Goal: Transaction & Acquisition: Purchase product/service

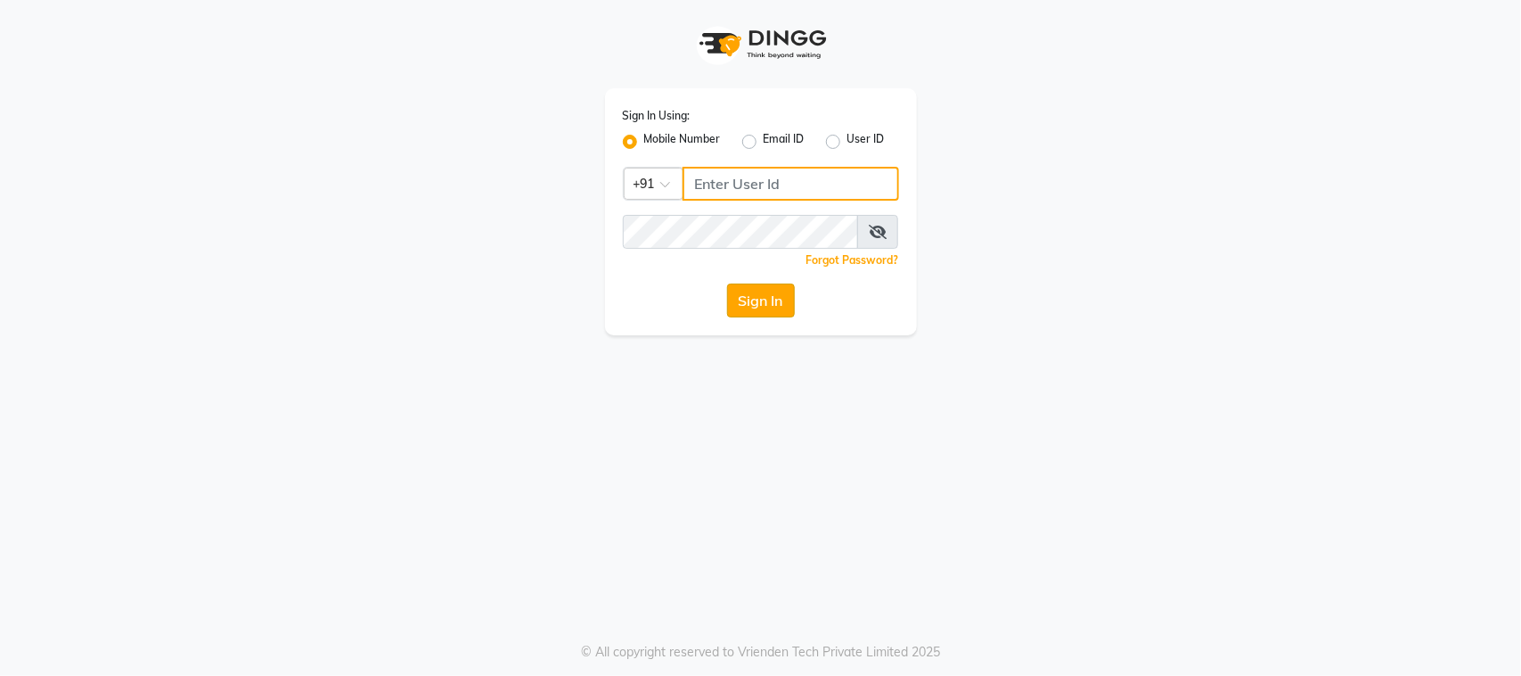
type input "8169038898"
click at [759, 304] on button "Sign In" at bounding box center [761, 300] width 68 height 34
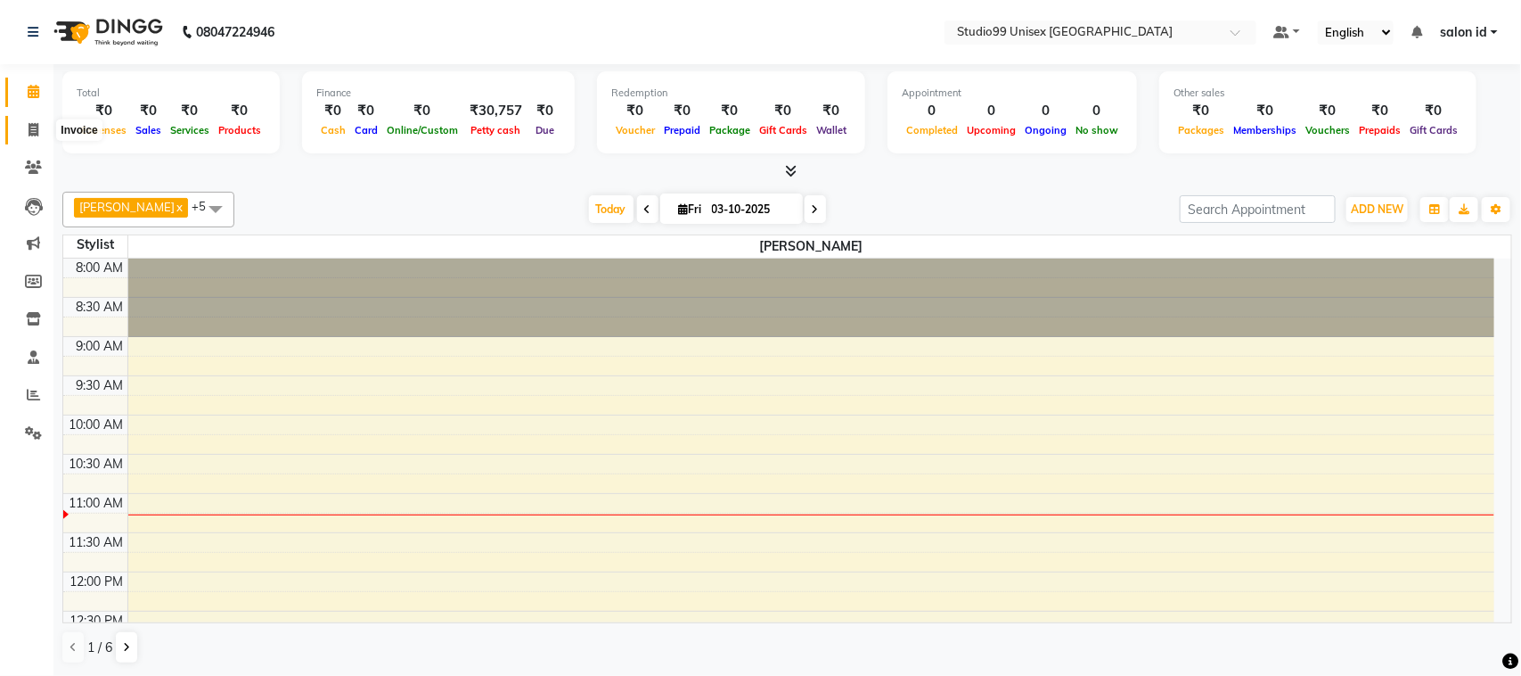
click at [31, 125] on icon at bounding box center [34, 129] width 10 height 13
select select "9023"
select select "service"
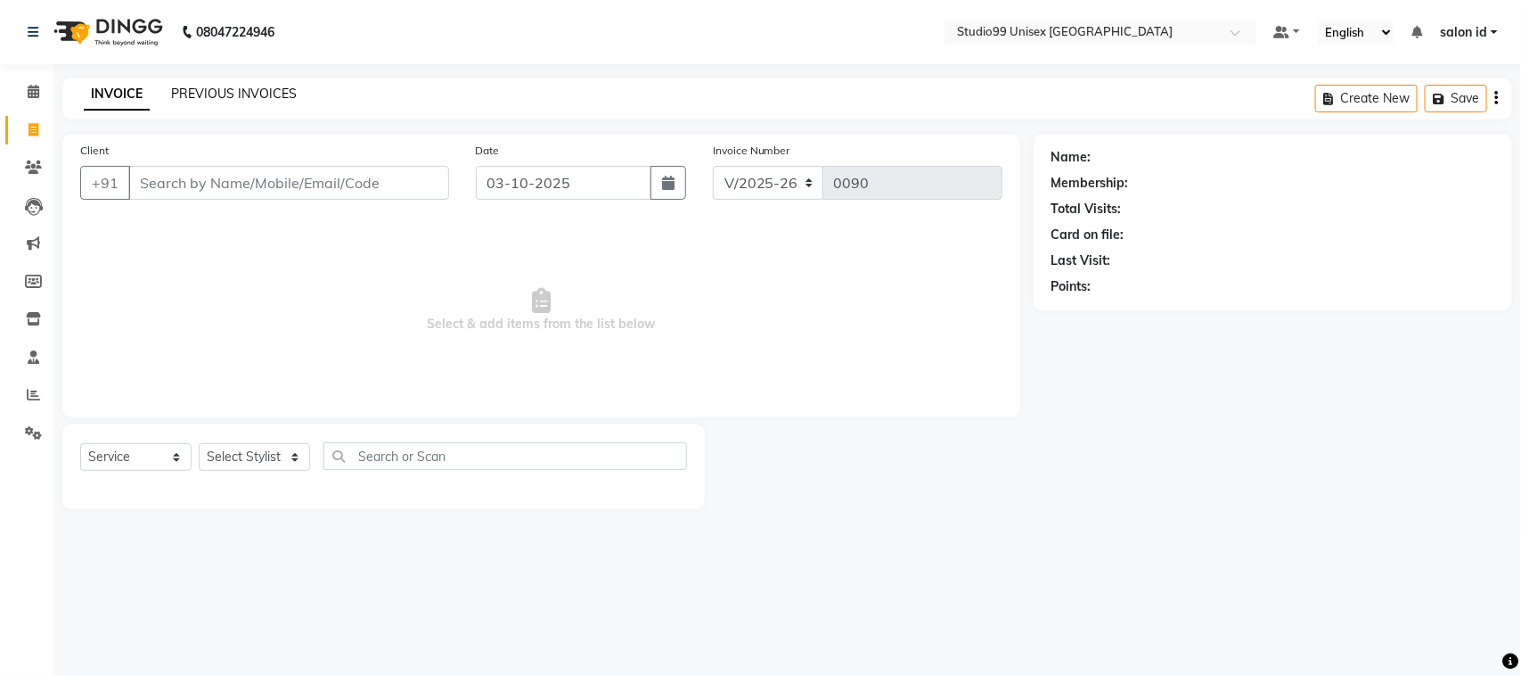
click at [278, 94] on link "PREVIOUS INVOICES" at bounding box center [234, 94] width 126 height 16
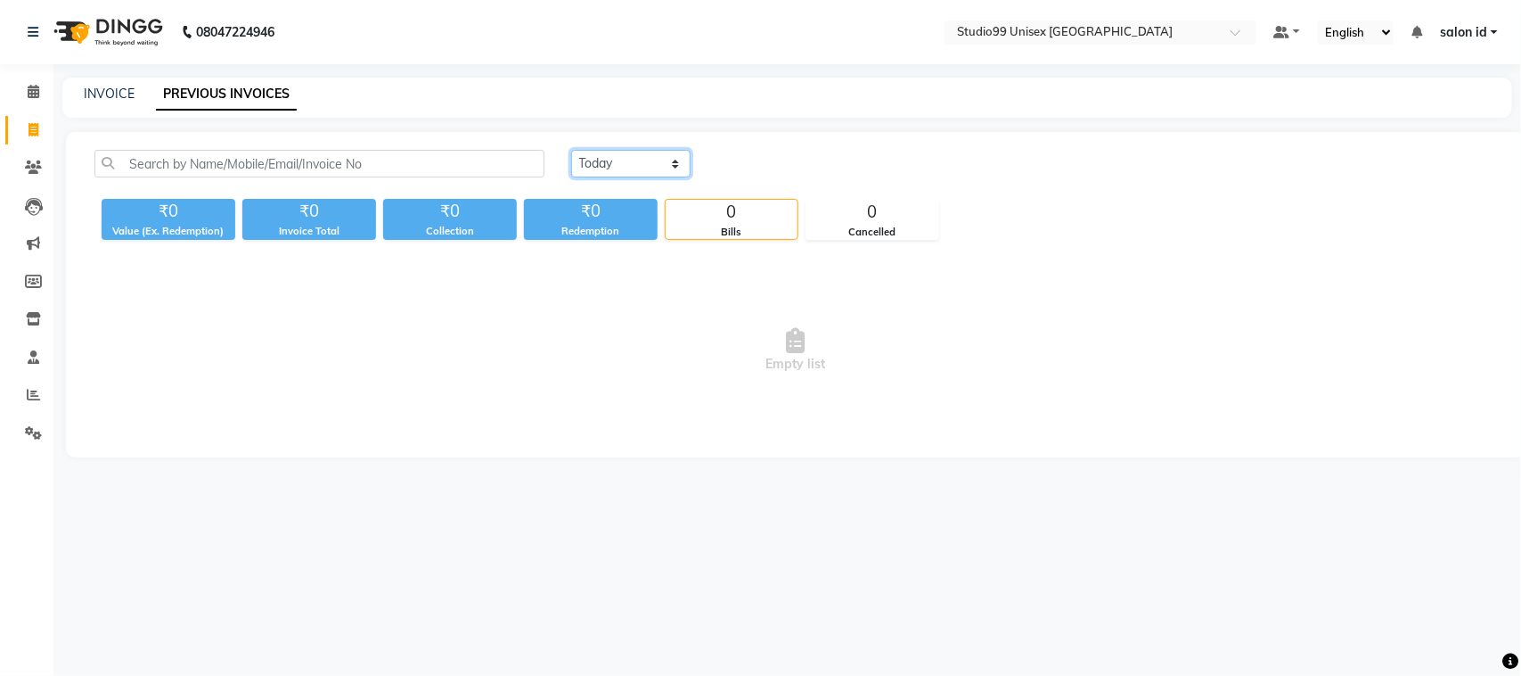
click at [669, 161] on select "Today Yesterday Custom Range" at bounding box center [630, 164] width 119 height 28
select select "yesterday"
click at [571, 150] on select "Today Yesterday Custom Range" at bounding box center [630, 164] width 119 height 28
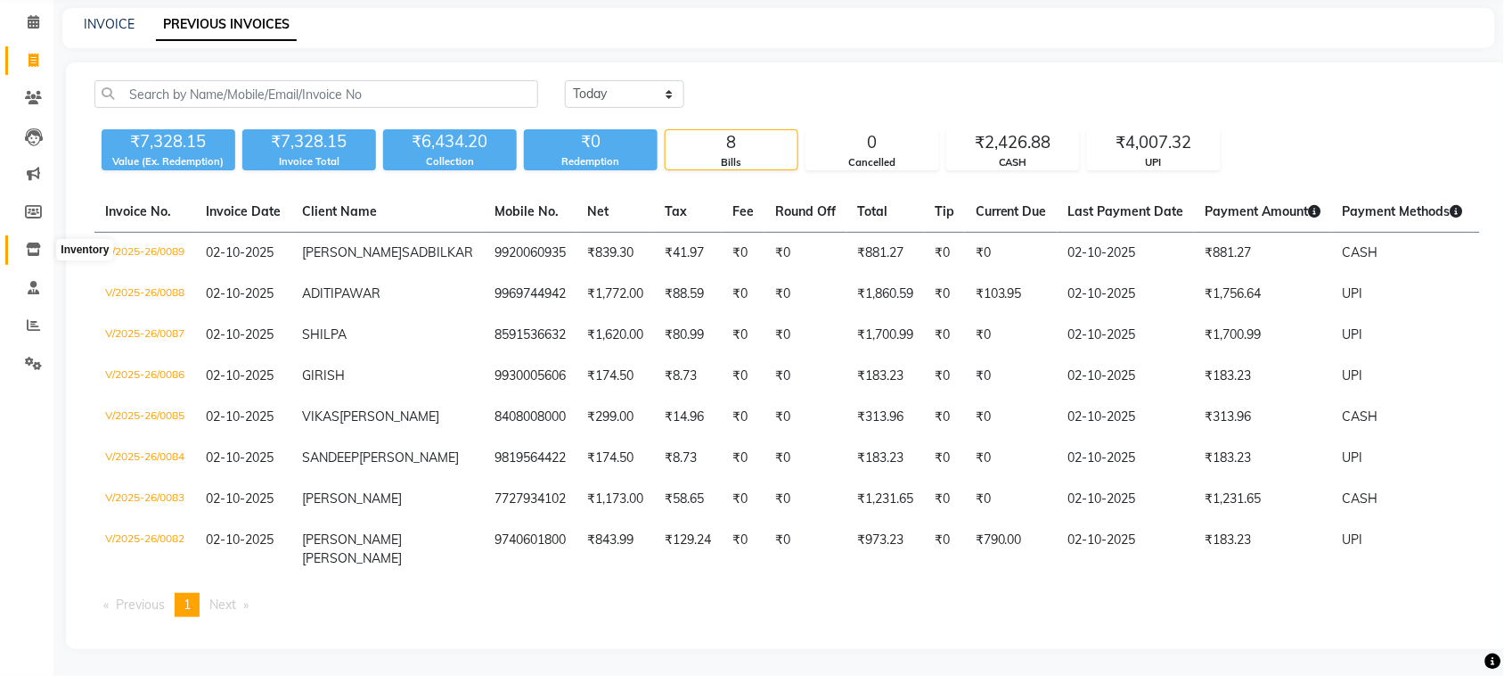
click at [31, 242] on icon at bounding box center [33, 248] width 15 height 13
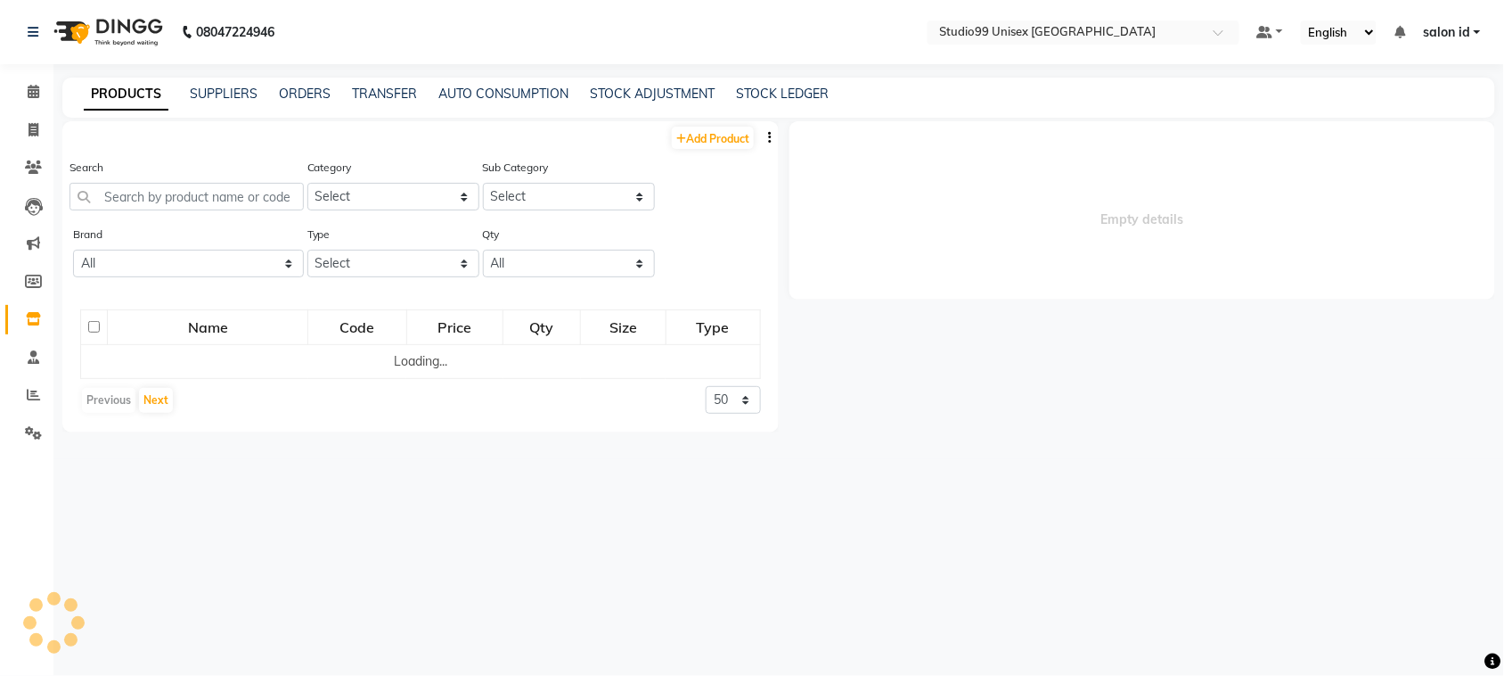
select select
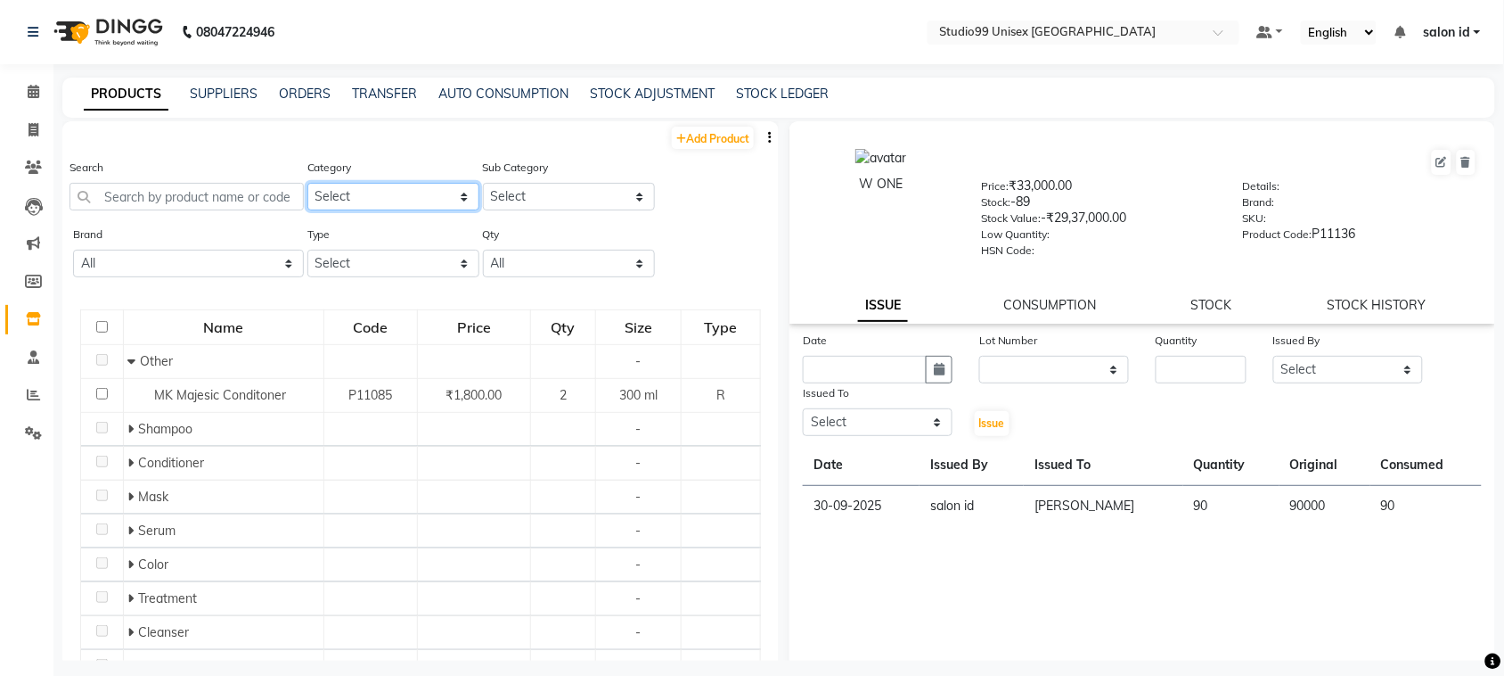
click at [453, 197] on select "Select Skin Hair Personal Care Appliances Beard Disposable Threading Hands and …" at bounding box center [393, 197] width 172 height 28
select select "959401950"
click at [307, 183] on select "Select Skin Hair Personal Care Appliances Beard Disposable Threading Hands and …" at bounding box center [393, 197] width 172 height 28
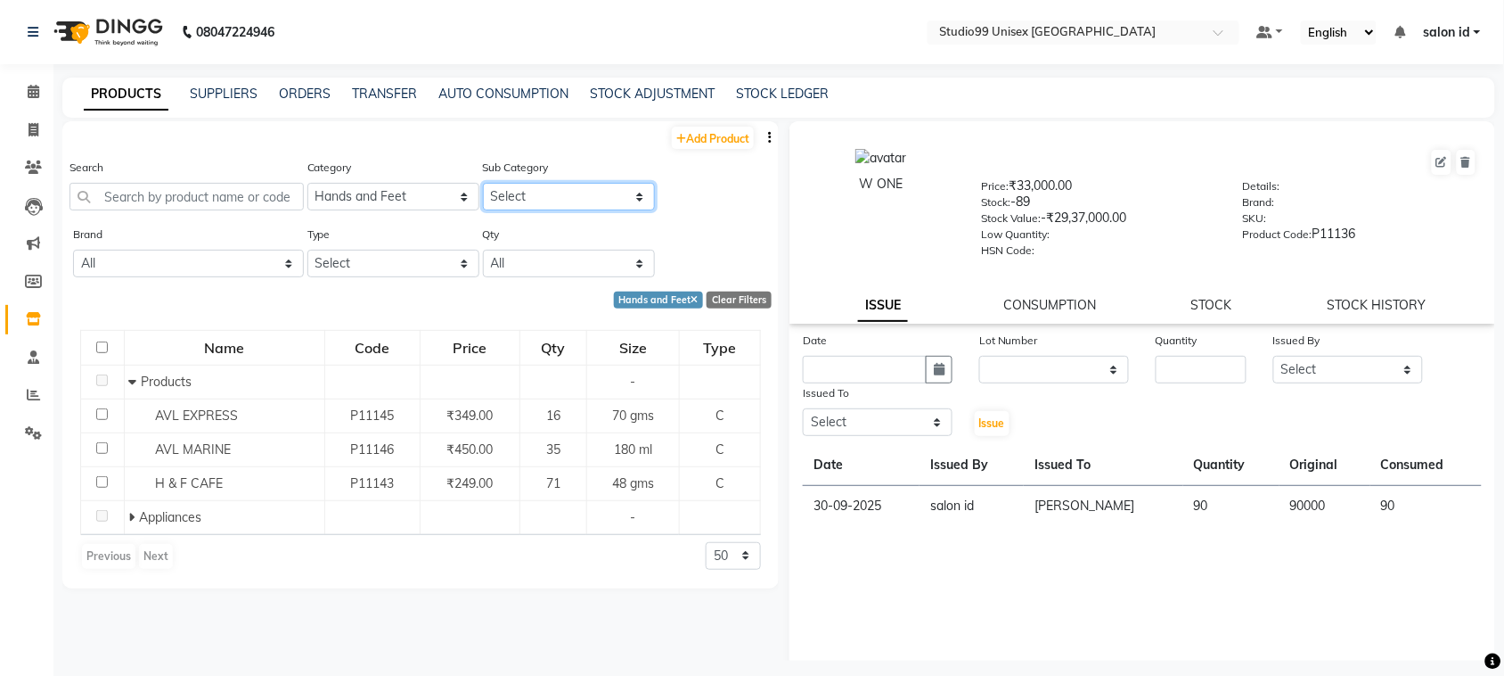
click at [642, 196] on select "Select Products Appliances" at bounding box center [569, 197] width 172 height 28
select select "959401951"
click at [483, 183] on select "Select Products Appliances" at bounding box center [569, 197] width 172 height 28
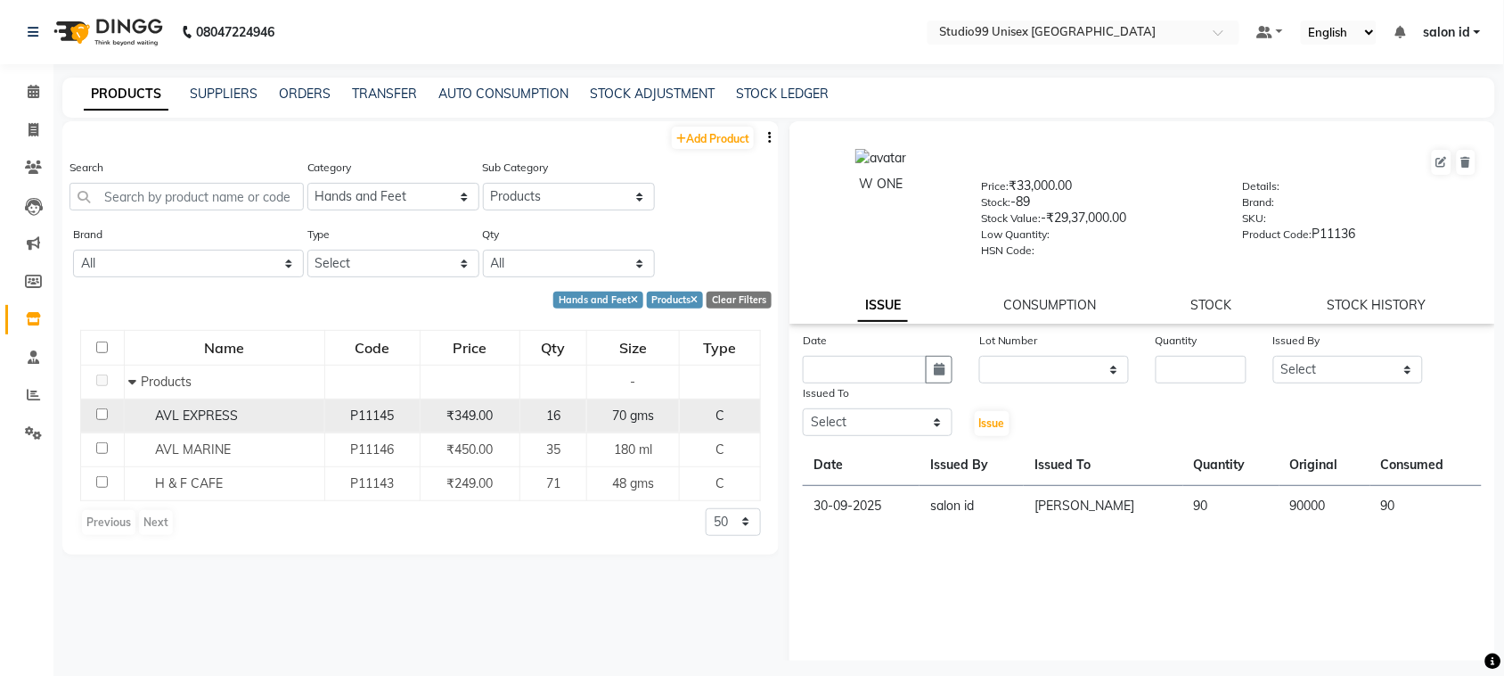
click at [167, 416] on span "AVL EXPRESS" at bounding box center [197, 415] width 83 height 16
select select
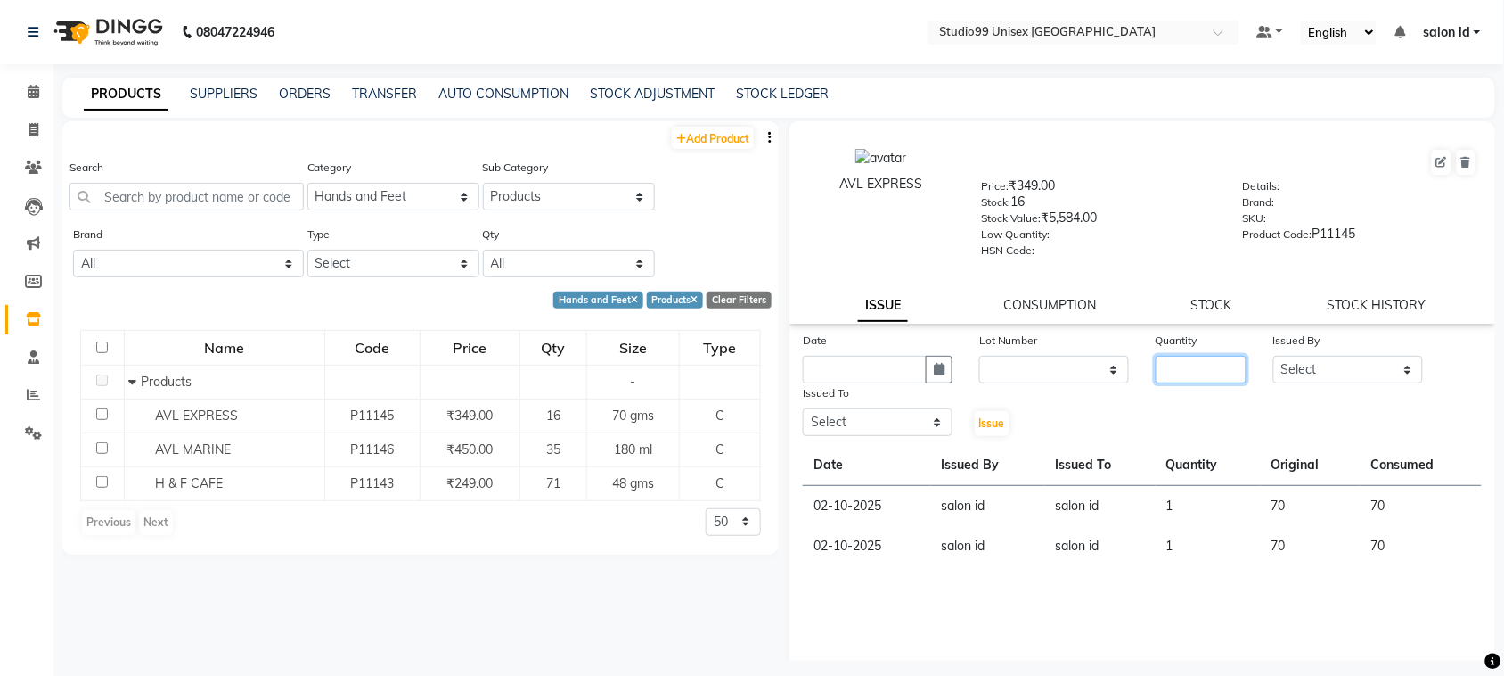
click at [1184, 367] on input "number" at bounding box center [1201, 370] width 91 height 28
type input "2"
click at [1390, 365] on select "Select AFTAB AFZAL SHAIKH Kapil salon id Saroj pathak SEEMA shadiya baig Smita …" at bounding box center [1349, 370] width 150 height 28
select select "92948"
click at [1274, 356] on select "Select AFTAB AFZAL SHAIKH Kapil salon id Saroj pathak SEEMA shadiya baig Smita …" at bounding box center [1349, 370] width 150 height 28
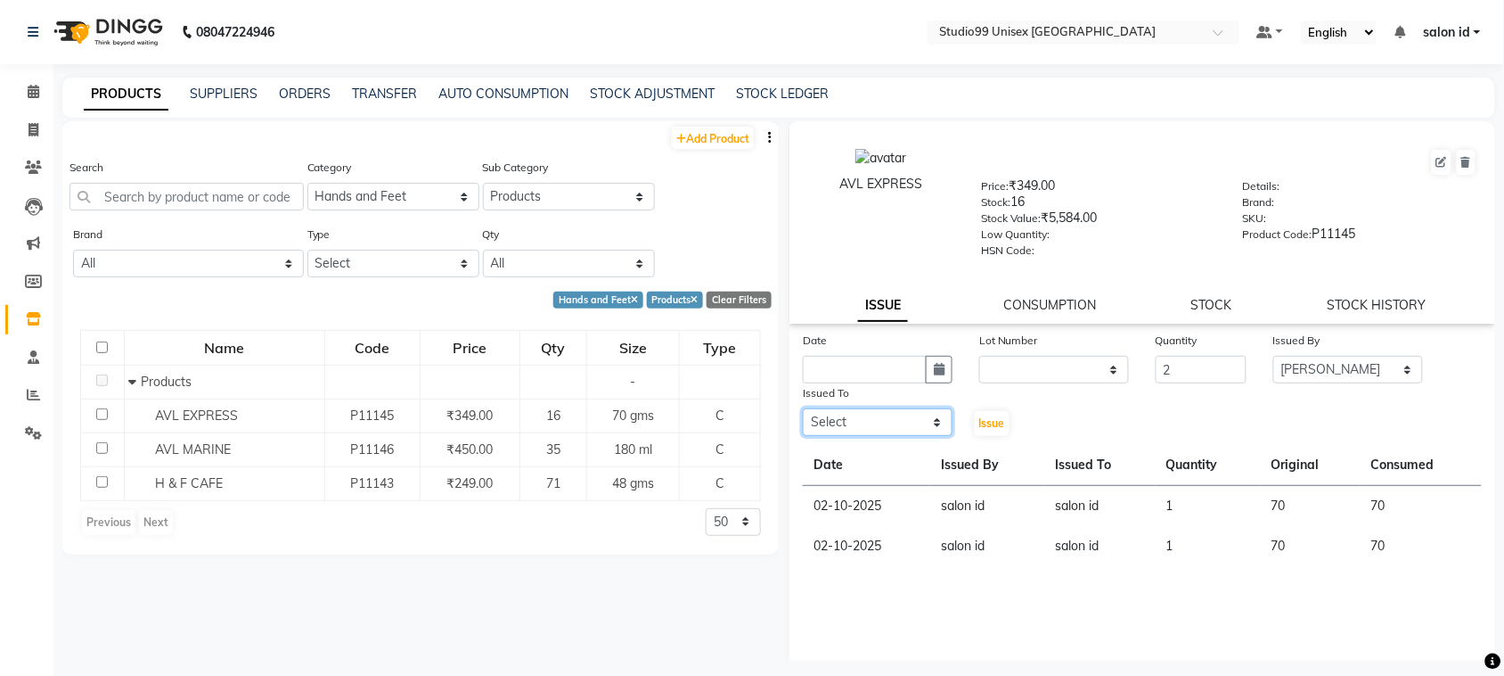
click at [934, 413] on select "Select AFTAB AFZAL SHAIKH Kapil salon id Saroj pathak SEEMA shadiya baig Smita …" at bounding box center [878, 422] width 150 height 28
select select "93463"
click at [803, 408] on select "Select AFTAB AFZAL SHAIKH Kapil salon id Saroj pathak SEEMA shadiya baig Smita …" at bounding box center [878, 422] width 150 height 28
click at [926, 368] on button "button" at bounding box center [939, 370] width 27 height 28
select select "10"
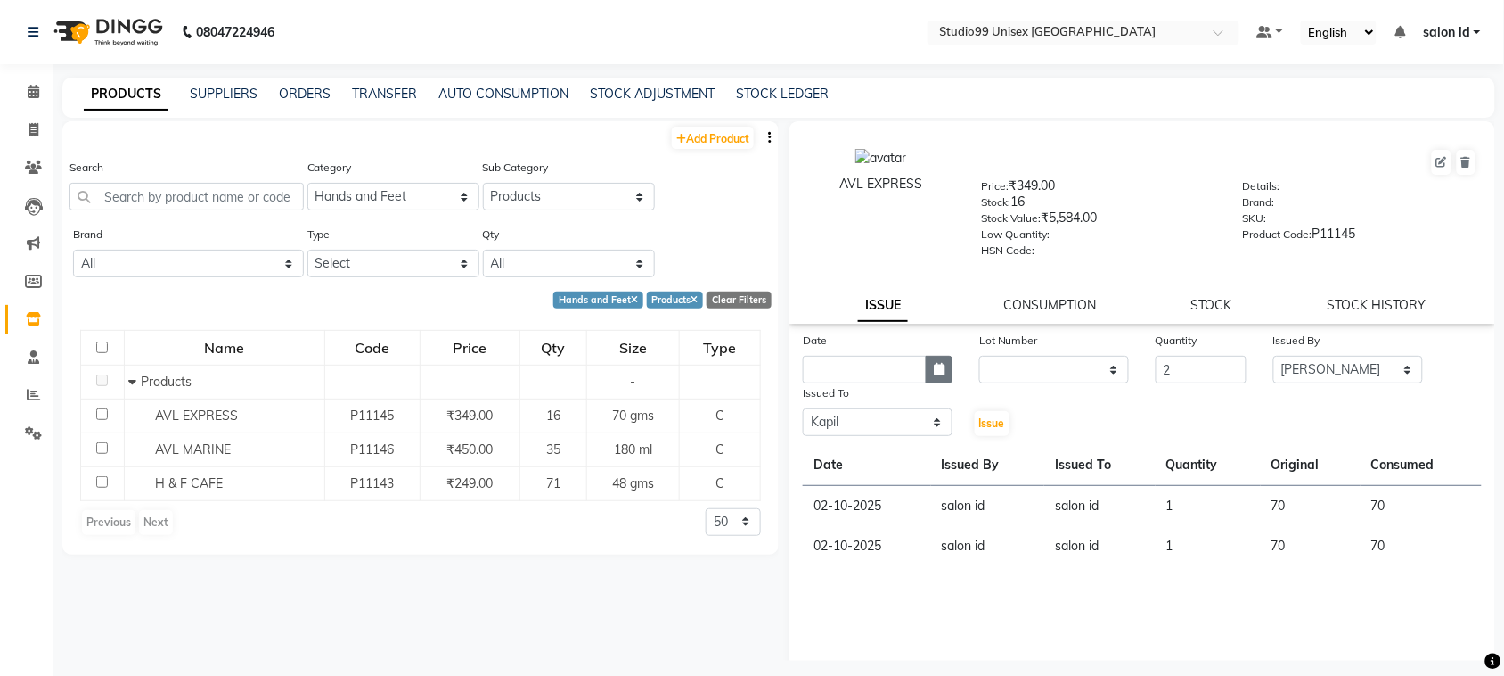
select select "2025"
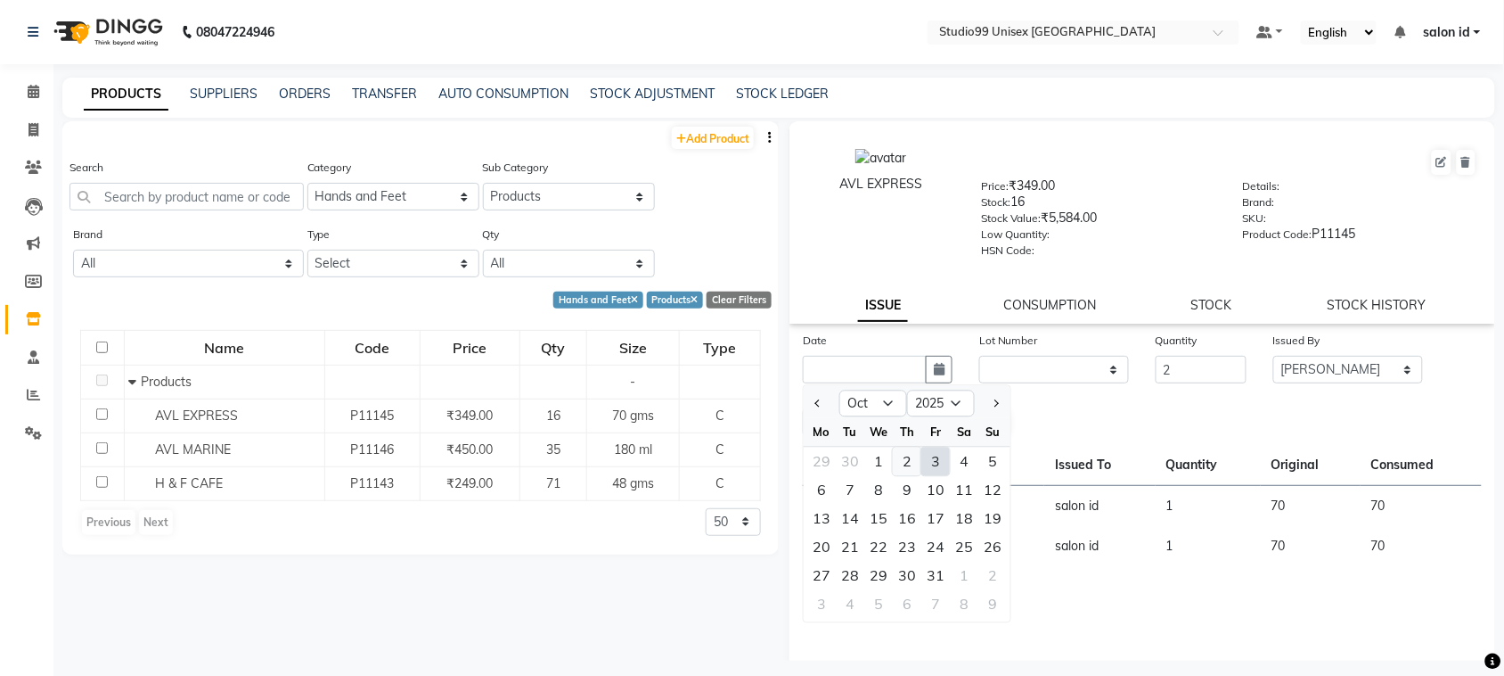
click at [909, 455] on div "2" at bounding box center [907, 461] width 29 height 29
type input "02-10-2025"
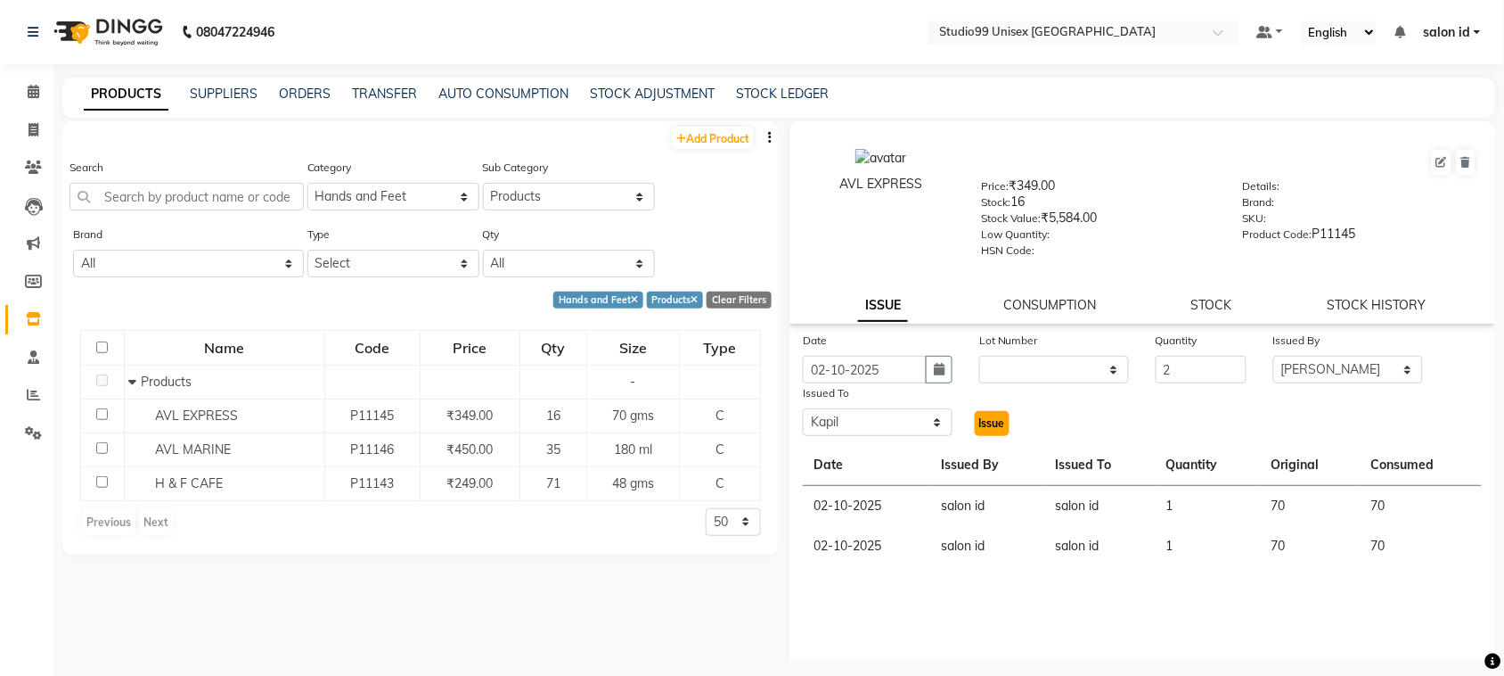
click at [979, 419] on span "Issue" at bounding box center [992, 422] width 26 height 13
select select
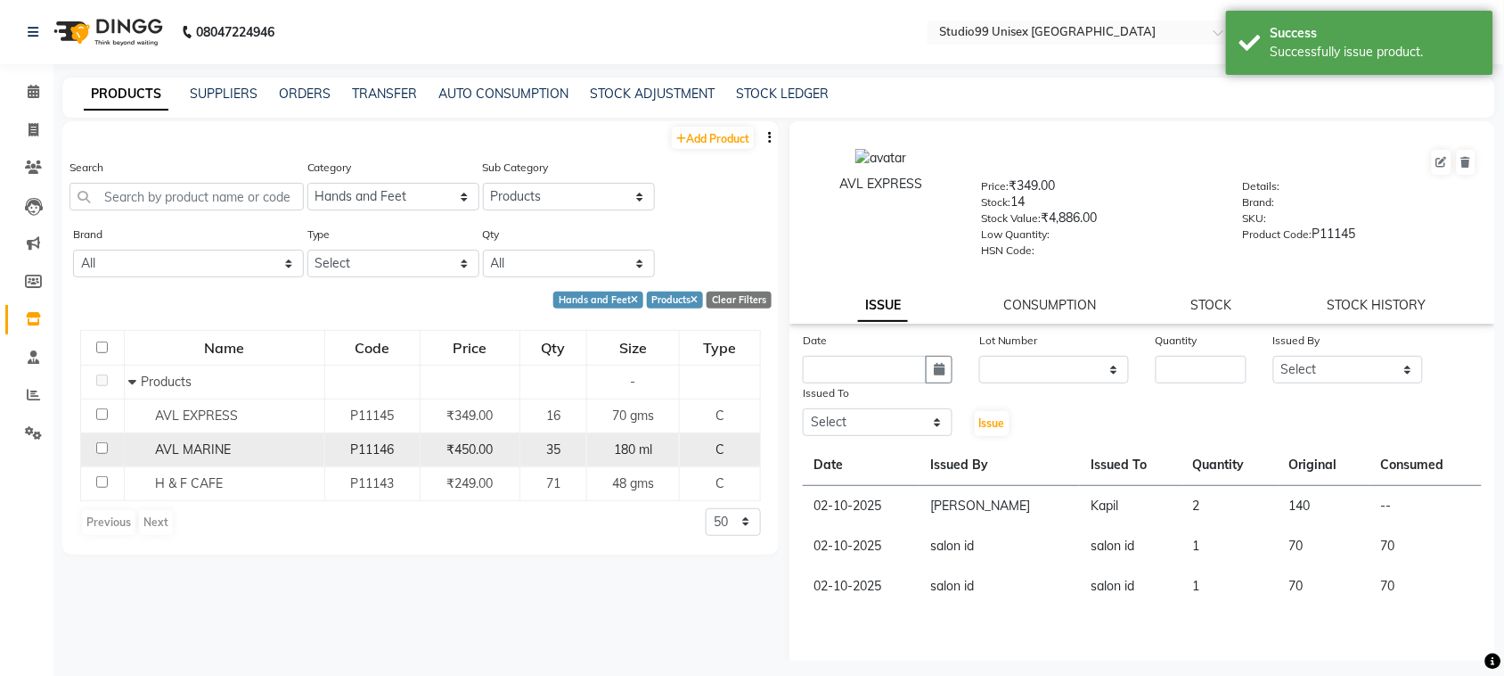
click at [196, 455] on div "AVL MARINE" at bounding box center [224, 449] width 191 height 19
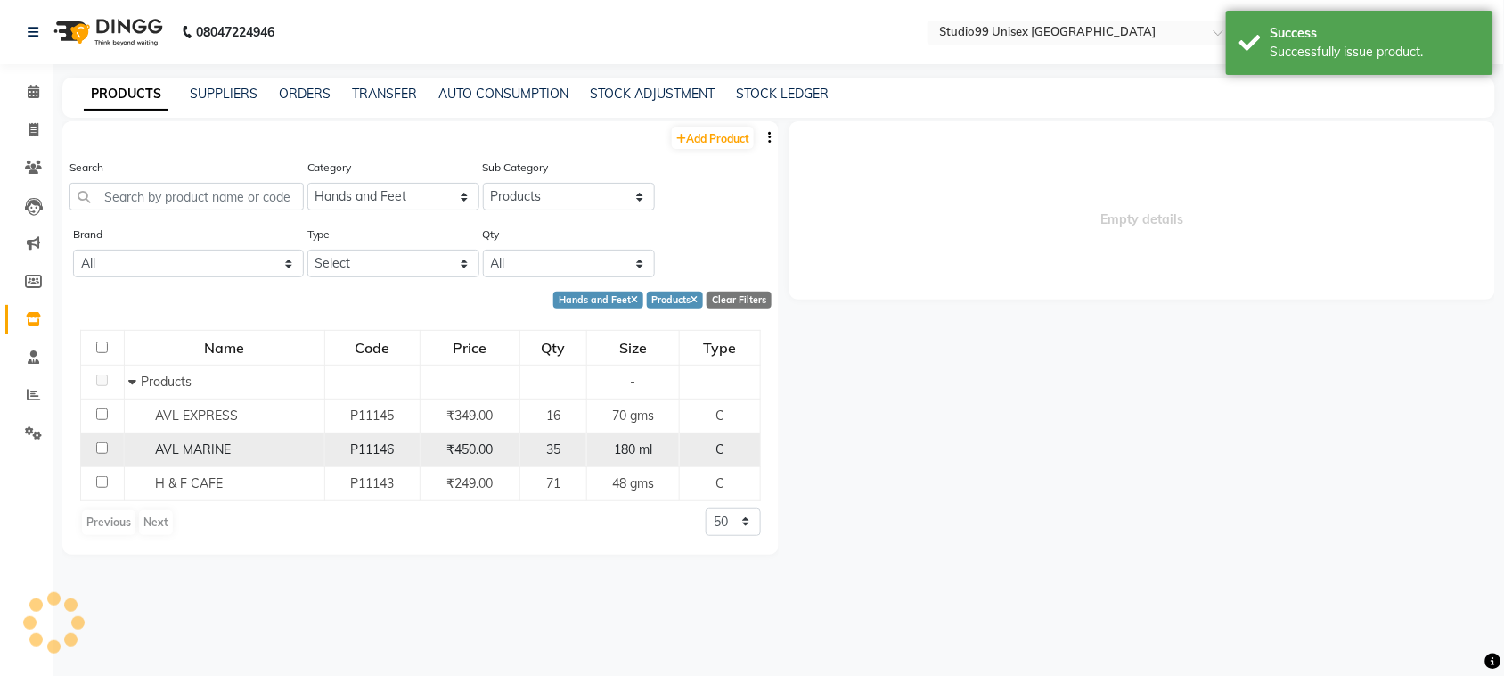
select select
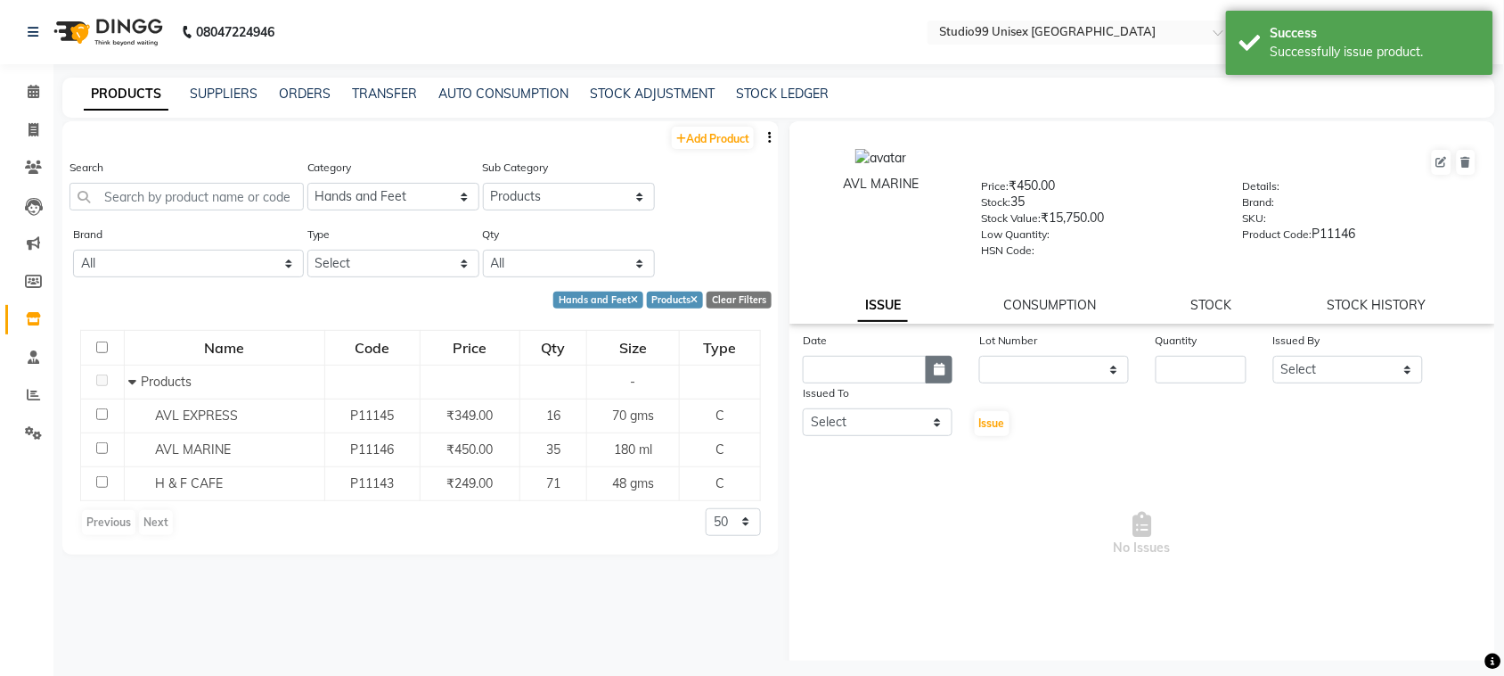
click at [937, 363] on icon "button" at bounding box center [939, 369] width 11 height 12
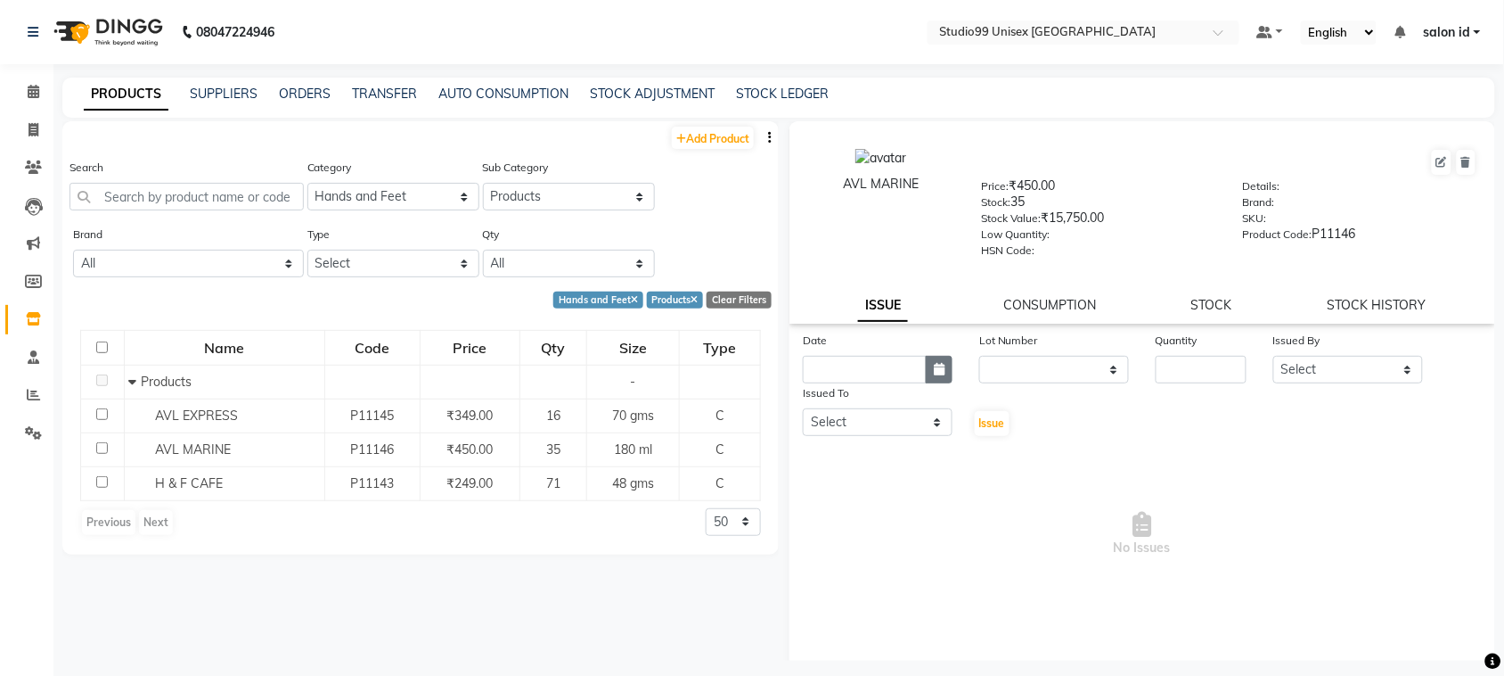
select select "10"
select select "2025"
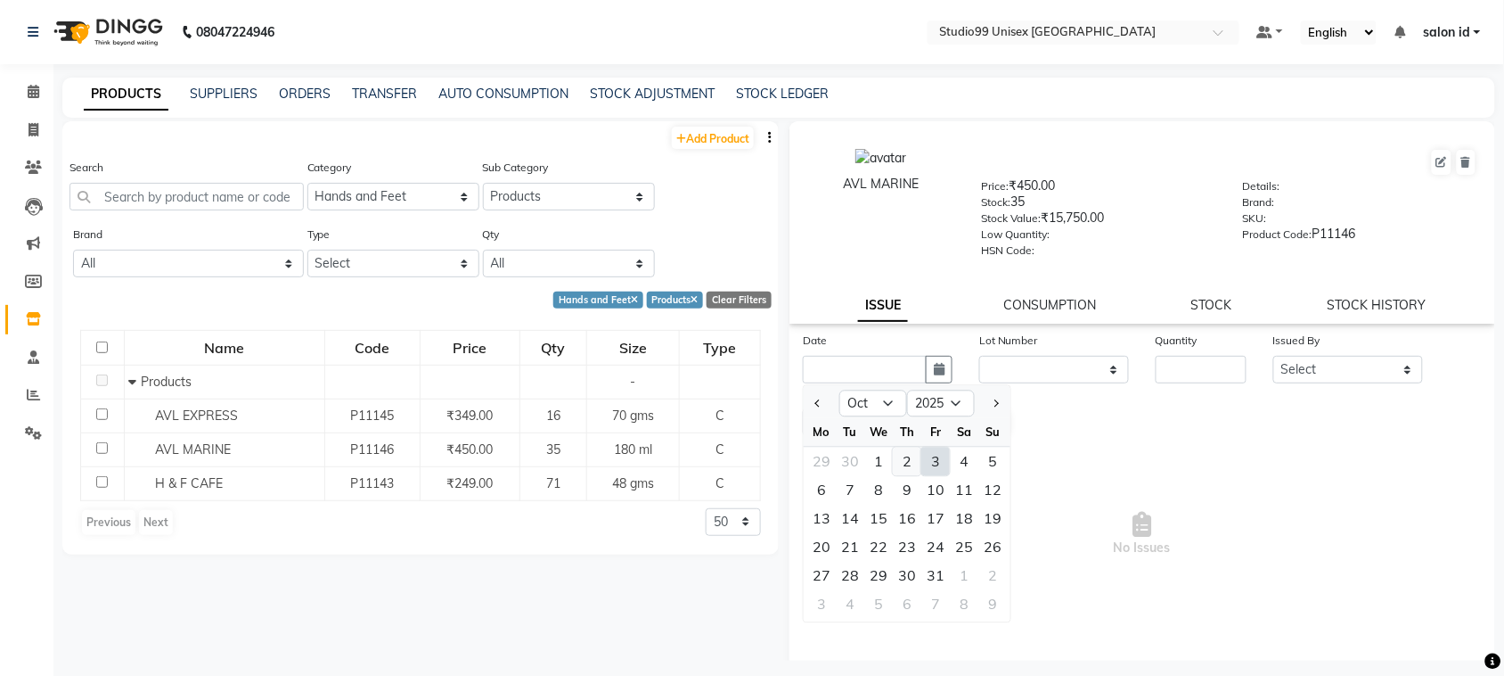
click at [906, 459] on div "2" at bounding box center [907, 461] width 29 height 29
type input "02-10-2025"
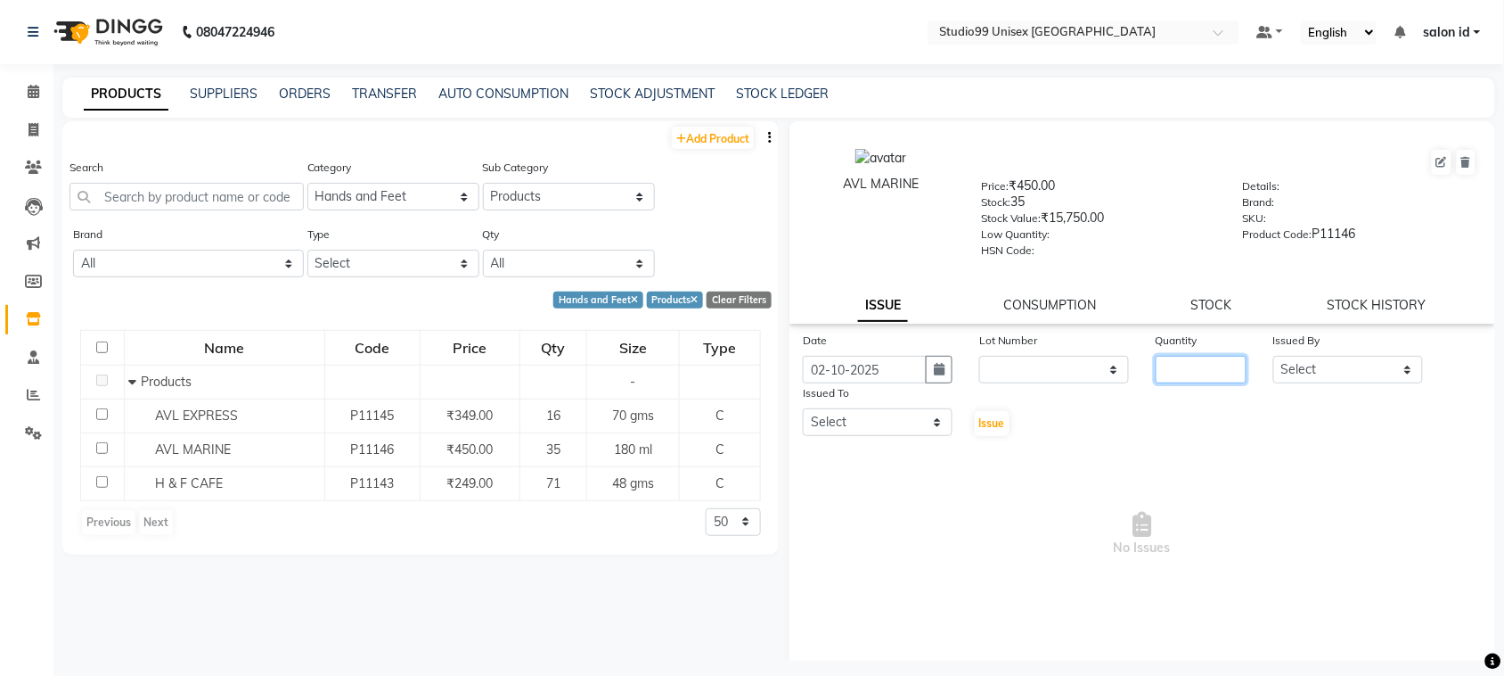
click at [1163, 365] on input "number" at bounding box center [1201, 370] width 91 height 28
type input "1"
click at [1399, 371] on select "Select AFTAB AFZAL SHAIKH Kapil salon id Saroj pathak SEEMA shadiya baig Smita …" at bounding box center [1349, 370] width 150 height 28
select select "92948"
click at [1274, 356] on select "Select AFTAB AFZAL SHAIKH Kapil salon id Saroj pathak SEEMA shadiya baig Smita …" at bounding box center [1349, 370] width 150 height 28
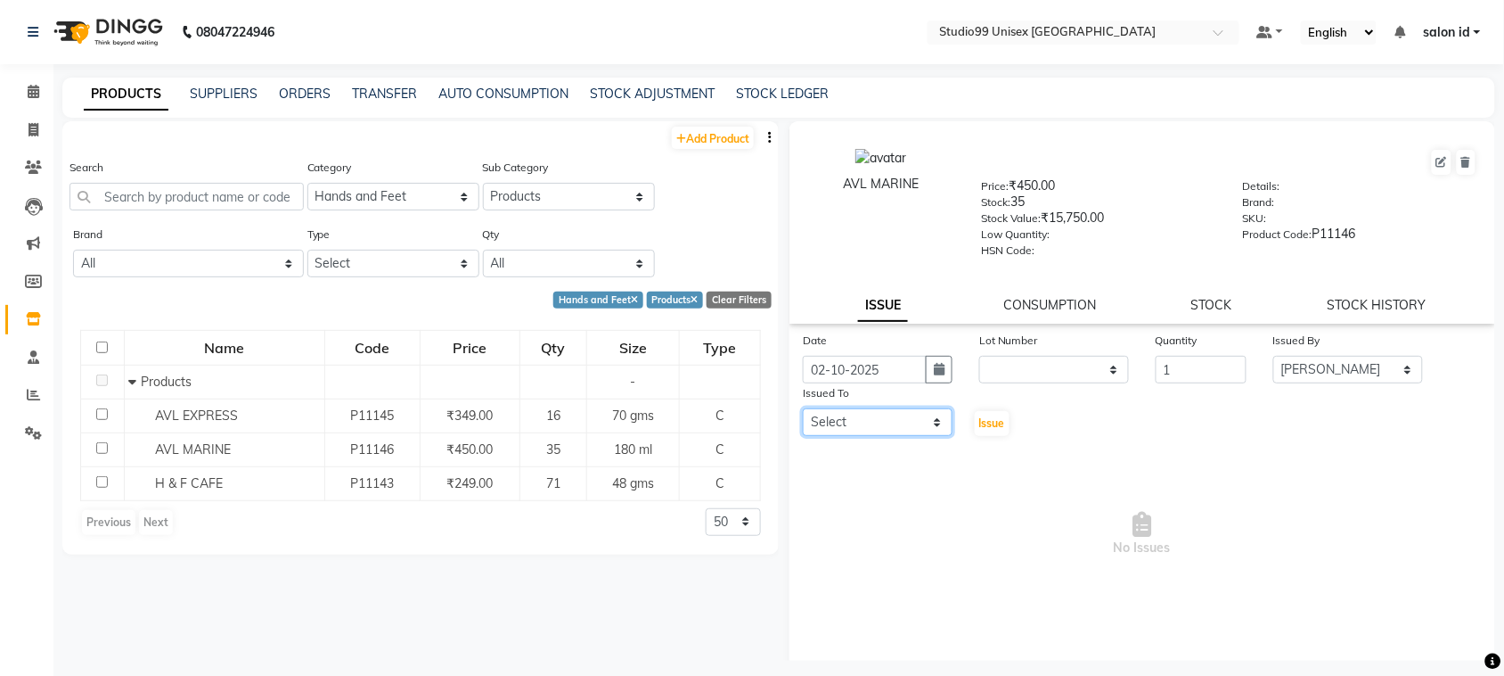
click at [929, 411] on select "Select AFTAB AFZAL SHAIKH Kapil salon id Saroj pathak SEEMA shadiya baig Smita …" at bounding box center [878, 422] width 150 height 28
select select "93463"
click at [803, 408] on select "Select AFTAB AFZAL SHAIKH Kapil salon id Saroj pathak SEEMA shadiya baig Smita …" at bounding box center [878, 422] width 150 height 28
click at [42, 120] on span at bounding box center [33, 130] width 31 height 20
select select "9023"
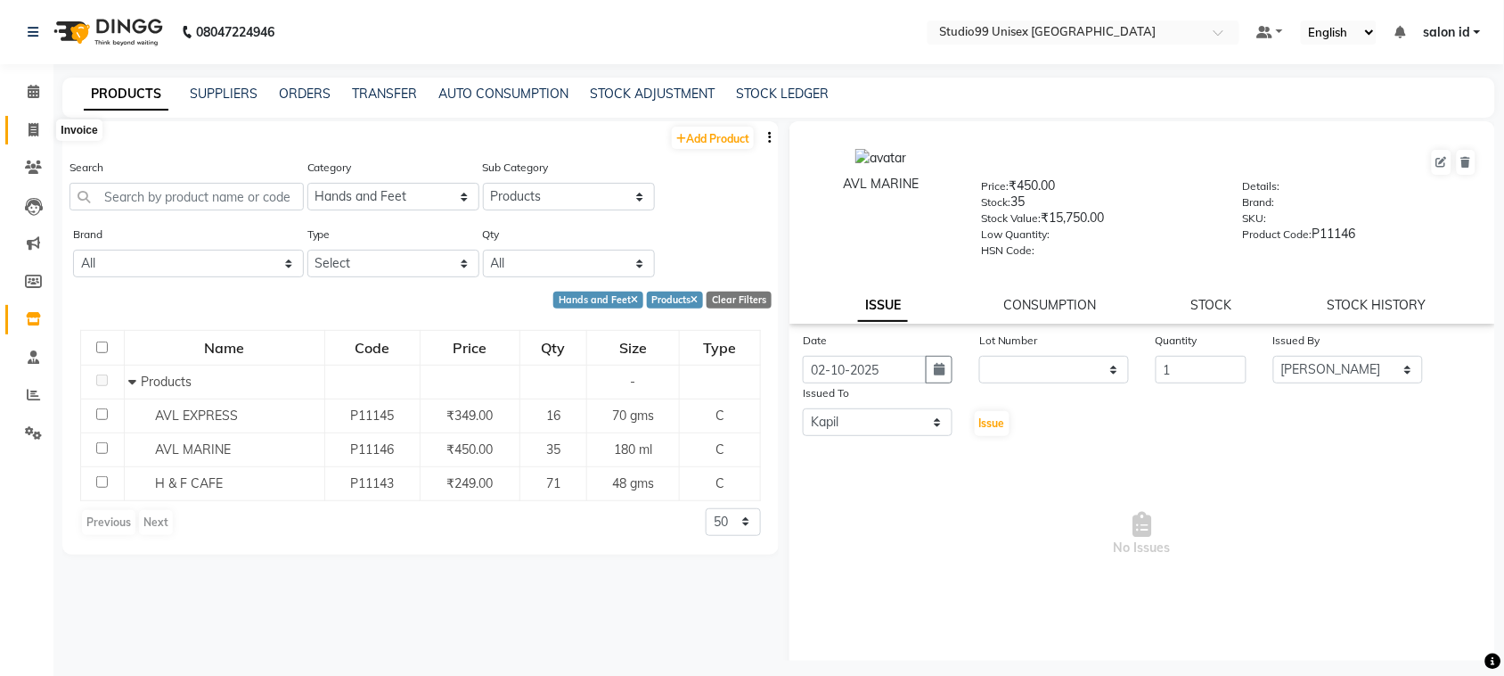
select select "service"
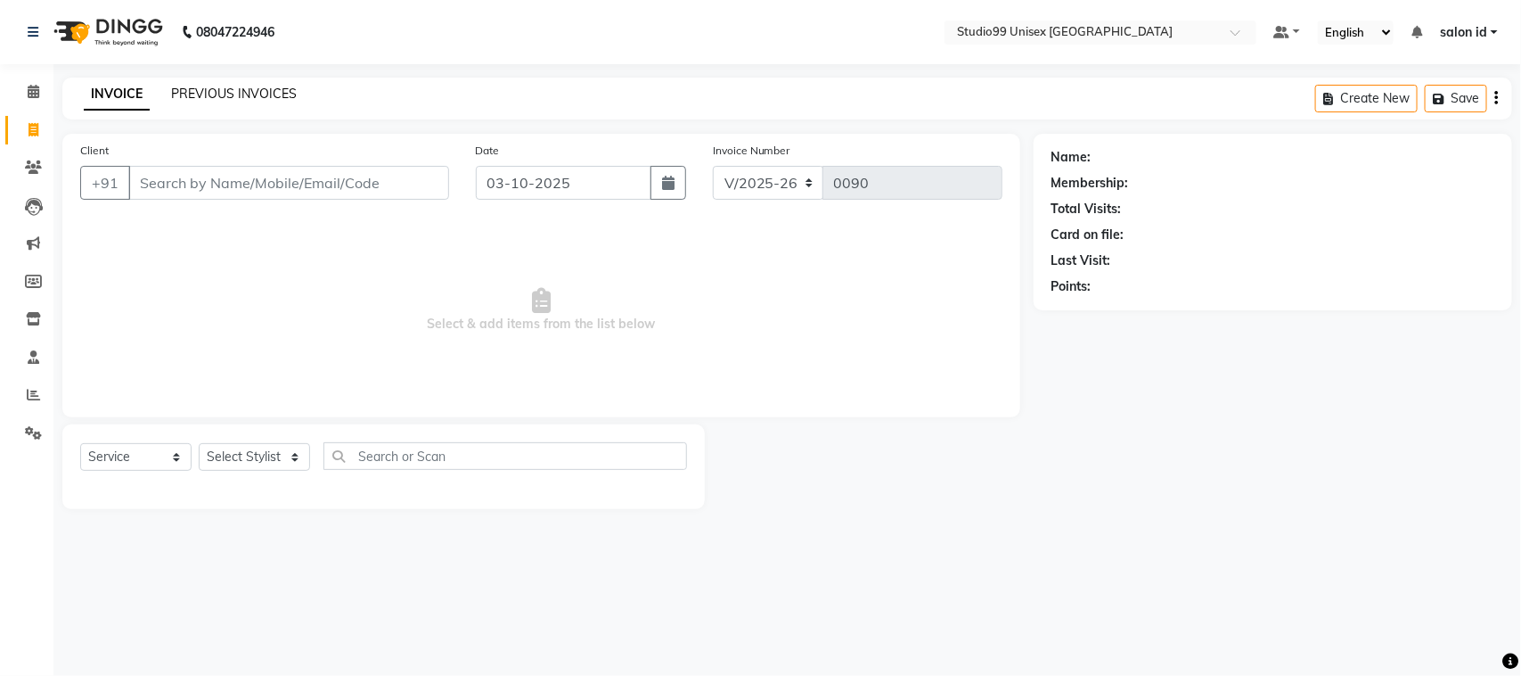
click at [266, 92] on link "PREVIOUS INVOICES" at bounding box center [234, 94] width 126 height 16
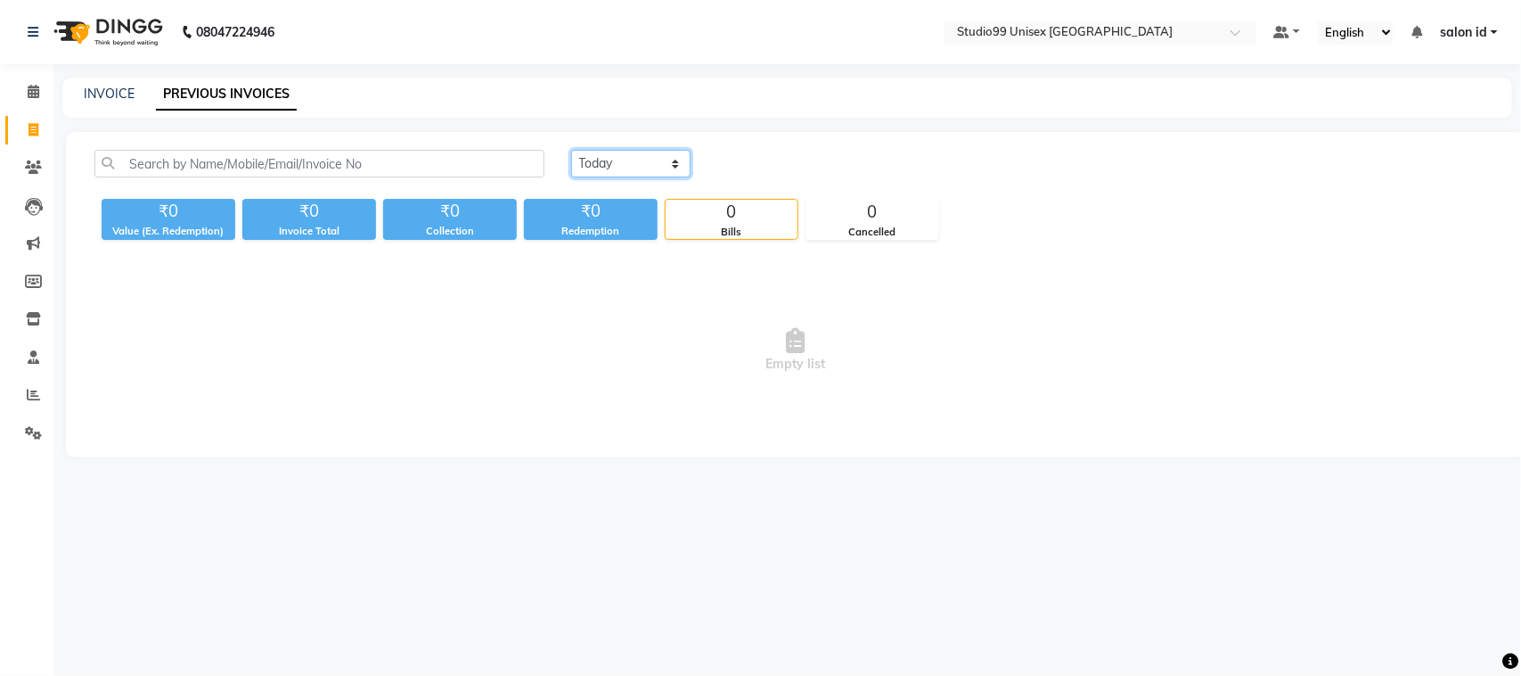
click at [613, 171] on select "Today Yesterday Custom Range" at bounding box center [630, 164] width 119 height 28
select select "yesterday"
click at [571, 150] on select "Today Yesterday Custom Range" at bounding box center [630, 164] width 119 height 28
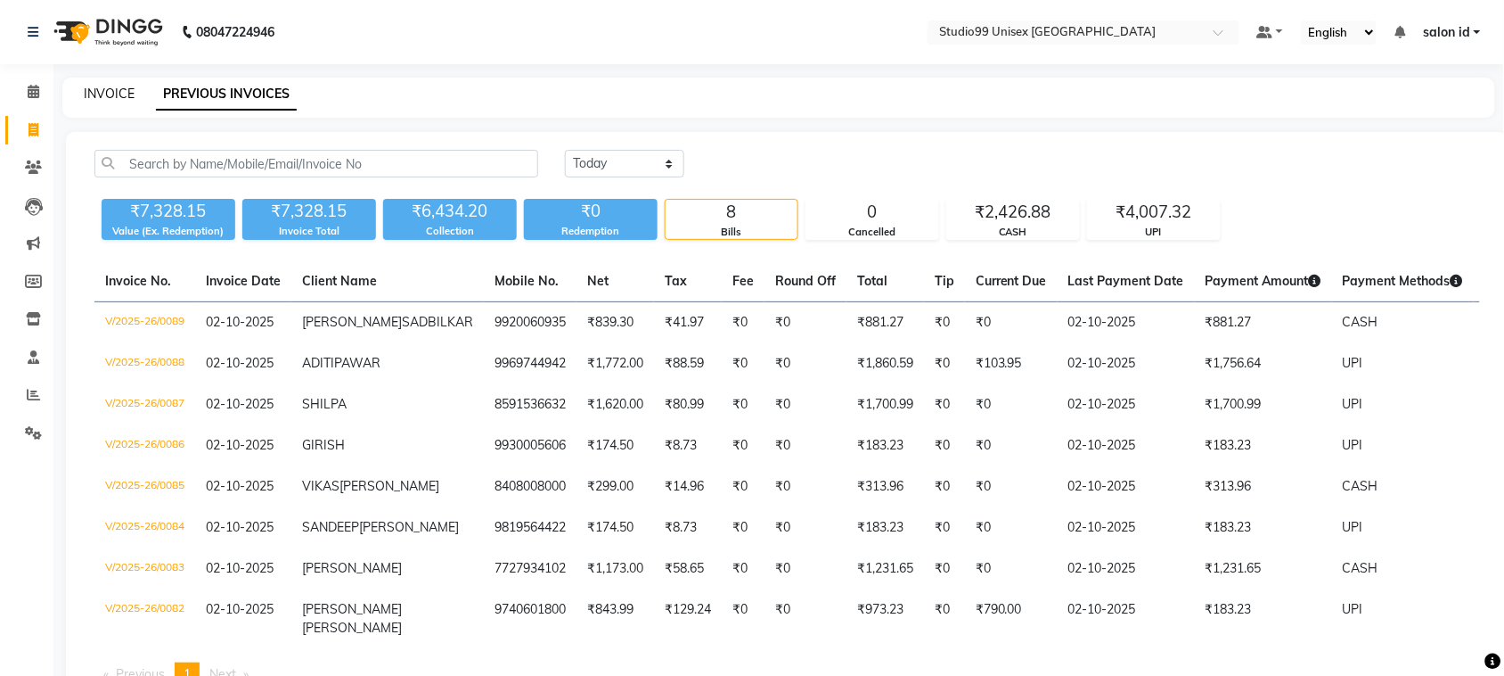
click at [112, 94] on link "INVOICE" at bounding box center [109, 94] width 51 height 16
select select "service"
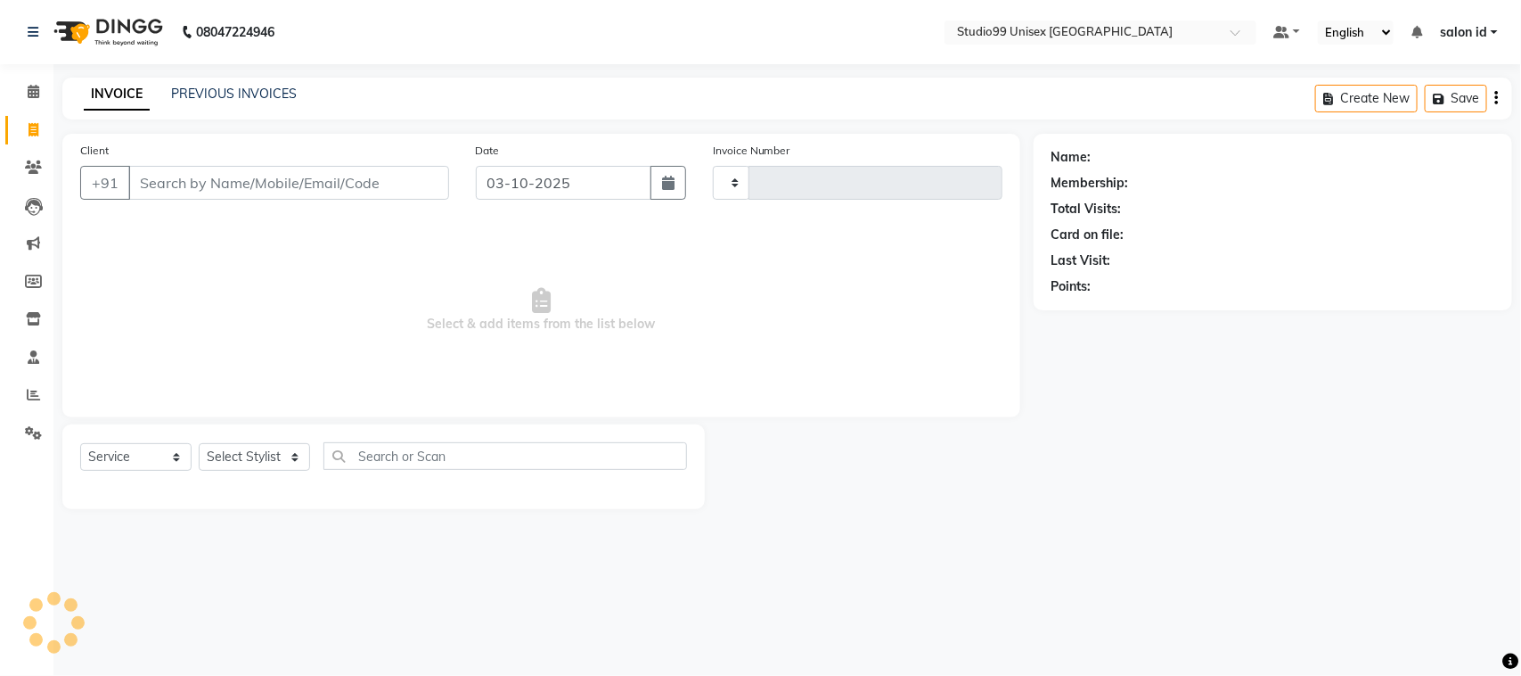
type input "0090"
select select "9023"
click at [296, 448] on select "Select Stylist AFTAB AFZAL SHAIKH Kapil salon id Saroj pathak SEEMA shadiya bai…" at bounding box center [254, 457] width 111 height 28
select select "92949"
click at [199, 443] on select "Select Stylist AFTAB AFZAL SHAIKH Kapil salon id Saroj pathak SEEMA shadiya bai…" at bounding box center [254, 457] width 111 height 28
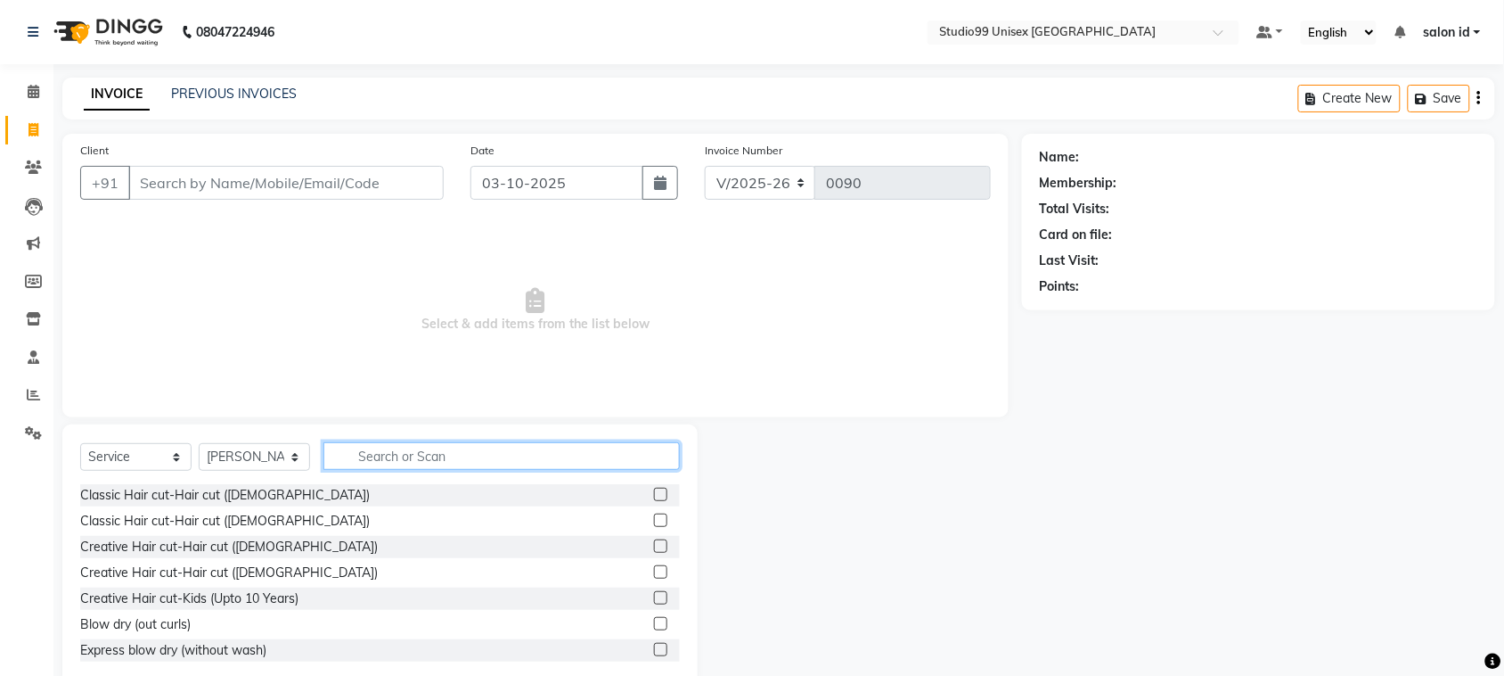
click at [492, 453] on input "text" at bounding box center [502, 456] width 356 height 28
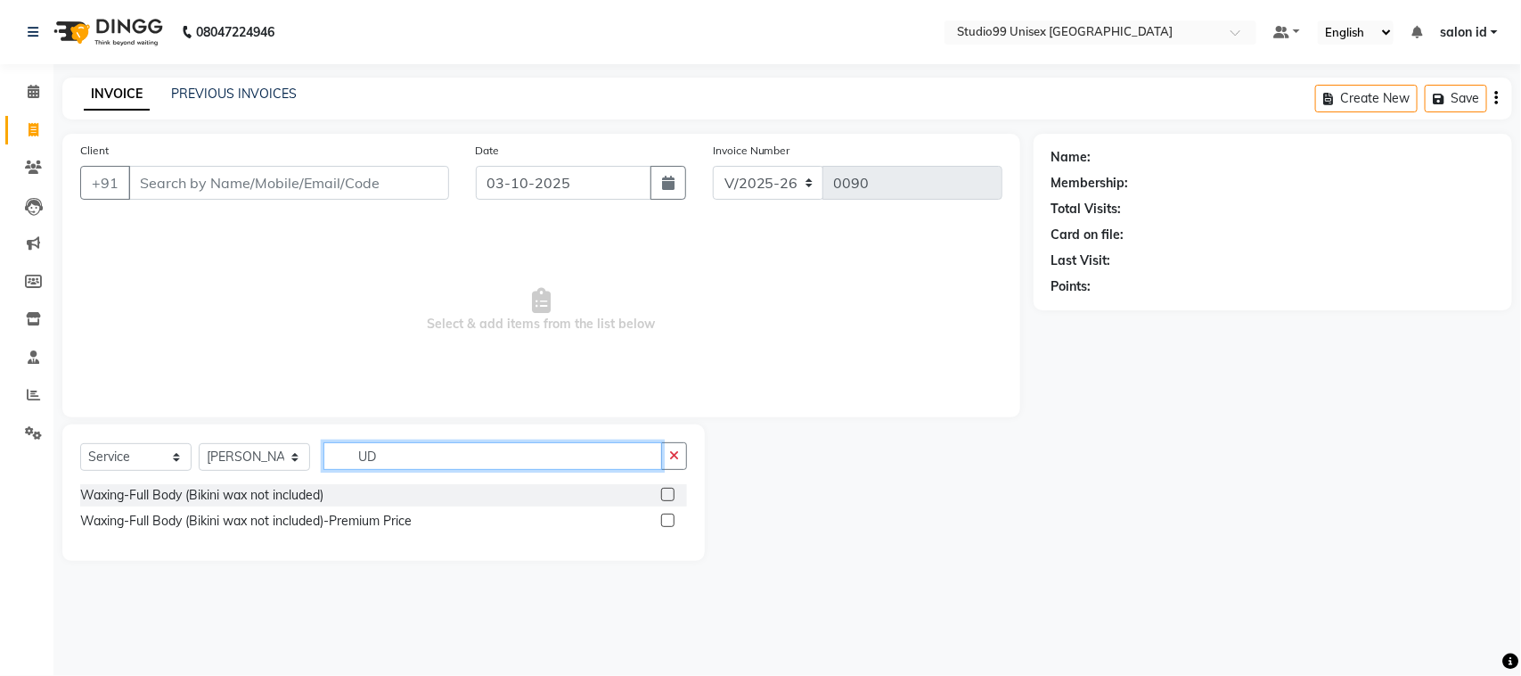
click at [492, 453] on input "UD" at bounding box center [493, 456] width 339 height 28
type input "Unde"
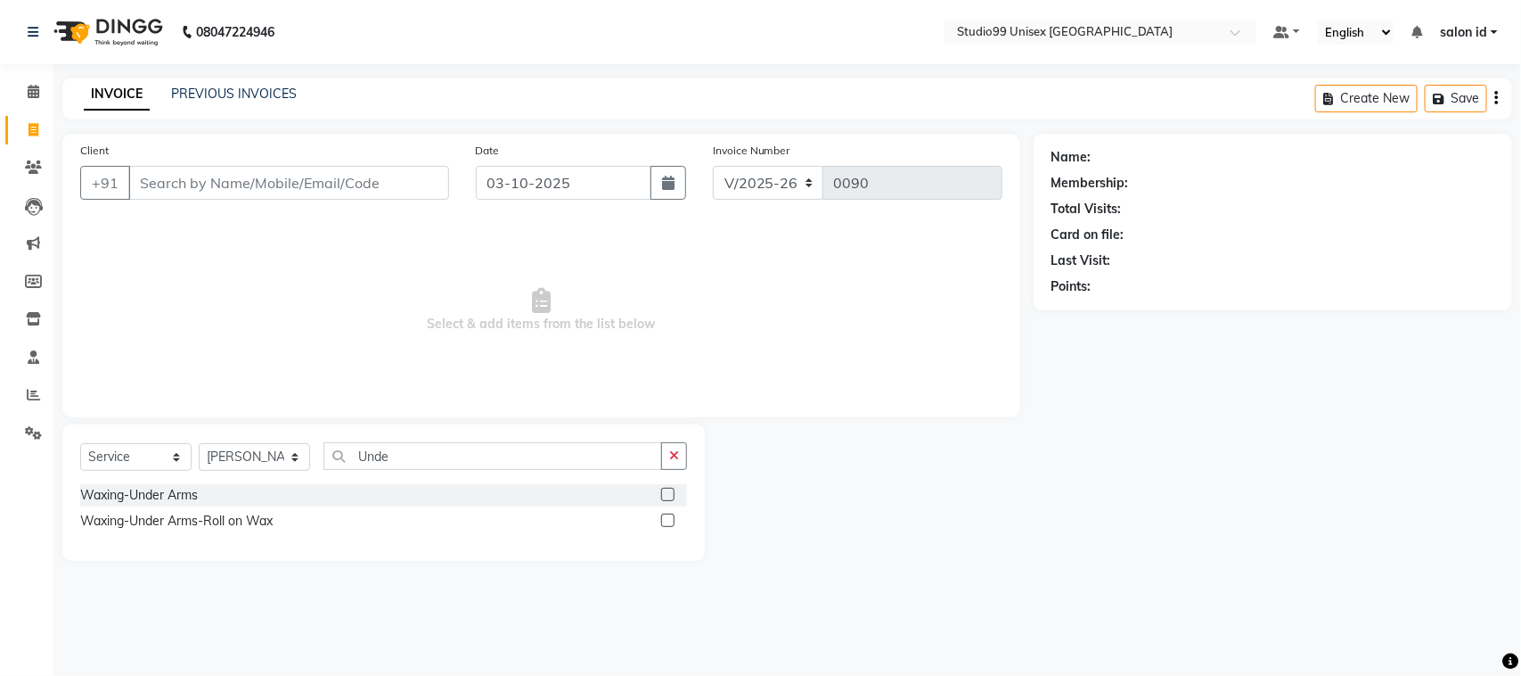
click at [669, 493] on label at bounding box center [667, 493] width 13 height 13
click at [669, 493] on input "checkbox" at bounding box center [667, 495] width 12 height 12
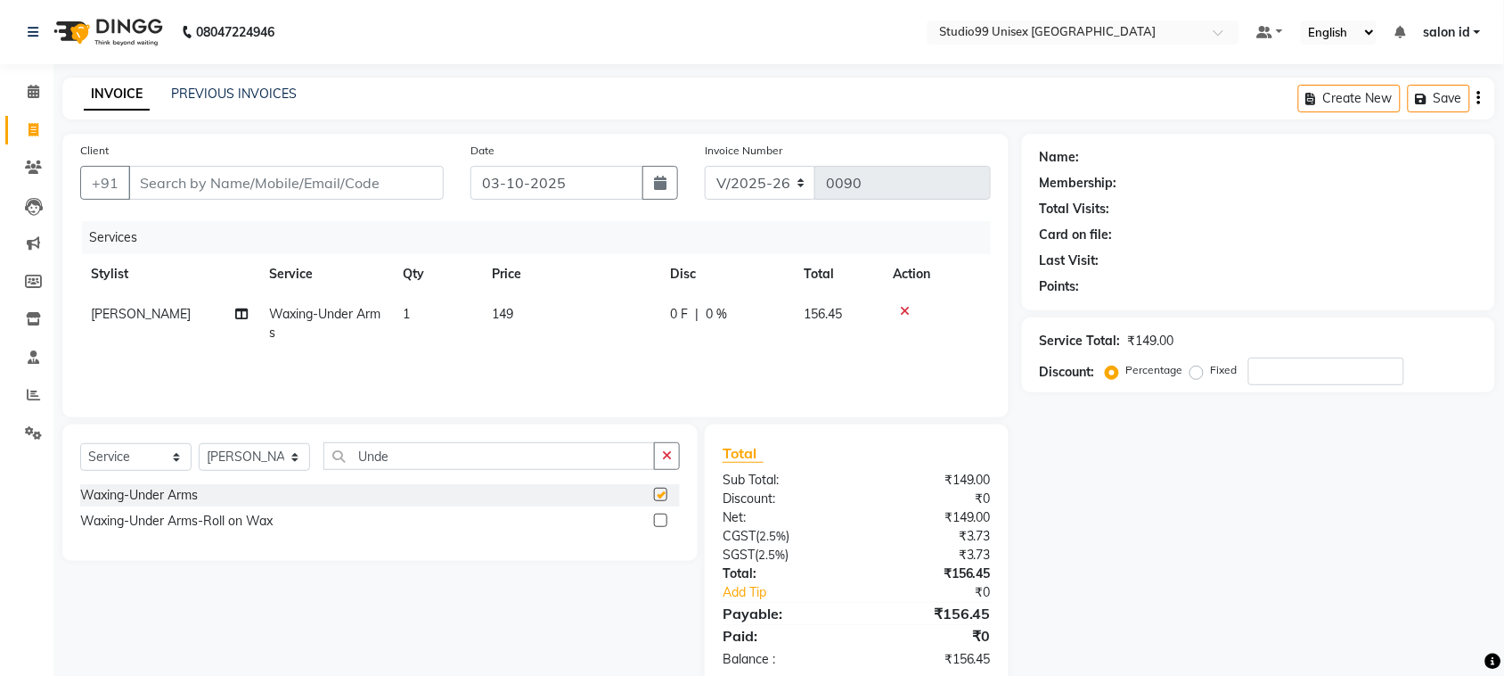
checkbox input "false"
click at [429, 455] on input "Unde" at bounding box center [490, 456] width 332 height 28
type input "U"
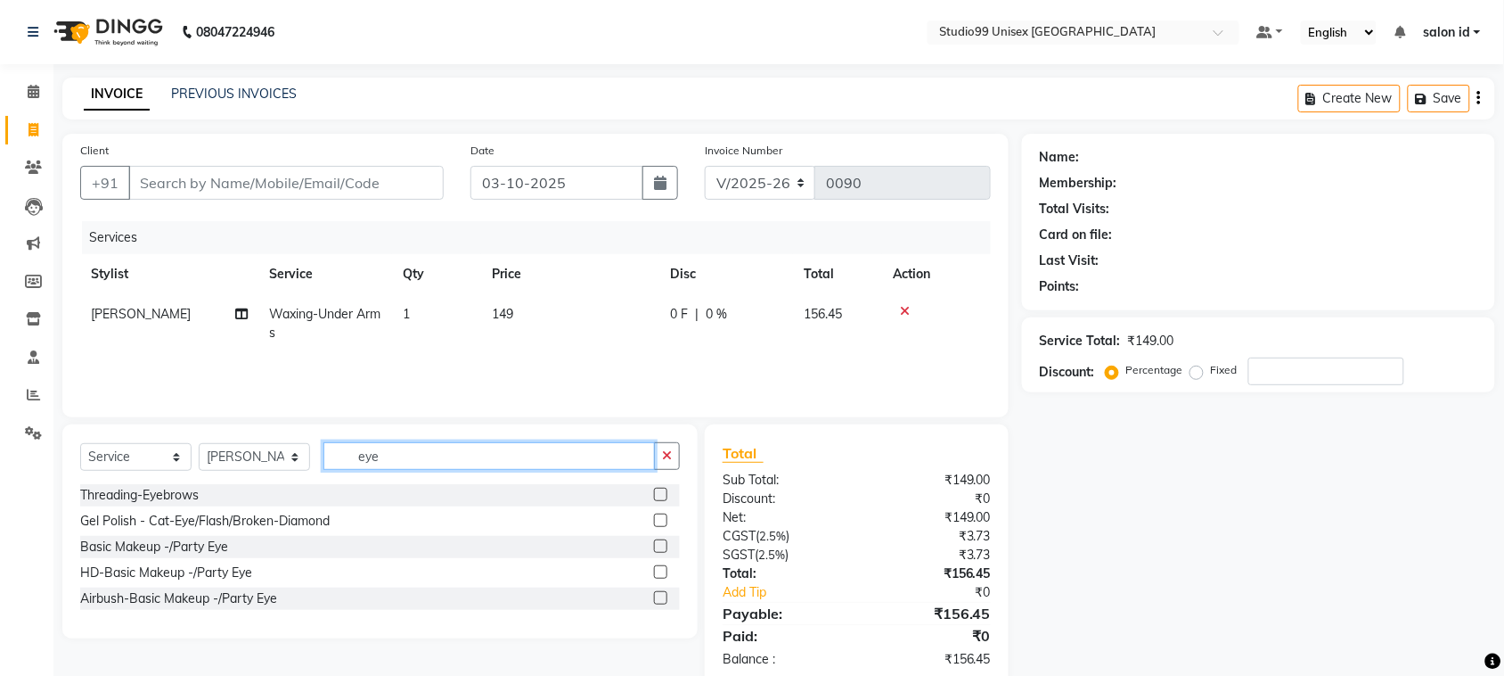
type input "eye"
click at [661, 496] on label at bounding box center [660, 493] width 13 height 13
click at [661, 496] on input "checkbox" at bounding box center [660, 495] width 12 height 12
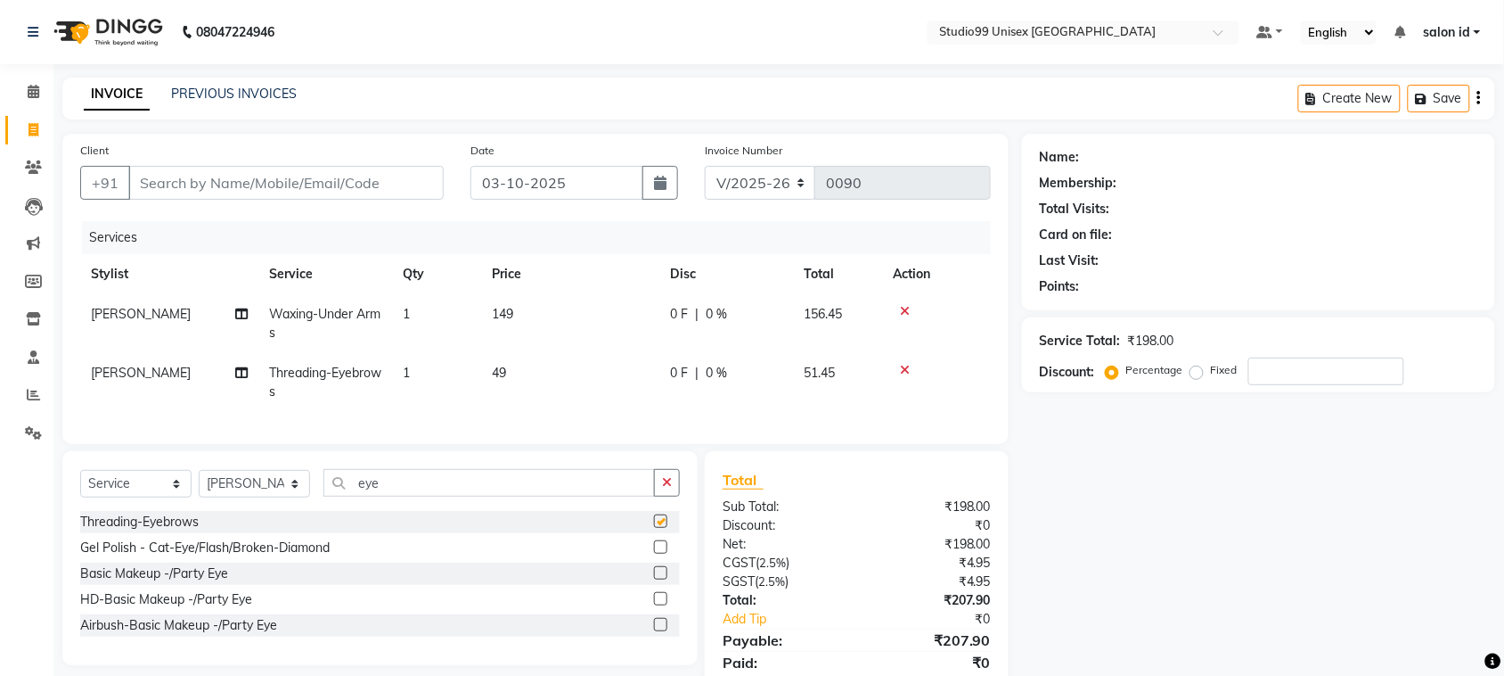
checkbox input "false"
click at [598, 493] on input "eye" at bounding box center [490, 483] width 332 height 28
type input "e"
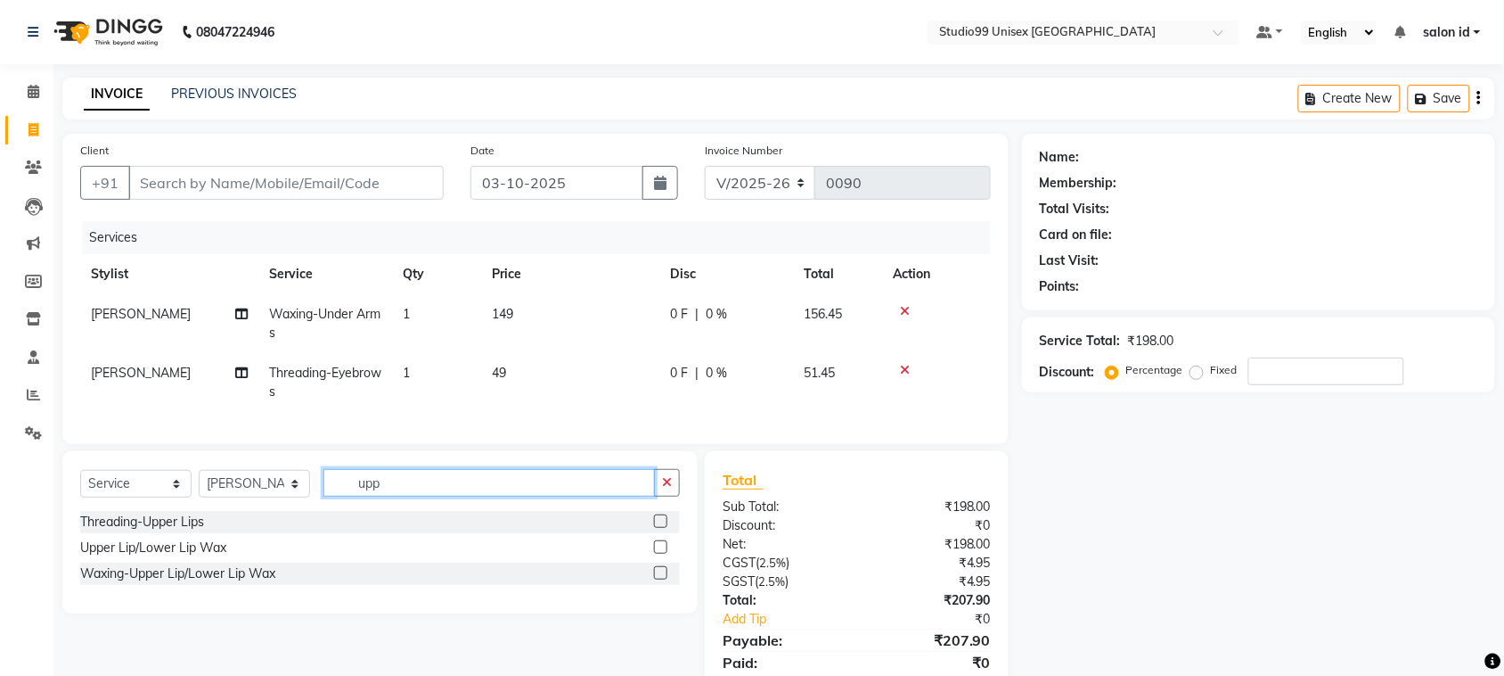
type input "upp"
click at [661, 528] on label at bounding box center [660, 520] width 13 height 13
click at [661, 528] on input "checkbox" at bounding box center [660, 522] width 12 height 12
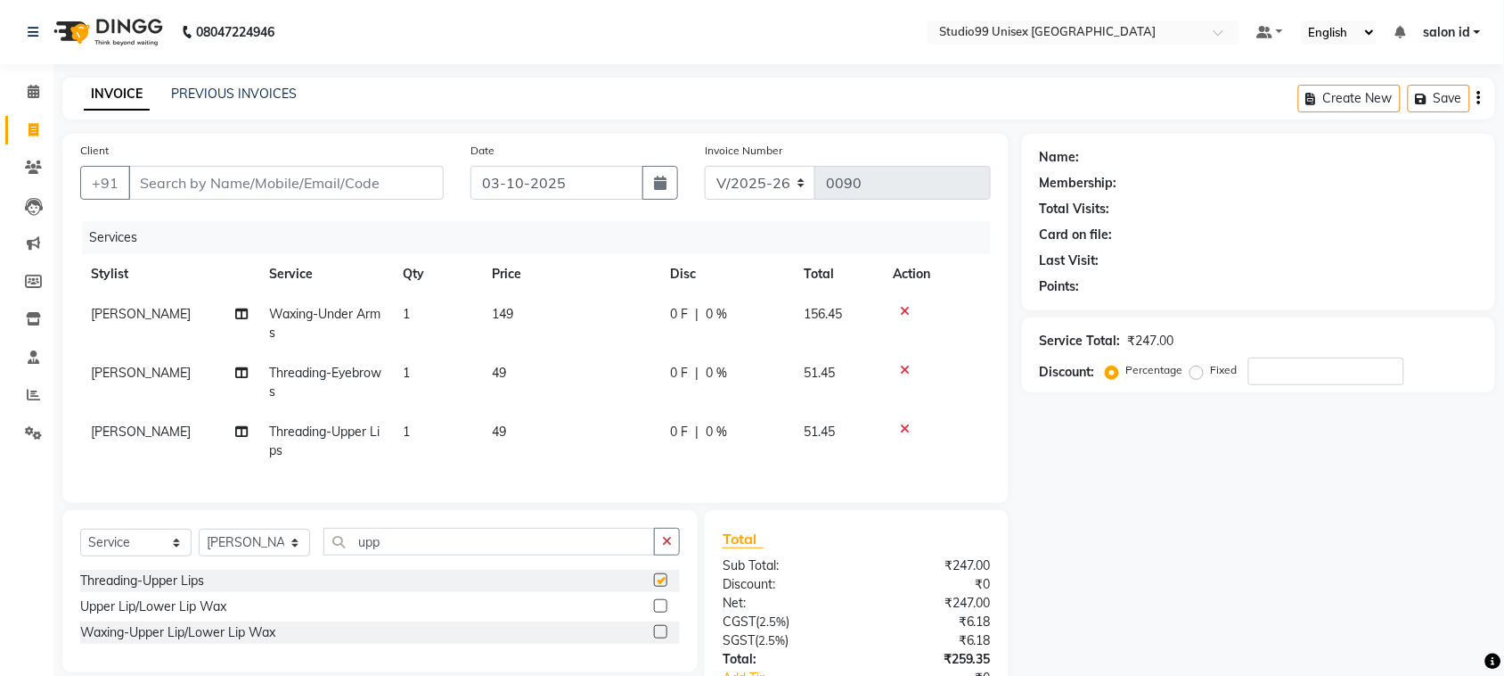
checkbox input "false"
click at [269, 183] on input "Client" at bounding box center [285, 183] width 315 height 34
type input "9"
type input "0"
type input "9922076000"
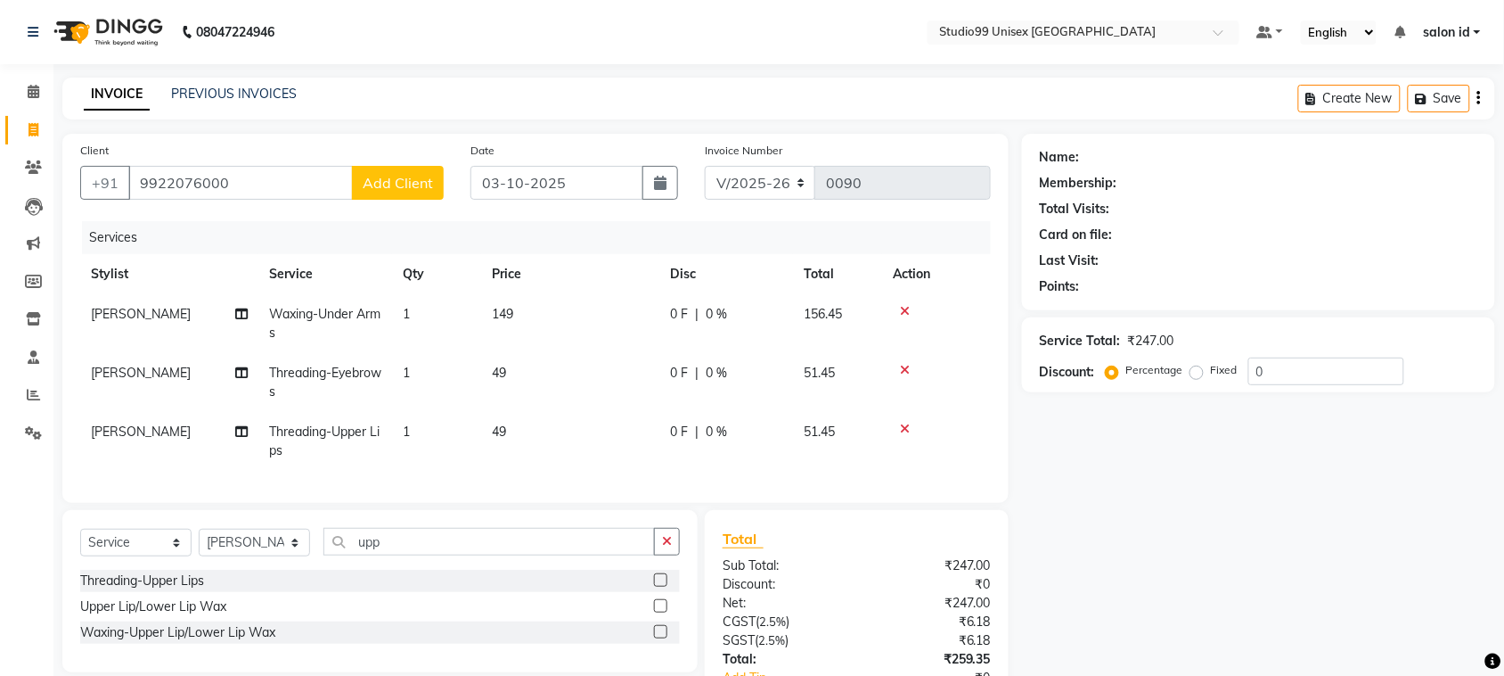
click at [376, 184] on span "Add Client" at bounding box center [398, 183] width 70 height 18
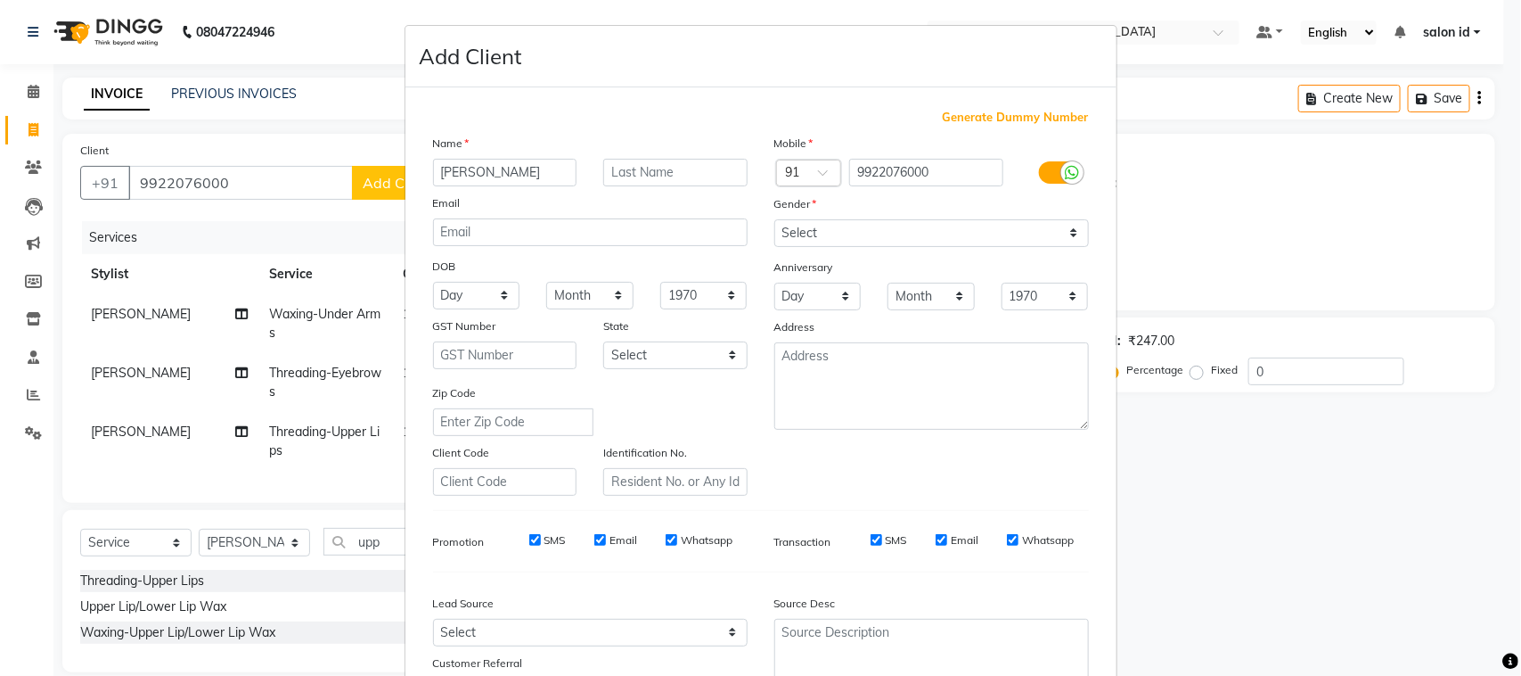
type input "noopur"
click at [1065, 229] on select "Select Male Female Other Prefer Not To Say" at bounding box center [931, 233] width 315 height 28
select select "female"
click at [774, 219] on select "Select Male Female Other Prefer Not To Say" at bounding box center [931, 233] width 315 height 28
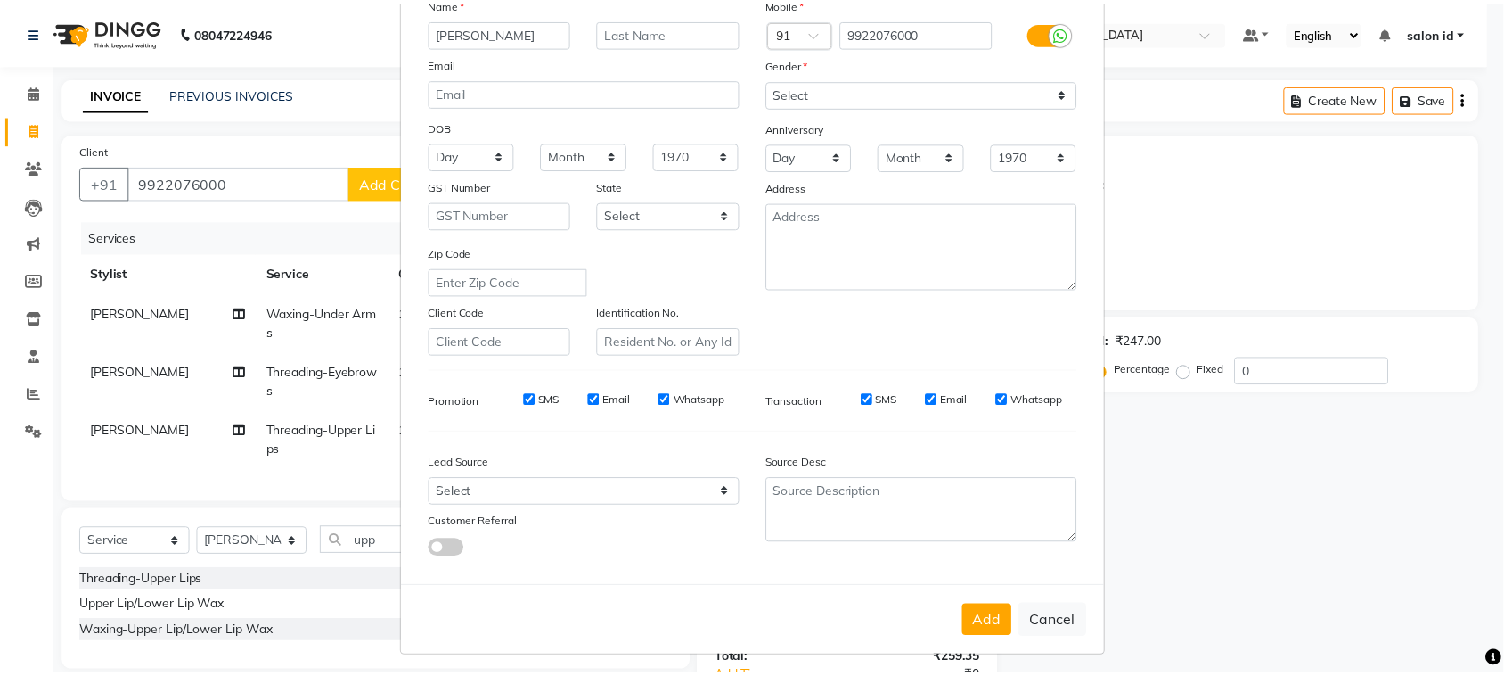
scroll to position [140, 0]
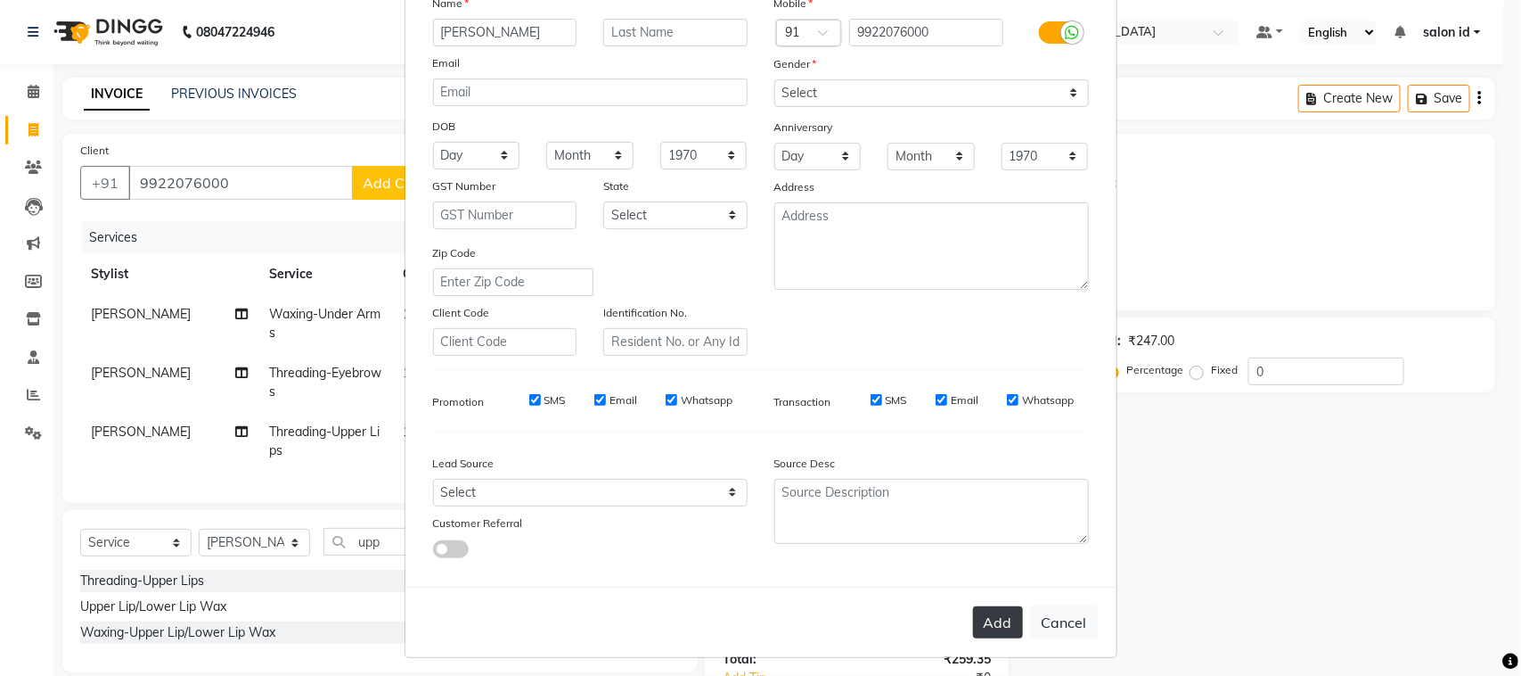
click at [1001, 613] on button "Add" at bounding box center [998, 622] width 50 height 32
select select
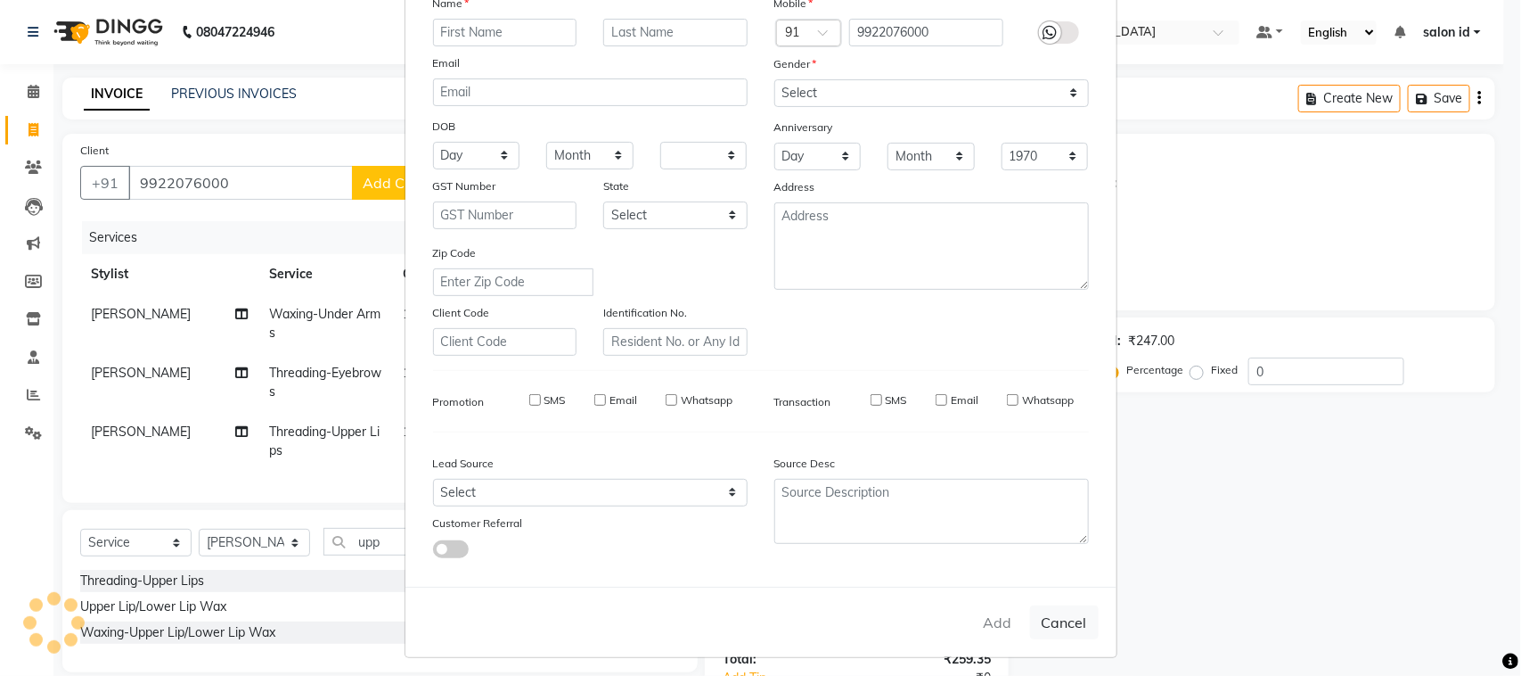
select select
checkbox input "false"
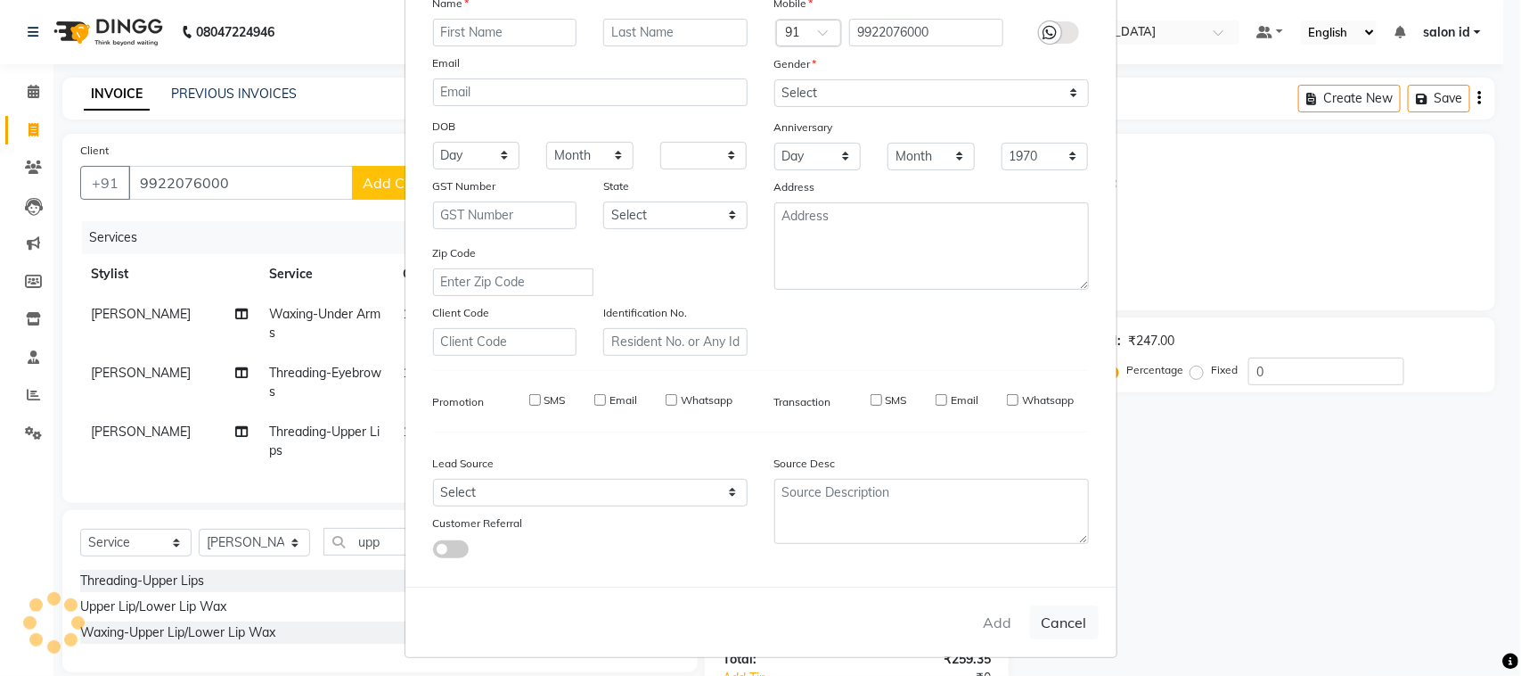
checkbox input "false"
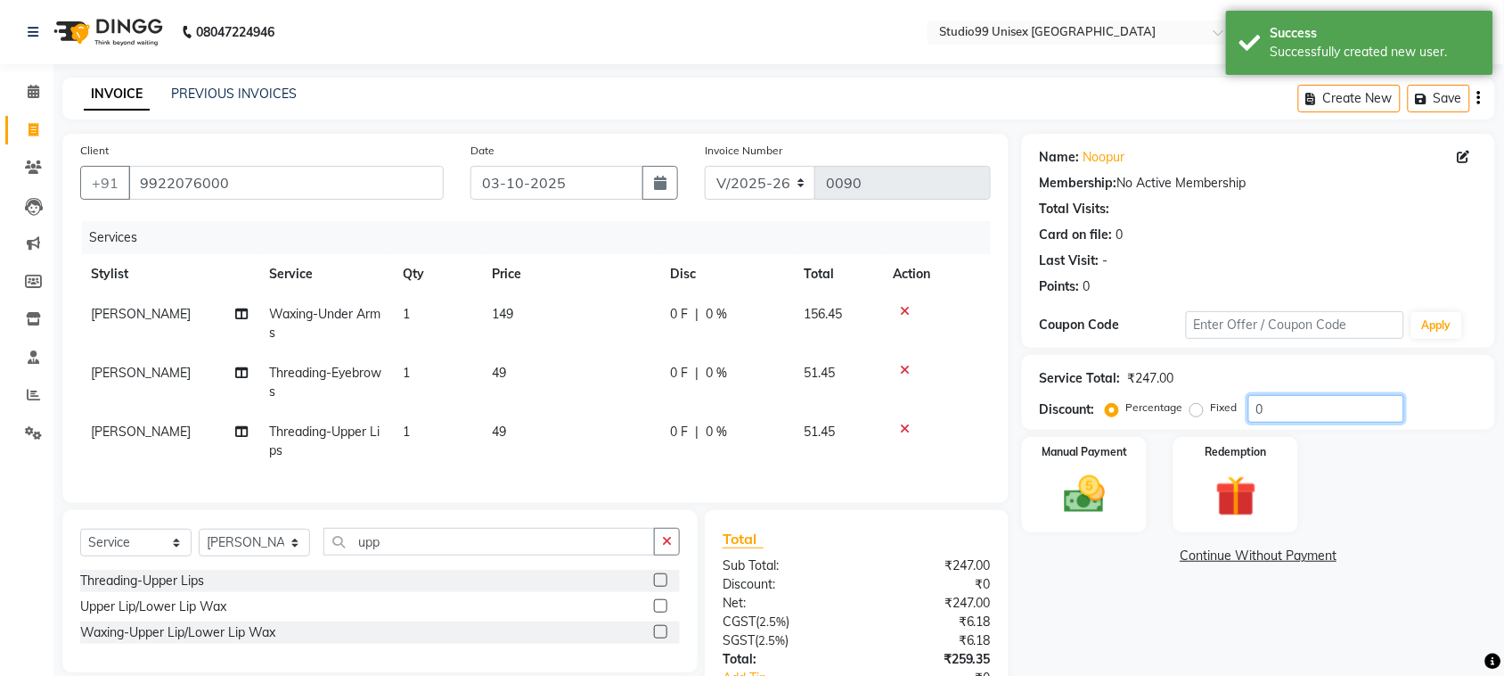
click at [1308, 408] on input "0" at bounding box center [1327, 409] width 156 height 28
type input "50"
click at [887, 444] on td at bounding box center [936, 441] width 109 height 59
click at [1078, 598] on div "Name: Noopur Membership: No Active Membership Total Visits: Card on file: 0 Las…" at bounding box center [1265, 453] width 487 height 638
click at [171, 556] on select "Select Service Product Membership Package Voucher Prepaid Gift Card" at bounding box center [135, 542] width 111 height 28
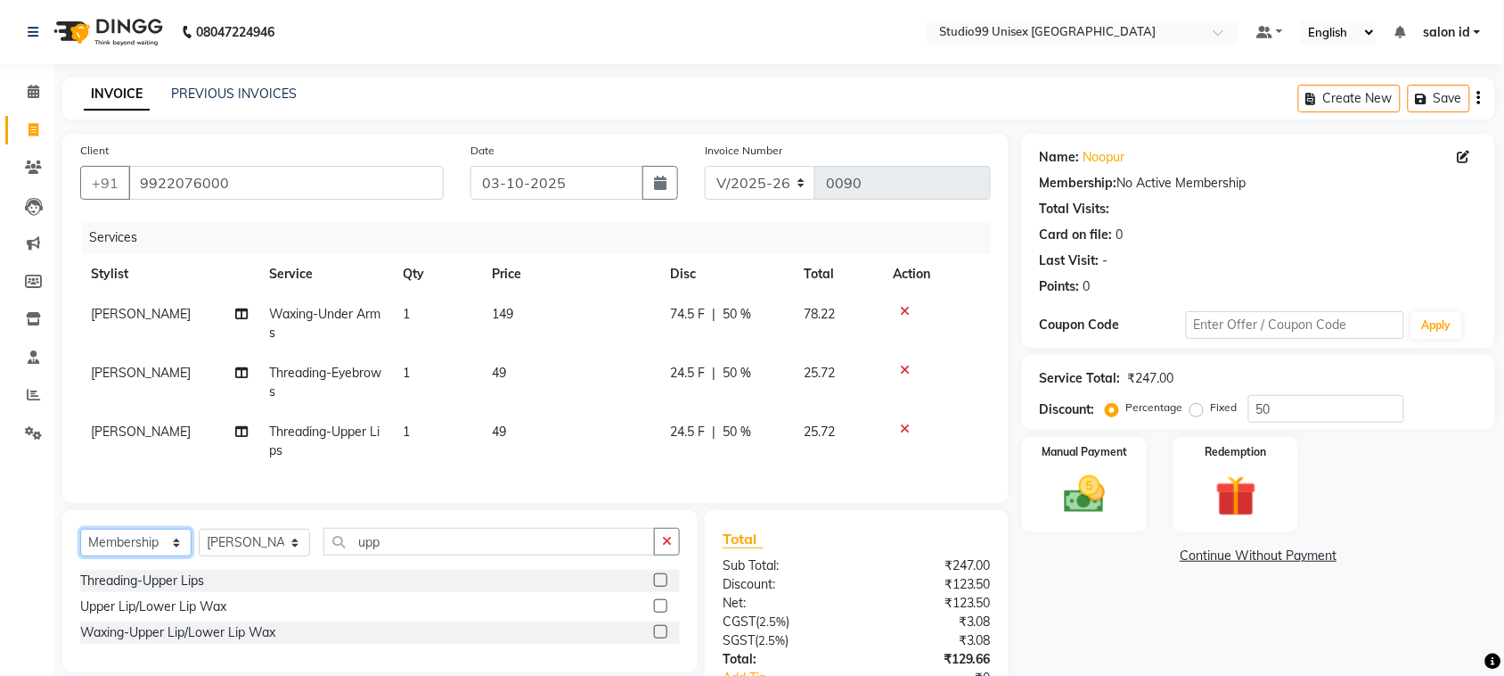
click at [80, 545] on select "Select Service Product Membership Package Voucher Prepaid Gift Card" at bounding box center [135, 542] width 111 height 28
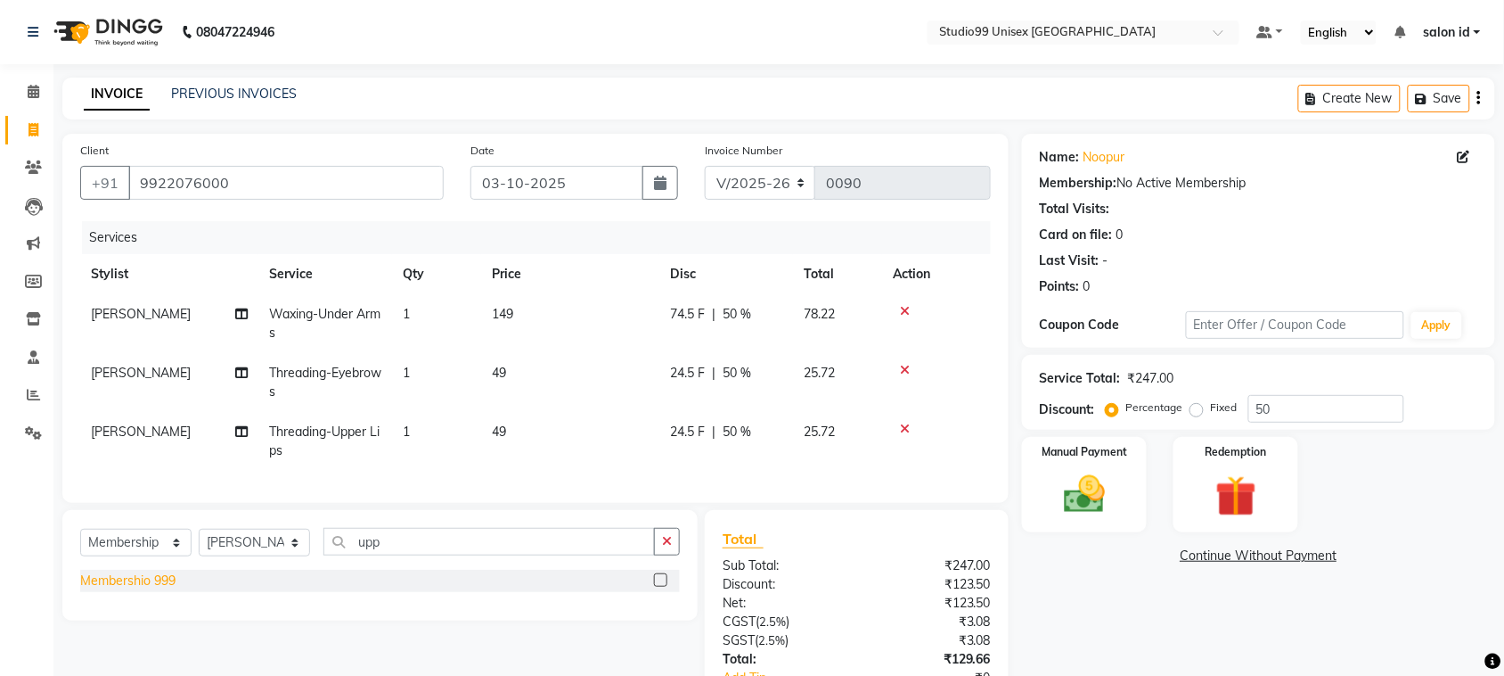
click at [160, 590] on div "Membershio 999" at bounding box center [127, 580] width 95 height 19
select select "select"
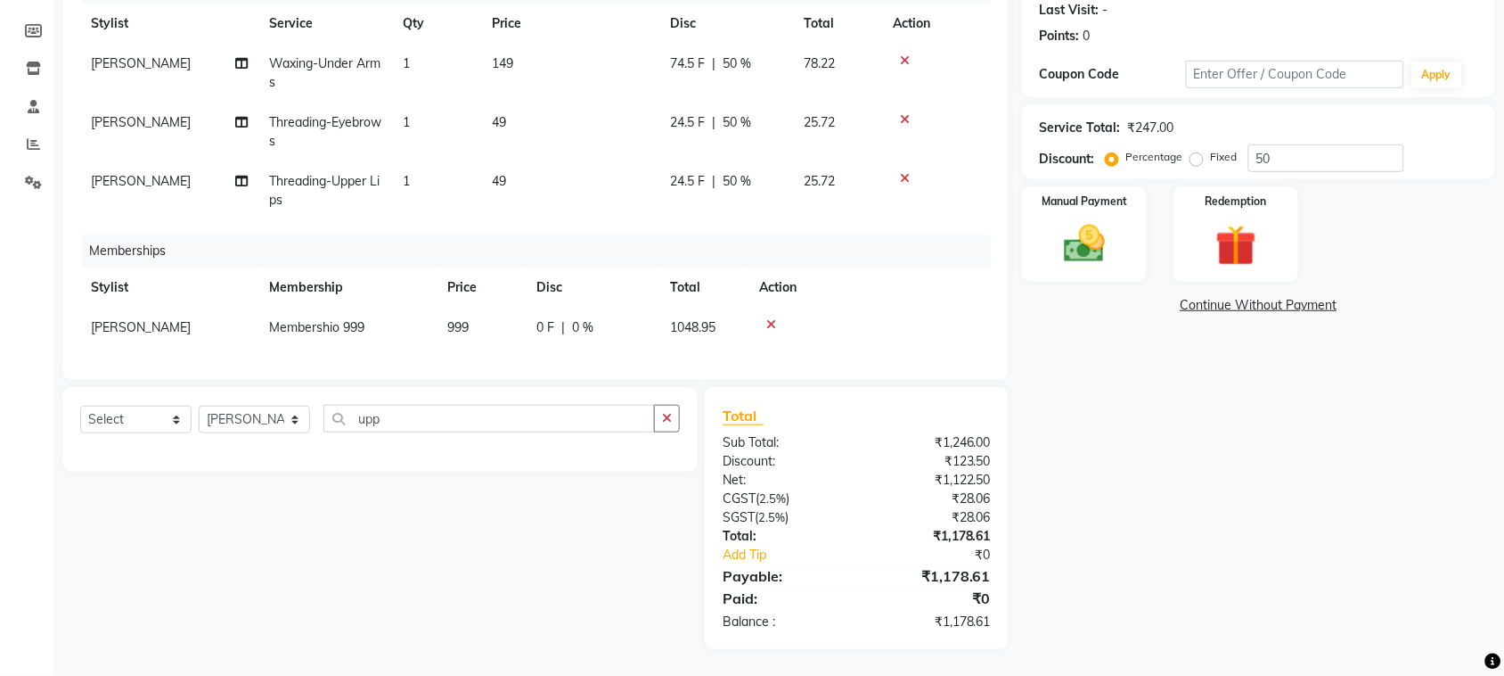
scroll to position [266, 0]
click at [1105, 220] on img at bounding box center [1085, 243] width 70 height 49
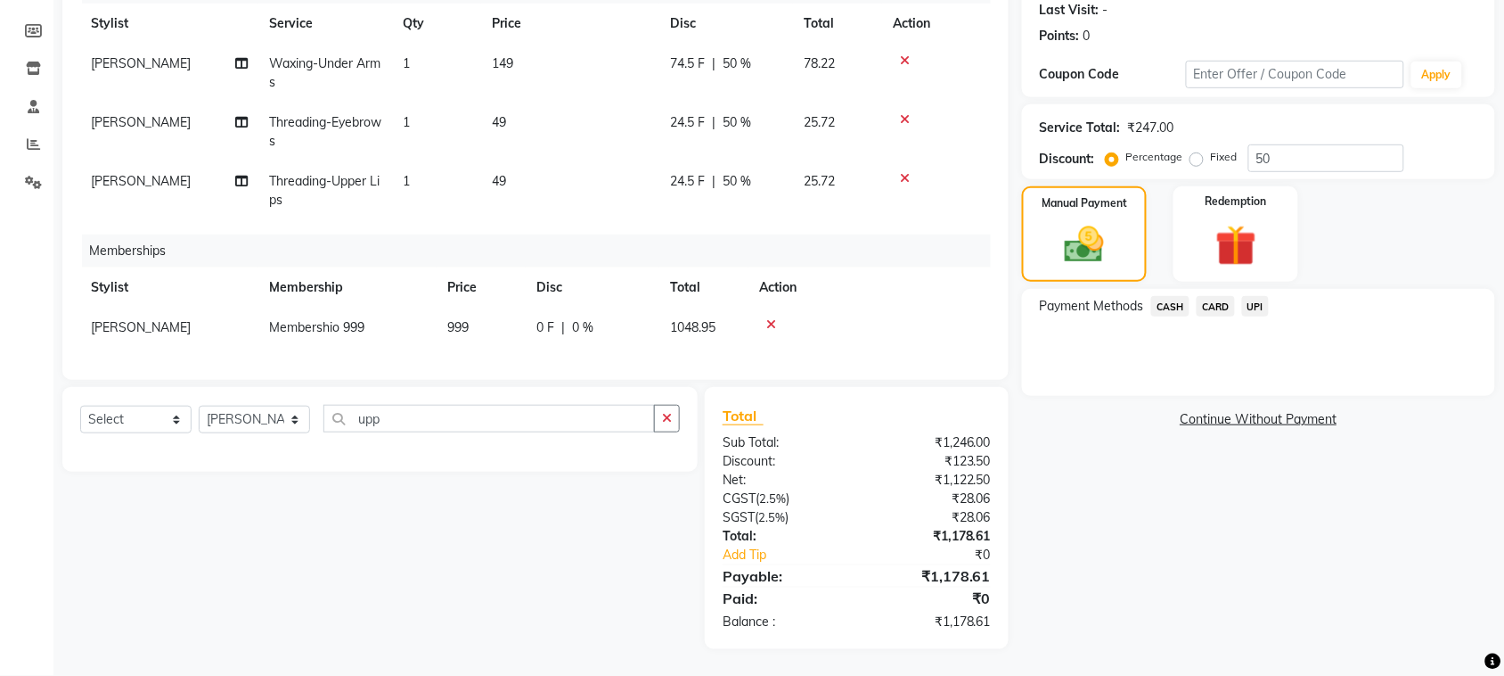
click at [1164, 296] on span "CASH" at bounding box center [1170, 306] width 38 height 20
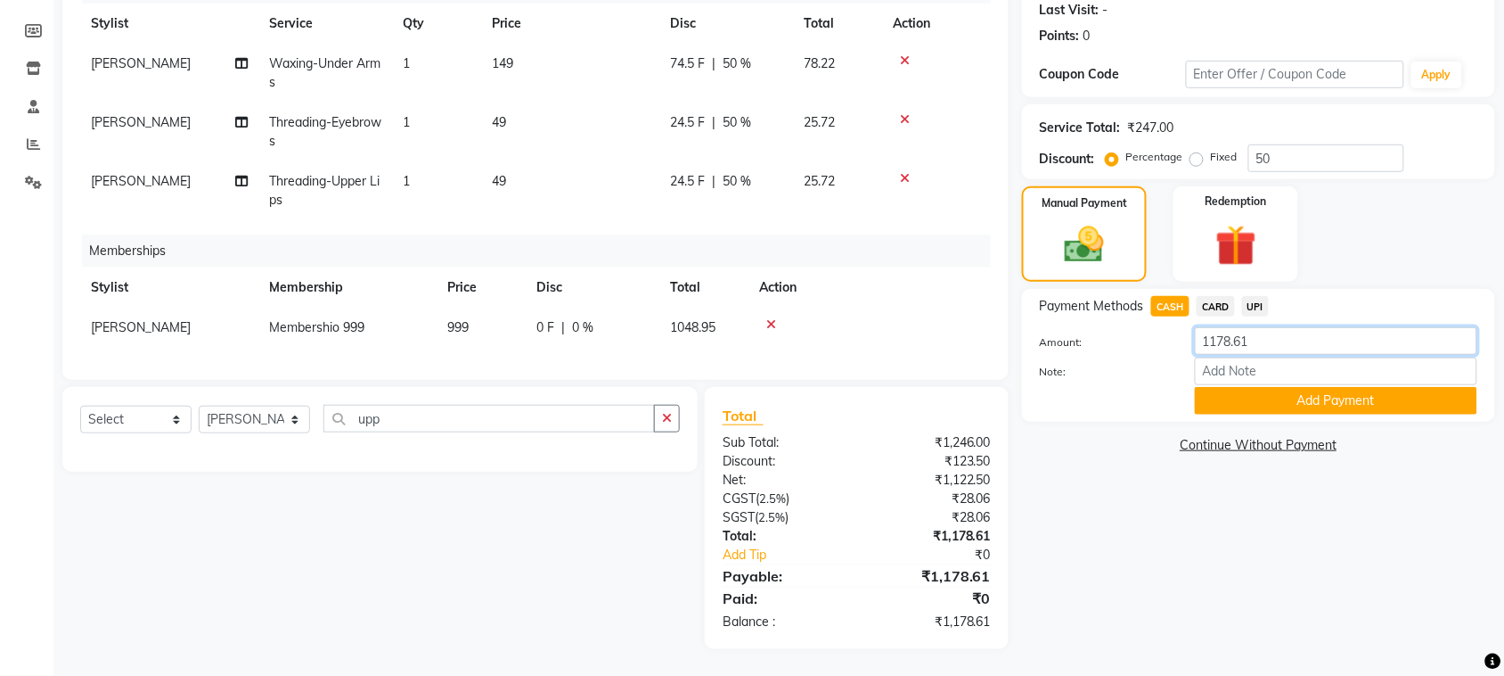
click at [1274, 327] on input "1178.61" at bounding box center [1336, 341] width 283 height 28
type input "1110"
click at [1328, 387] on button "Add Payment" at bounding box center [1336, 401] width 283 height 28
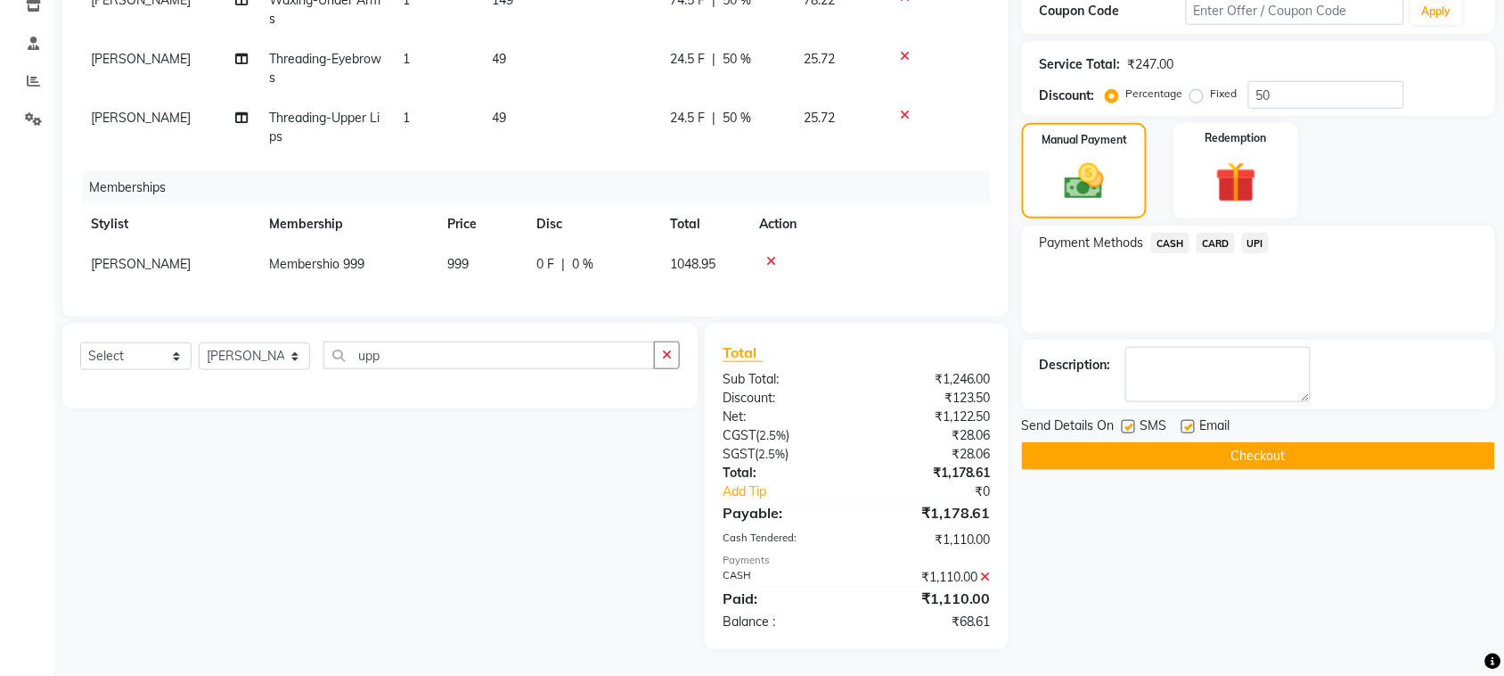
scroll to position [330, 0]
click at [1350, 444] on button "Checkout" at bounding box center [1258, 456] width 473 height 28
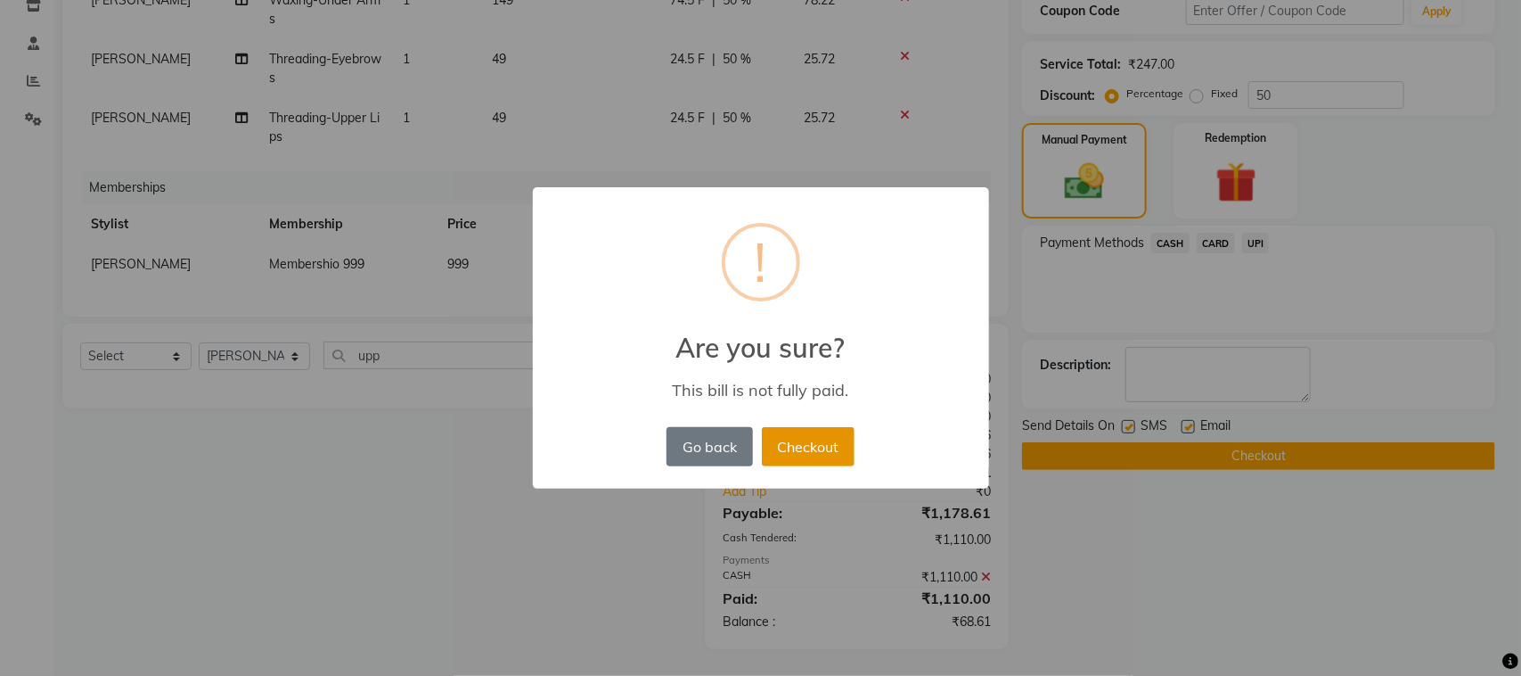
click at [798, 455] on button "Checkout" at bounding box center [808, 446] width 93 height 39
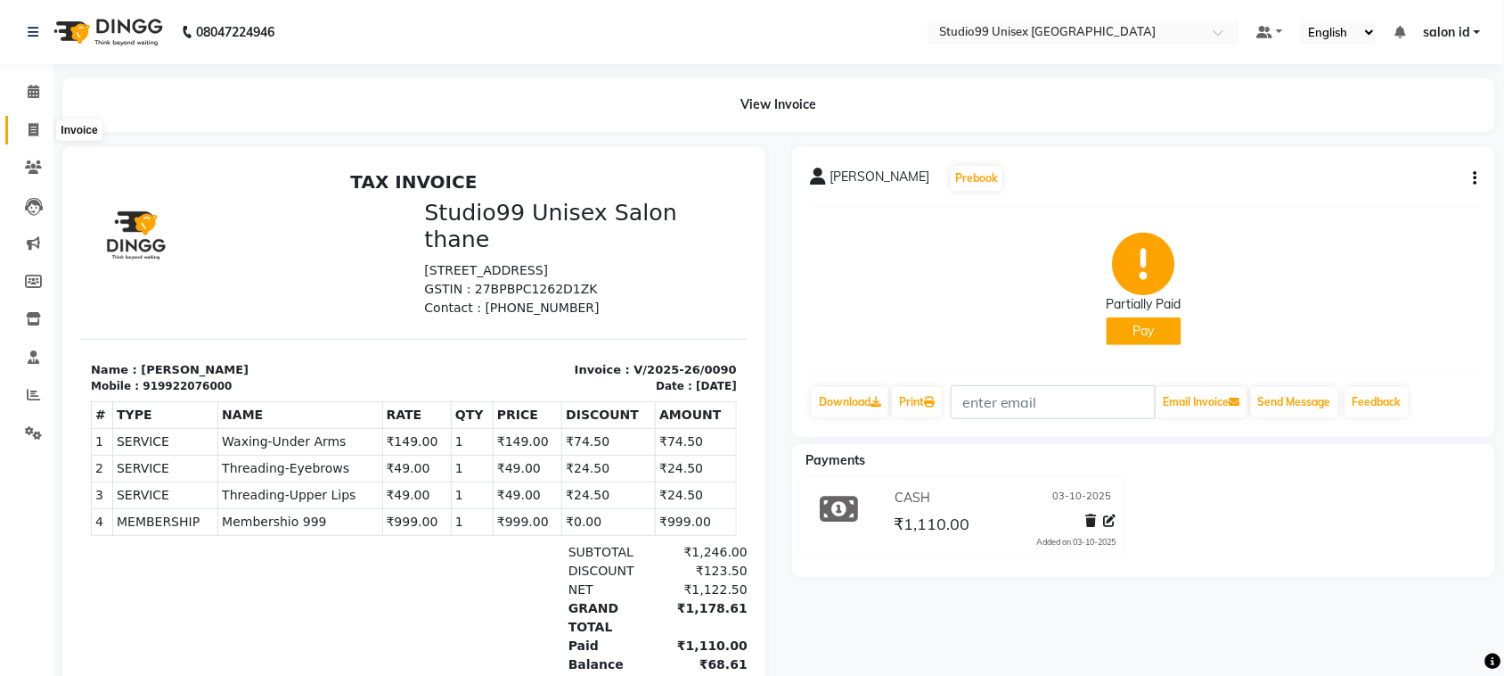
click at [33, 127] on icon at bounding box center [34, 129] width 10 height 13
select select "9023"
select select "service"
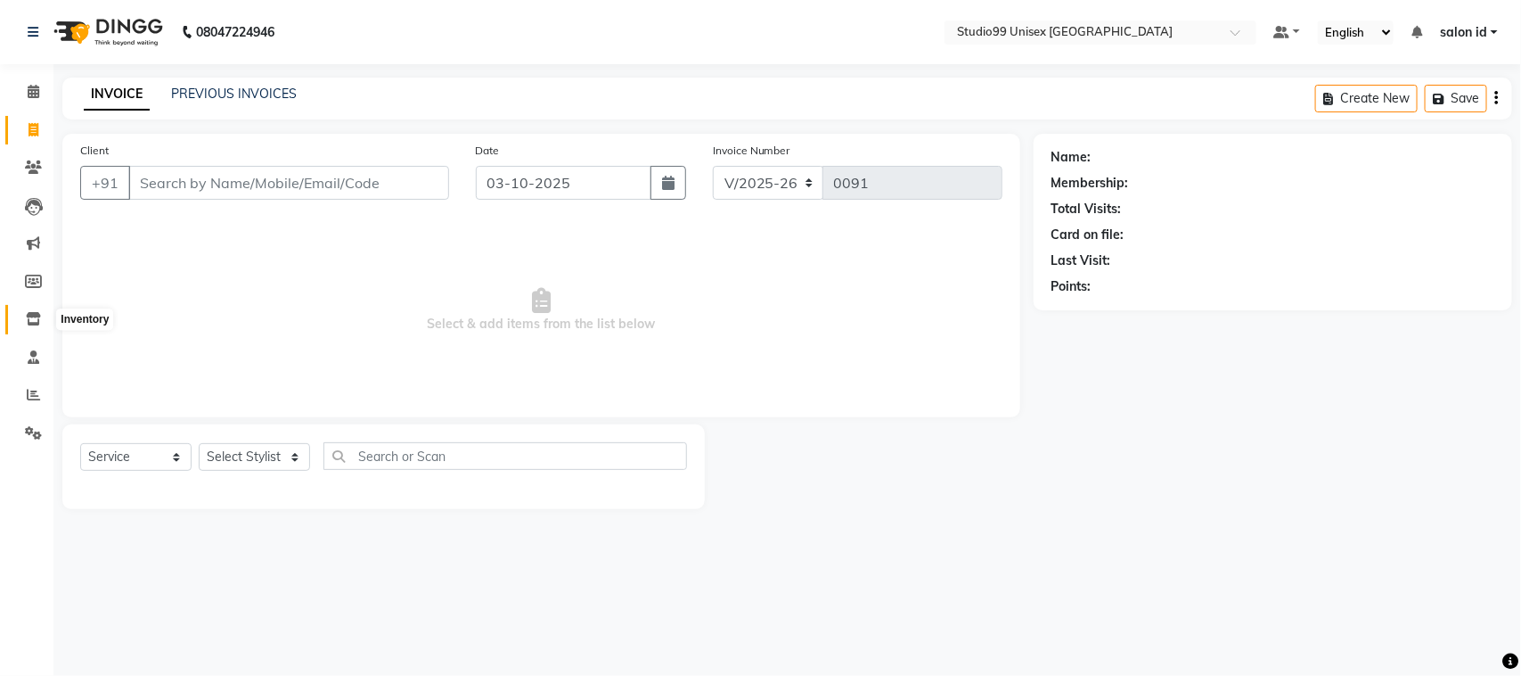
click at [37, 323] on icon at bounding box center [33, 318] width 15 height 13
select select
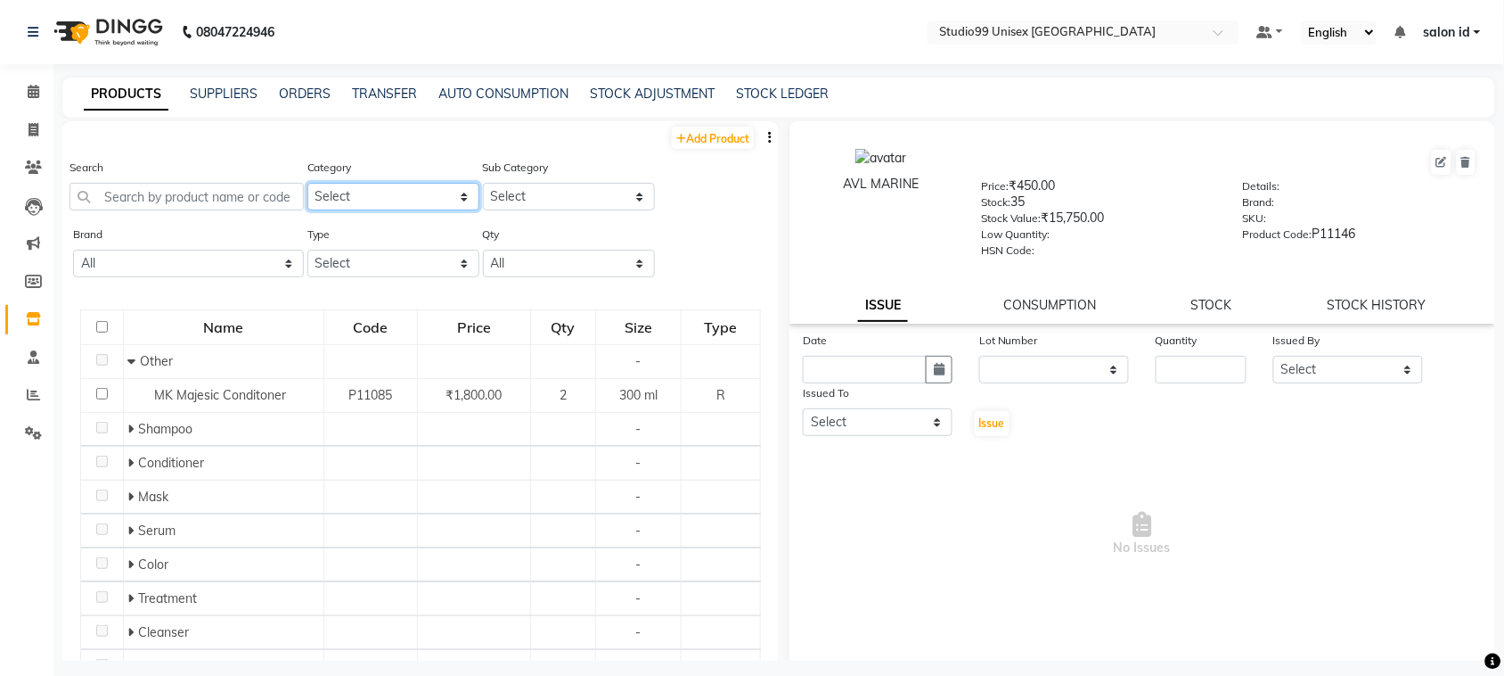
click at [455, 198] on select "Select Skin Hair Personal Care Appliances Beard Disposable Threading Hands and …" at bounding box center [393, 197] width 172 height 28
select select "959401950"
click at [307, 183] on select "Select Skin Hair Personal Care Appliances Beard Disposable Threading Hands and …" at bounding box center [393, 197] width 172 height 28
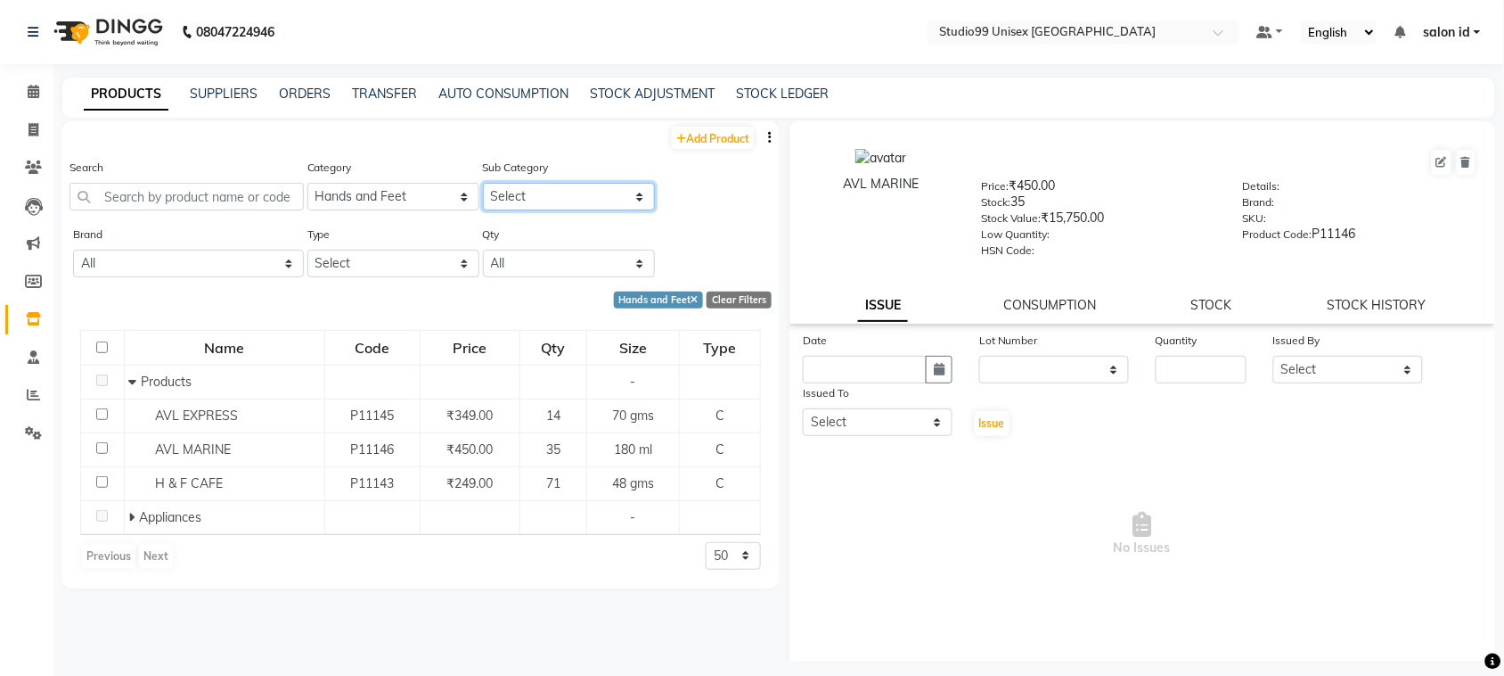
click at [637, 189] on select "Select Products Appliances" at bounding box center [569, 197] width 172 height 28
click at [279, 303] on div "Hands and Feet Clear Filters" at bounding box center [416, 299] width 709 height 17
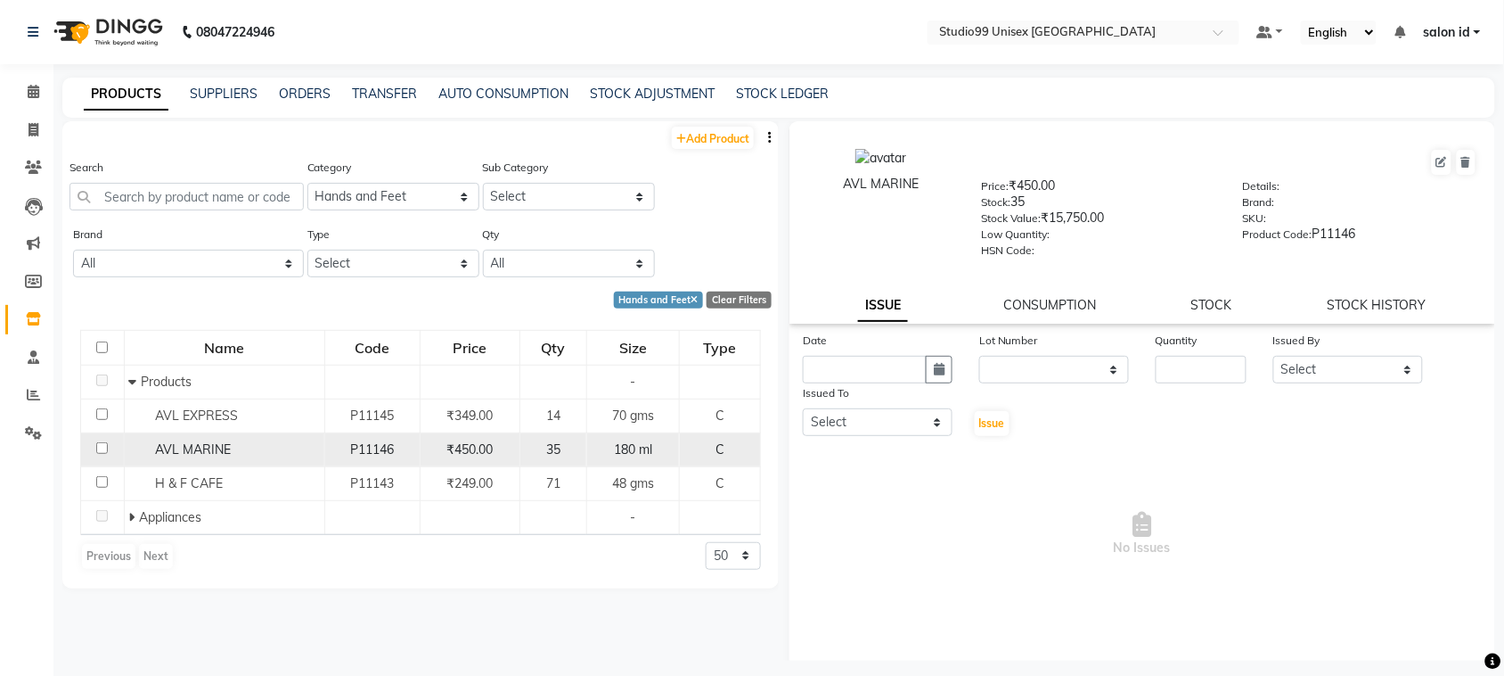
click at [167, 448] on span "AVL MARINE" at bounding box center [194, 449] width 76 height 16
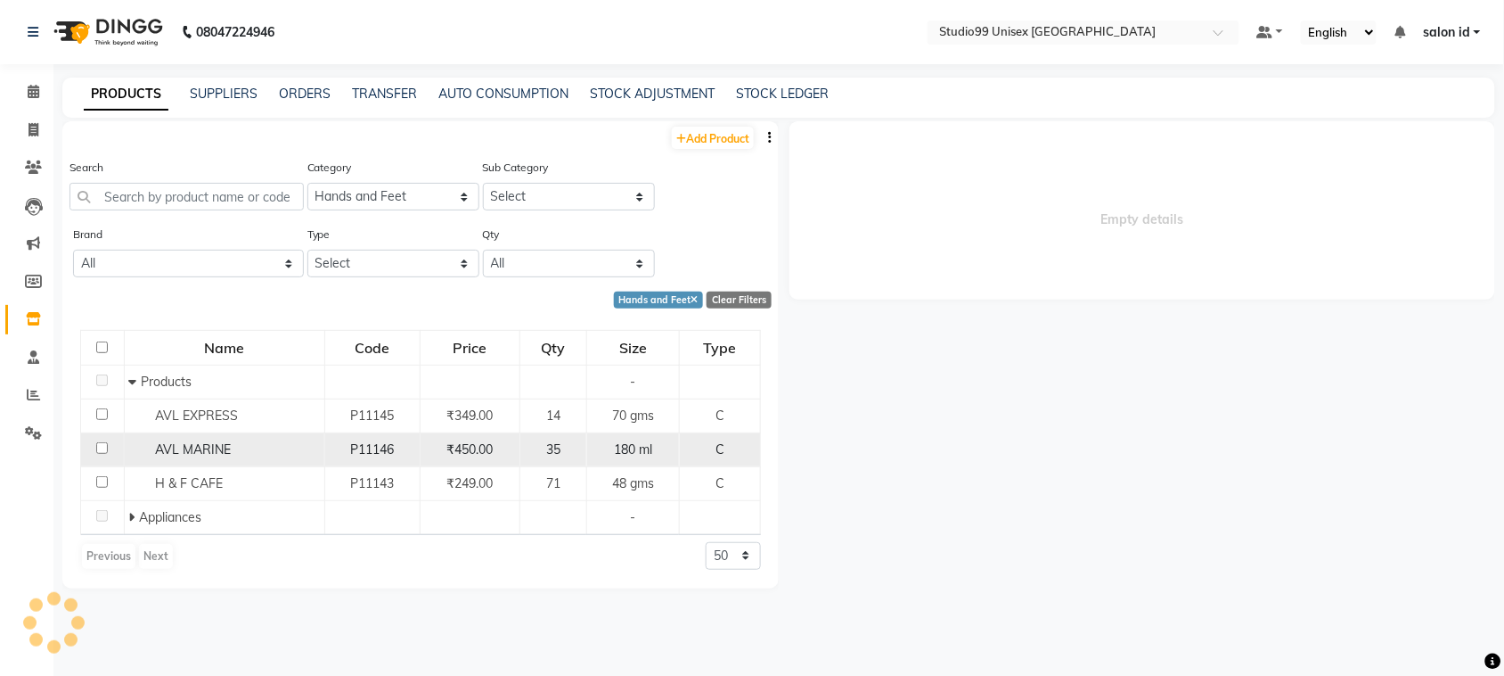
select select
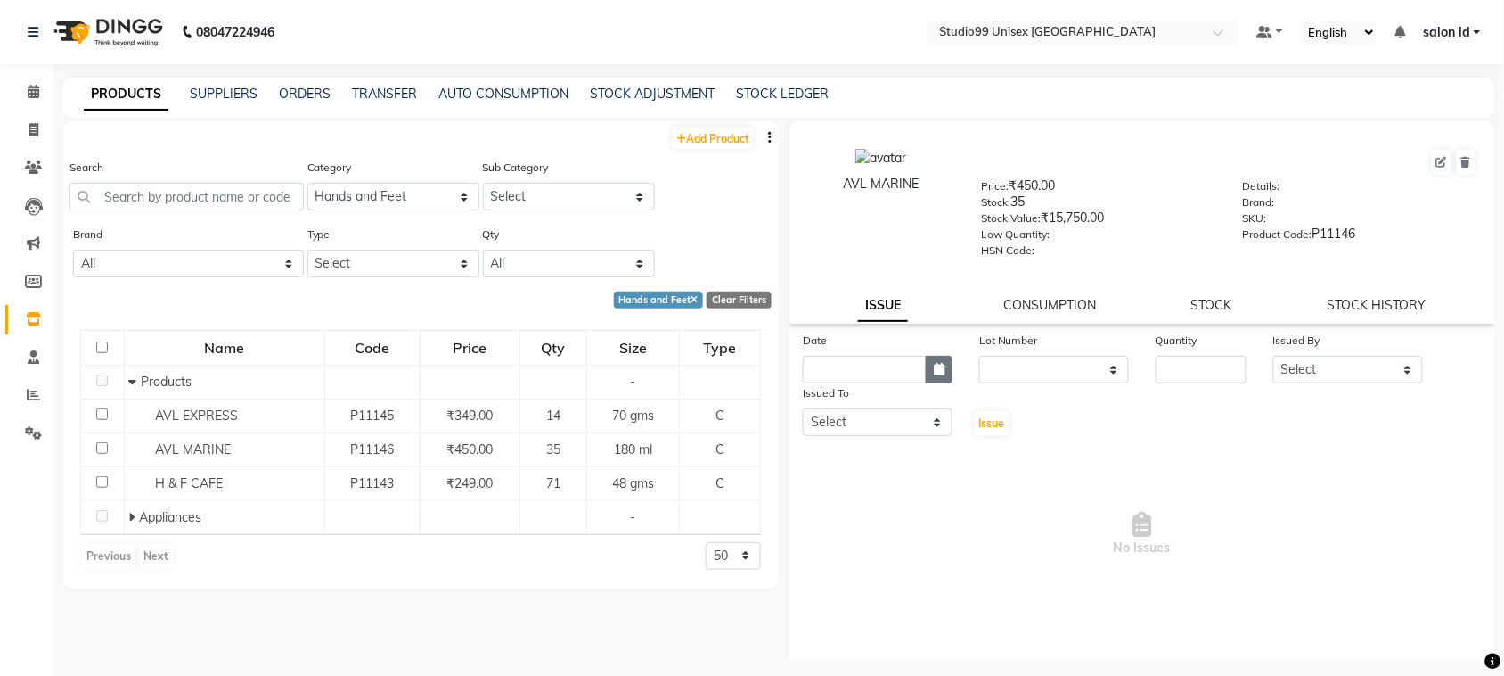
click at [934, 371] on icon "button" at bounding box center [939, 369] width 11 height 12
select select "10"
select select "2025"
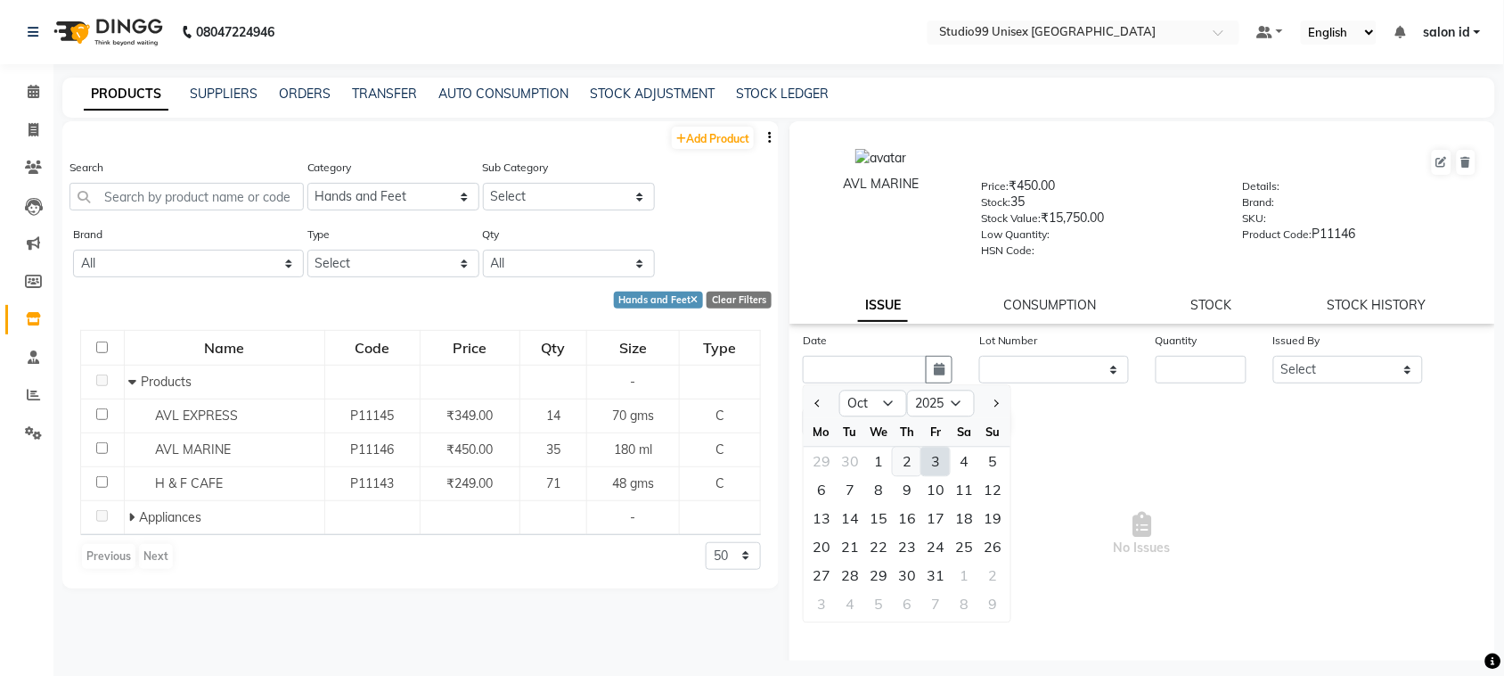
click at [912, 451] on div "2" at bounding box center [907, 461] width 29 height 29
type input "02-10-2025"
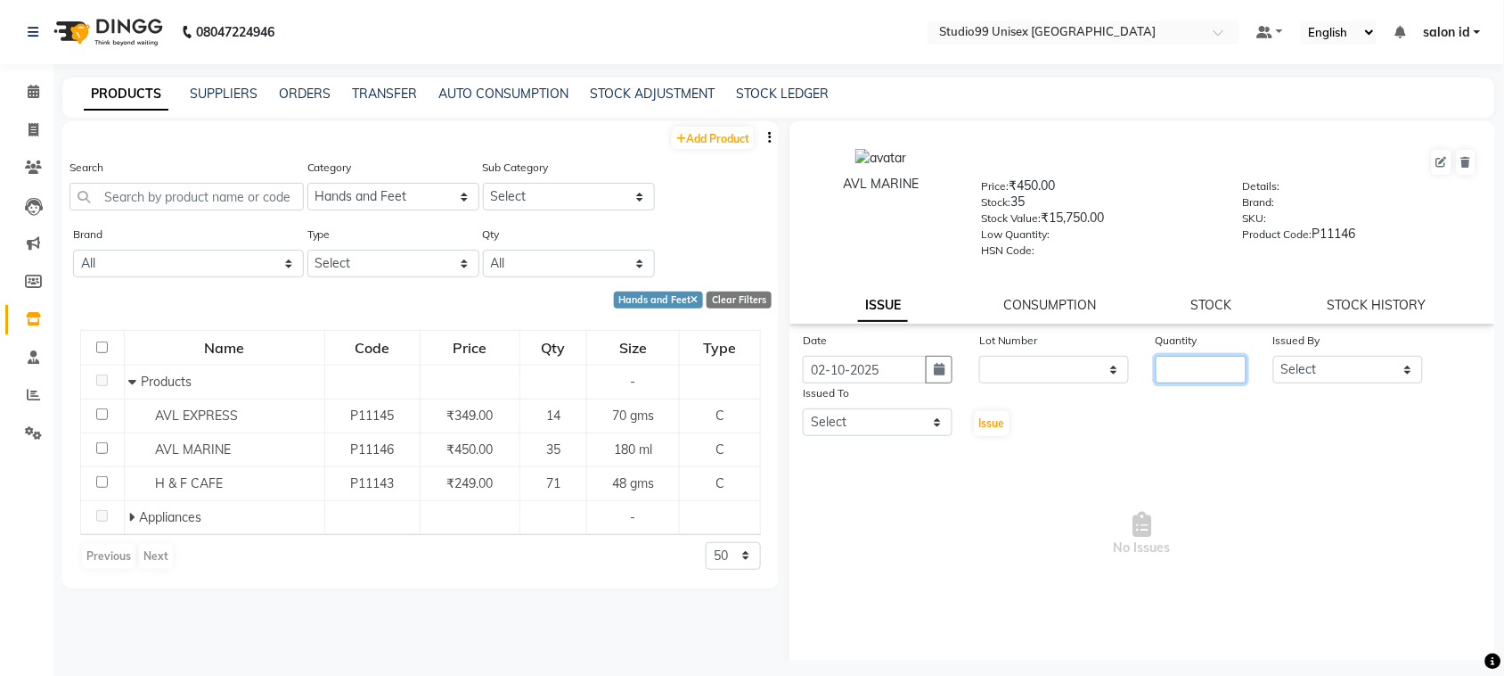
click at [1206, 370] on input "number" at bounding box center [1201, 370] width 91 height 28
type input "1"
click at [1397, 365] on select "Select AFTAB AFZAL SHAIKH Kapil salon id Saroj pathak SEEMA shadiya baig Smita …" at bounding box center [1349, 370] width 150 height 28
select select "92948"
click at [1274, 356] on select "Select AFTAB AFZAL SHAIKH Kapil salon id Saroj pathak SEEMA shadiya baig Smita …" at bounding box center [1349, 370] width 150 height 28
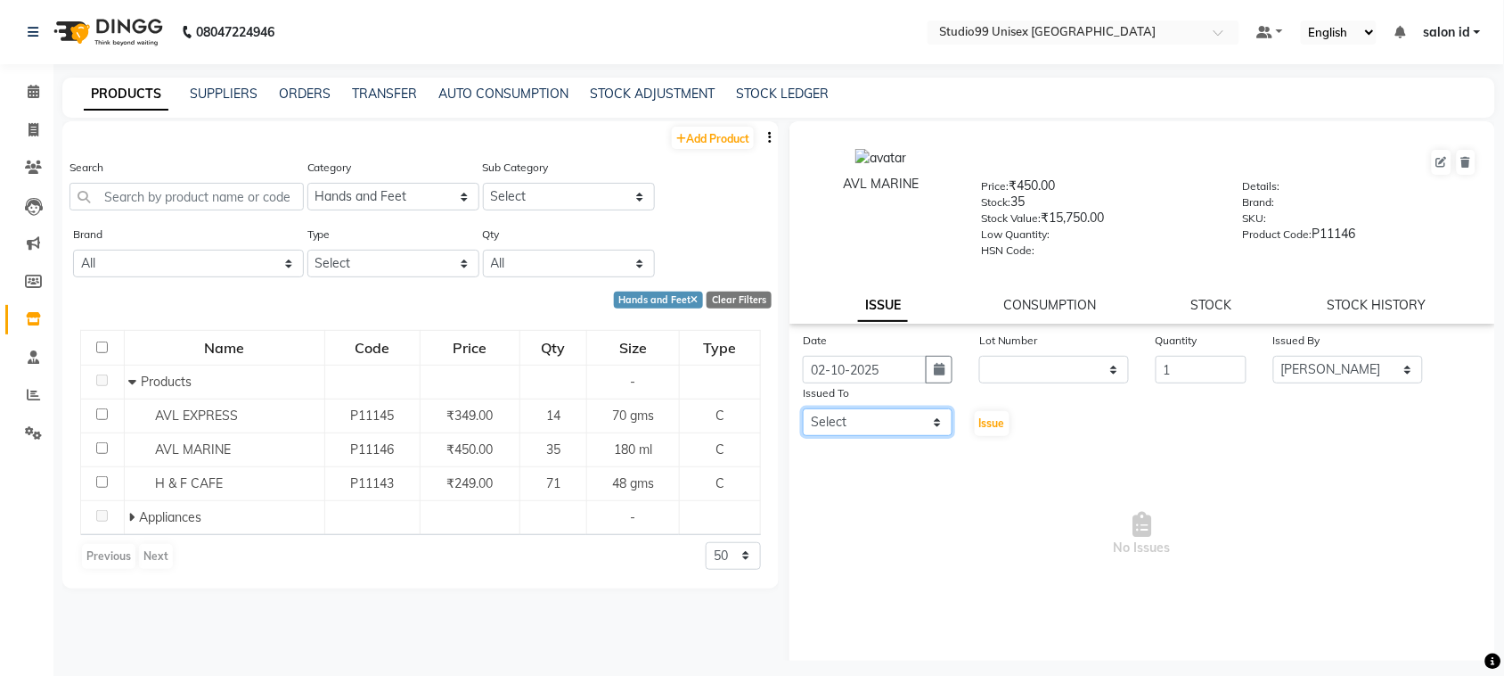
click at [931, 417] on select "Select AFTAB AFZAL SHAIKH Kapil salon id Saroj pathak SEEMA shadiya baig Smita …" at bounding box center [878, 422] width 150 height 28
select select "93463"
click at [803, 408] on select "Select AFTAB AFZAL SHAIKH Kapil salon id Saroj pathak SEEMA shadiya baig Smita …" at bounding box center [878, 422] width 150 height 28
click at [998, 416] on span "Issue" at bounding box center [992, 422] width 26 height 13
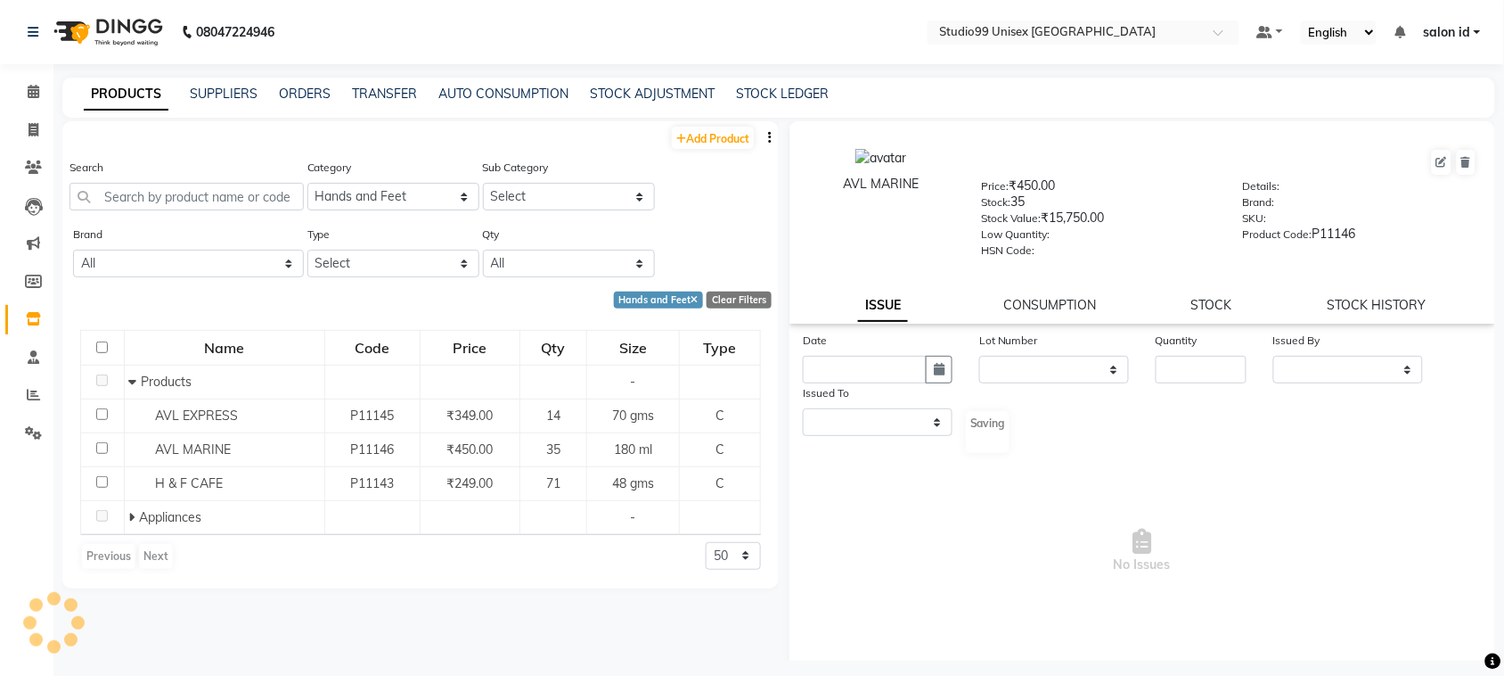
select select
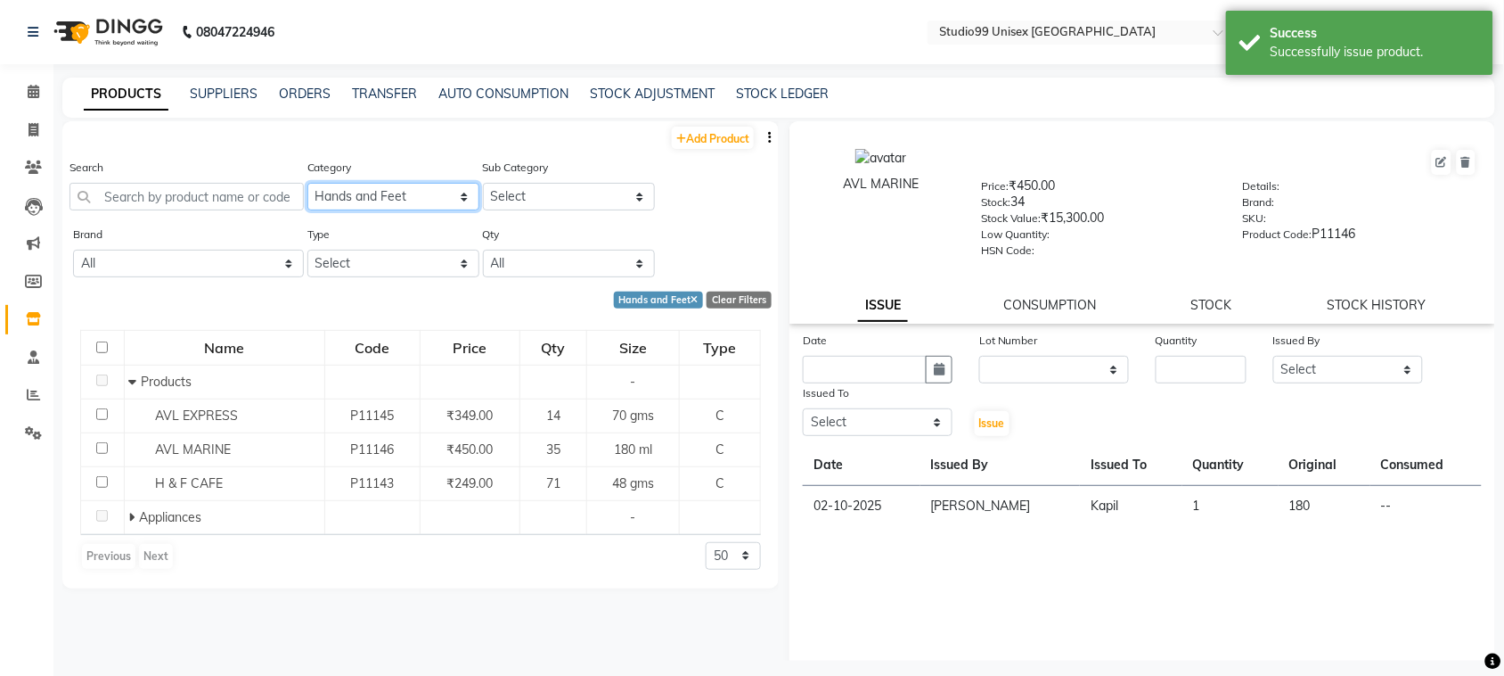
click at [457, 192] on select "Select Skin Hair Personal Care Appliances Beard Disposable Threading Hands and …" at bounding box center [393, 197] width 172 height 28
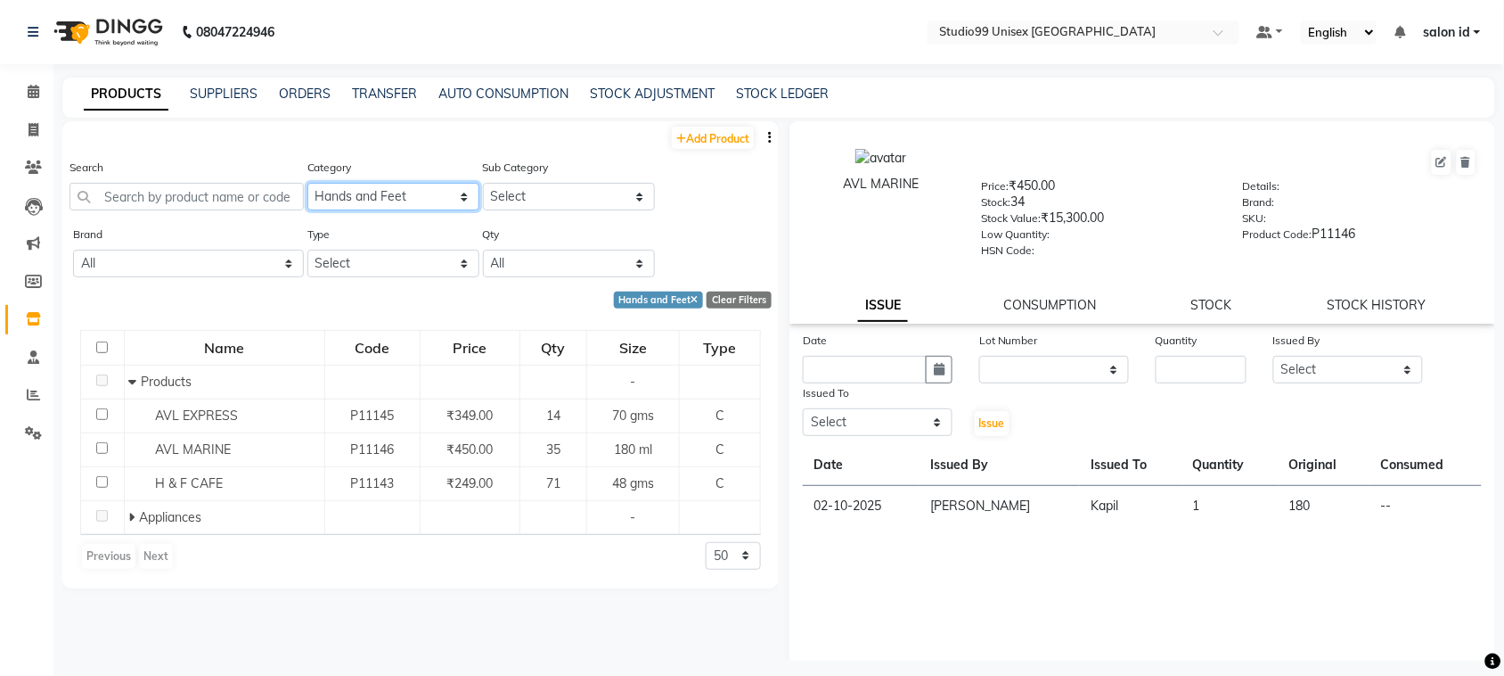
select select "959401150"
click at [307, 183] on select "Select Skin Hair Personal Care Appliances Beard Disposable Threading Hands and …" at bounding box center [393, 197] width 172 height 28
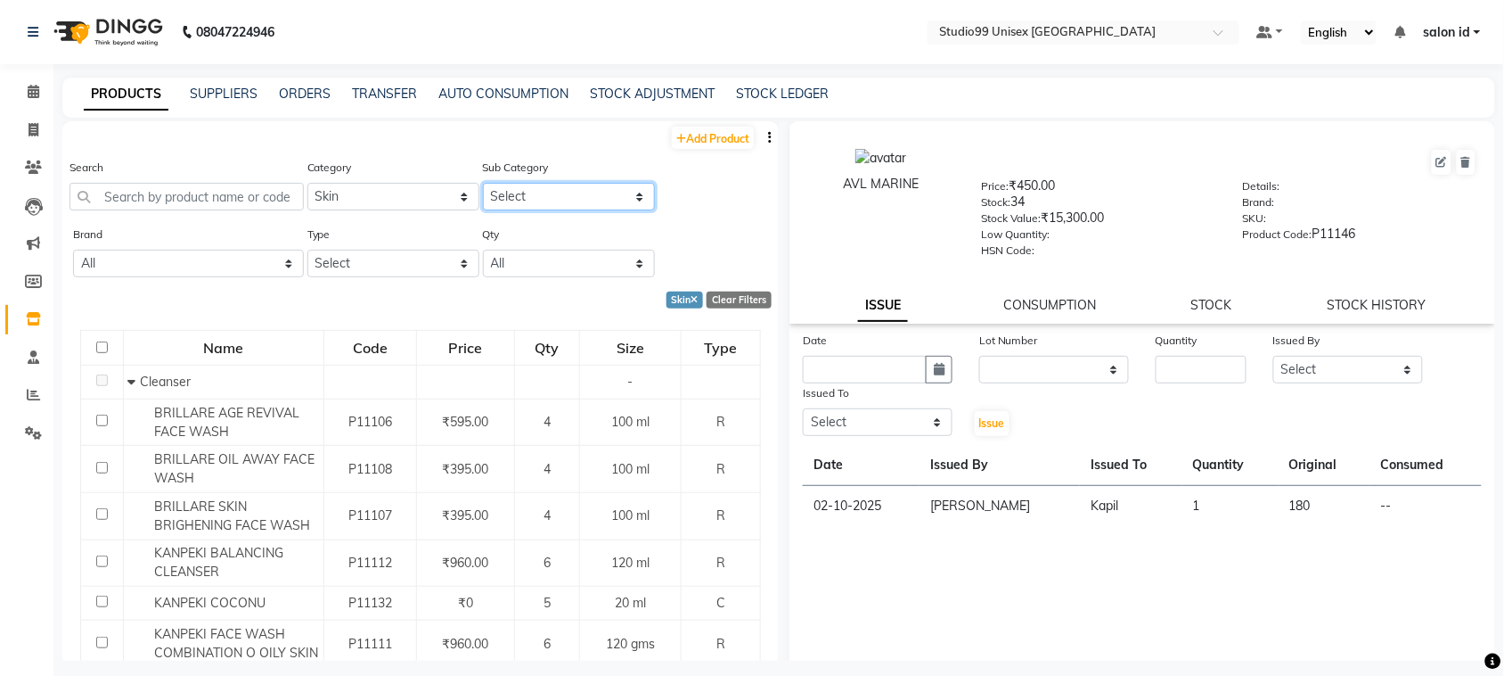
click at [630, 196] on select "Select Cleanser Facial Moisturiser Serum Toner Sun Care Masks Lip Care Eye Care…" at bounding box center [569, 197] width 172 height 28
select select "959401152"
click at [483, 183] on select "Select Cleanser Facial Moisturiser Serum Toner Sun Care Masks Lip Care Eye Care…" at bounding box center [569, 197] width 172 height 28
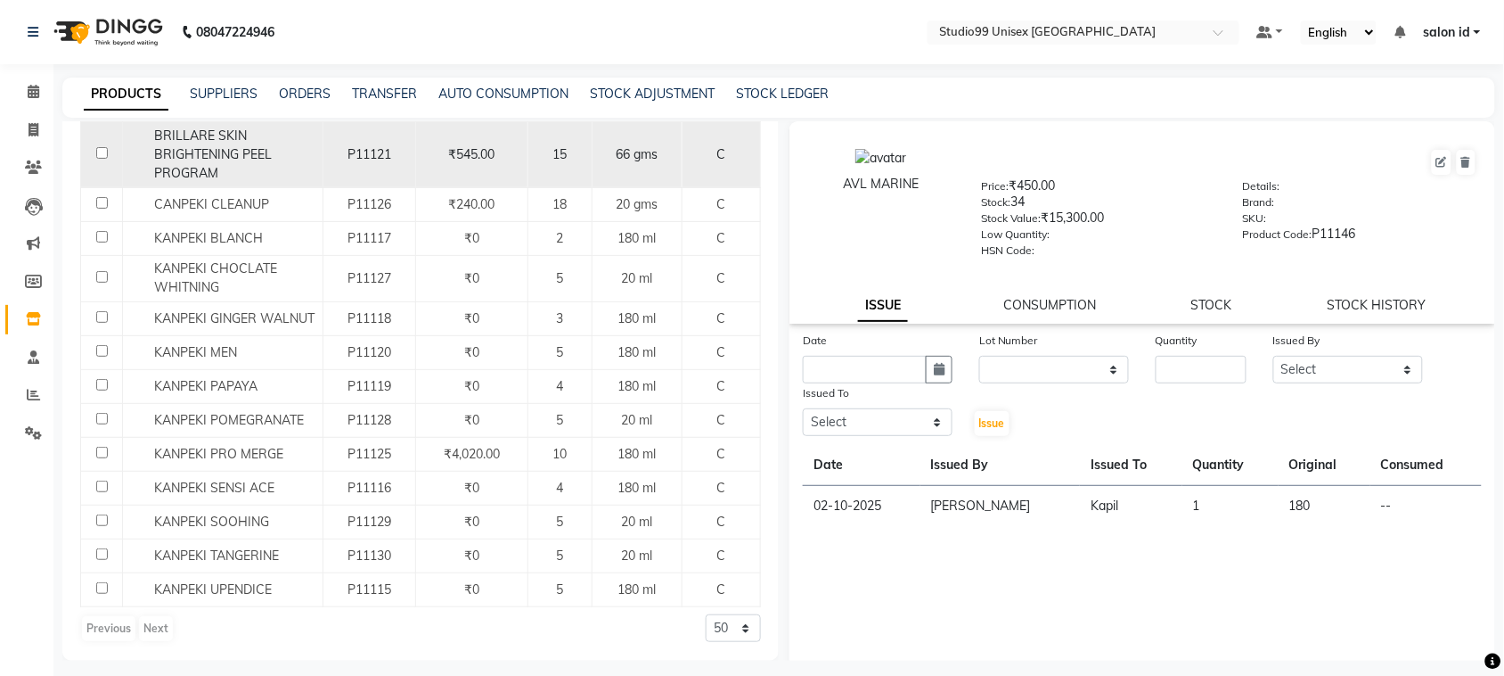
scroll to position [11, 0]
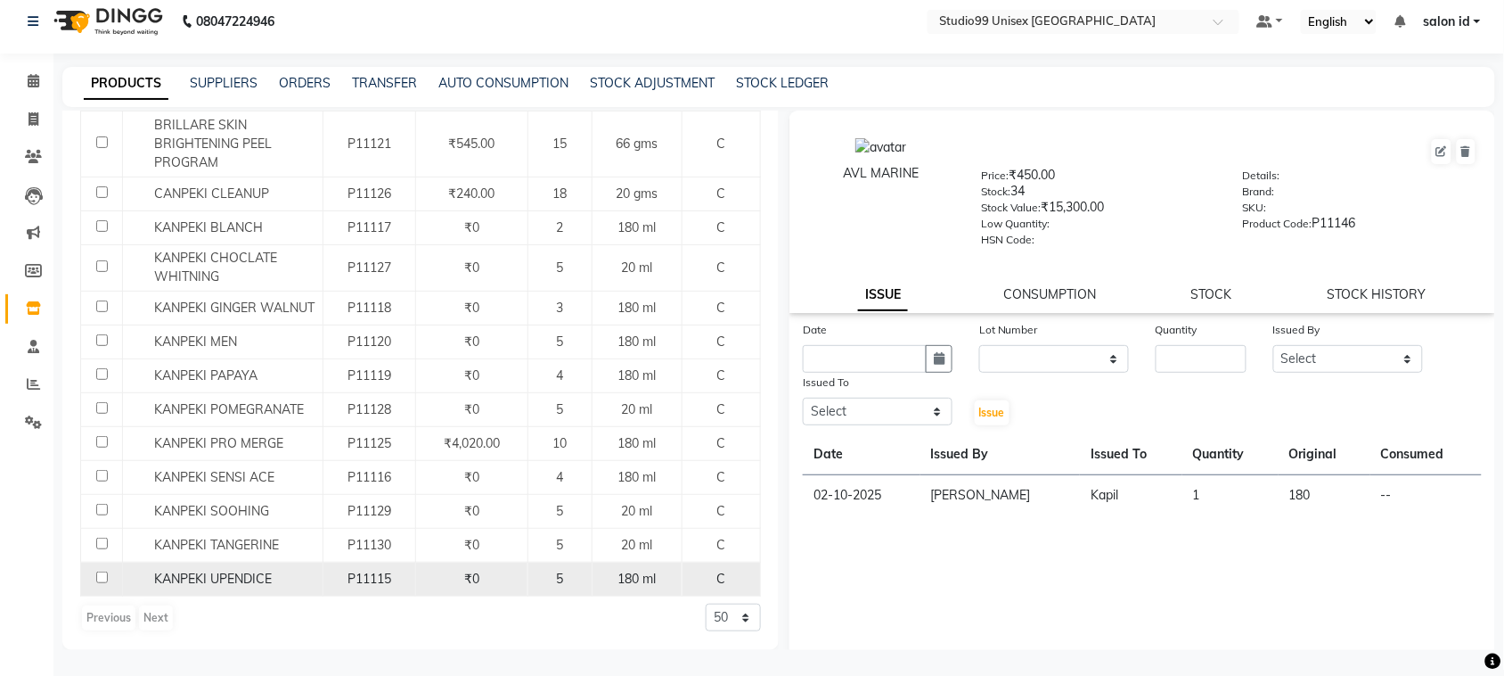
click at [251, 586] on div "KANPEKI UPENDICE" at bounding box center [222, 578] width 191 height 19
select select
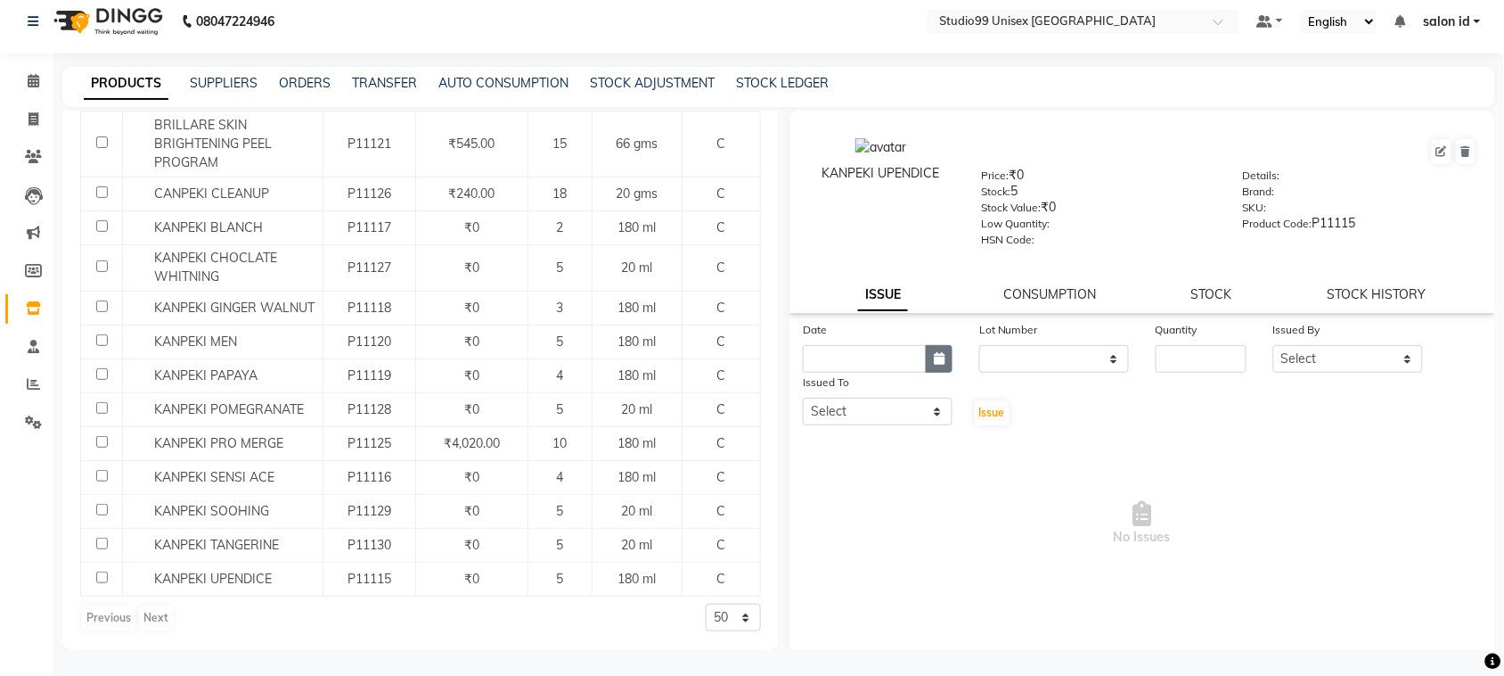
click at [934, 354] on icon "button" at bounding box center [939, 358] width 11 height 12
select select "10"
select select "2025"
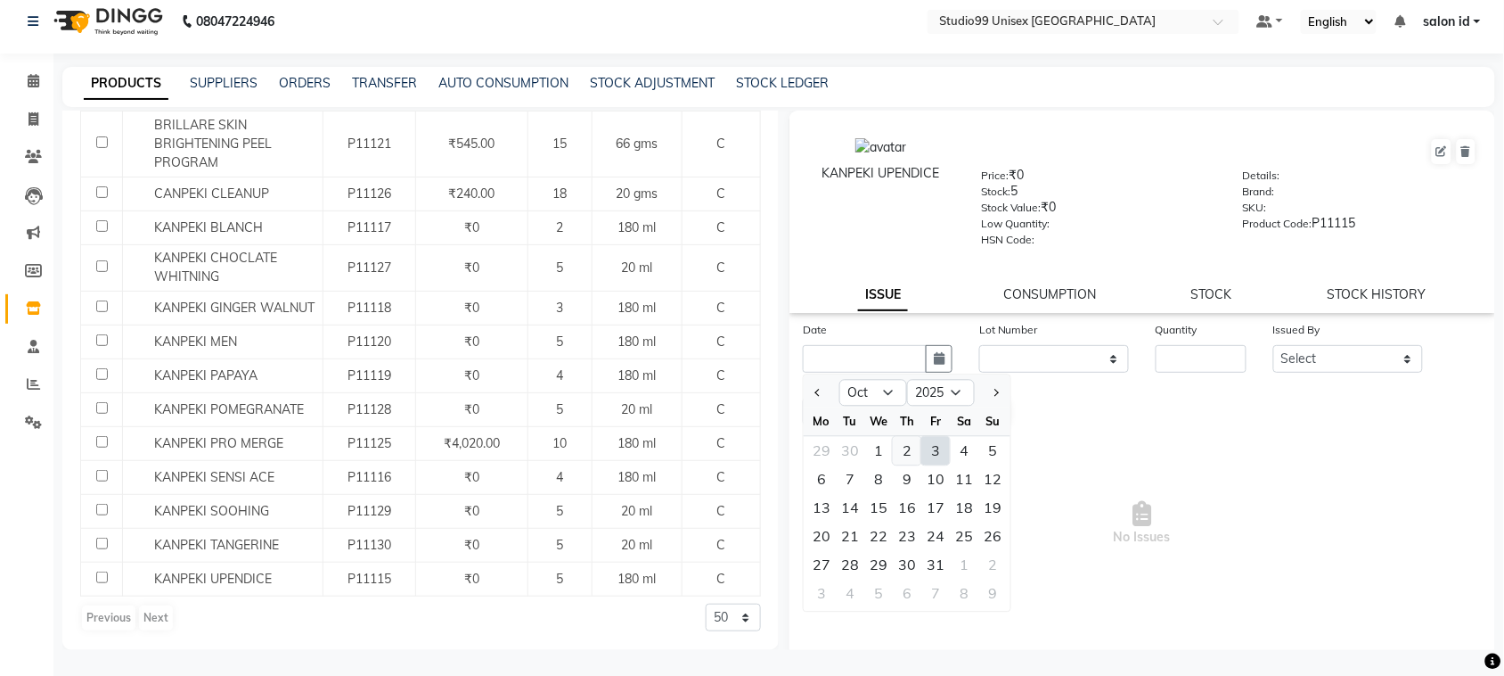
click at [909, 442] on div "2" at bounding box center [907, 451] width 29 height 29
type input "02-10-2025"
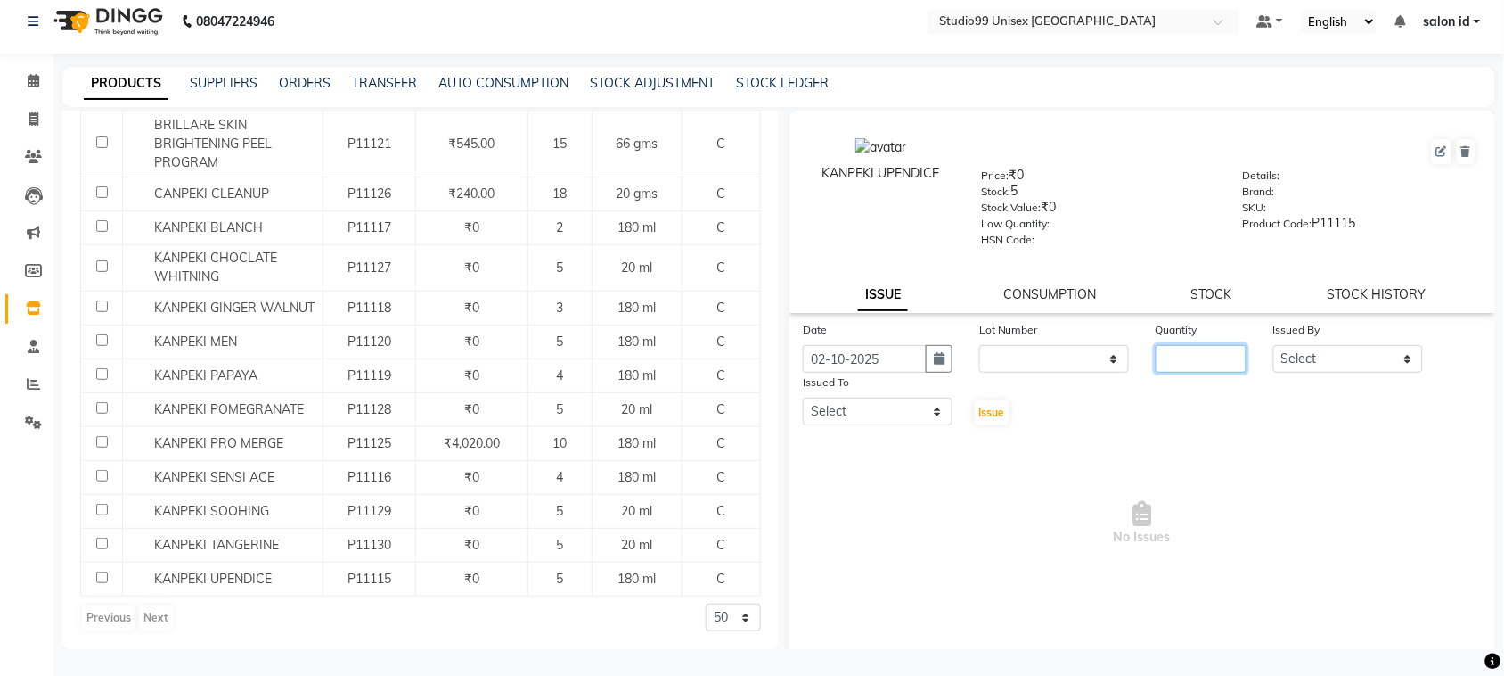
click at [1178, 352] on input "number" at bounding box center [1201, 359] width 91 height 28
type input "1"
click at [1393, 350] on select "Select AFTAB AFZAL SHAIKH Kapil salon id Saroj pathak SEEMA shadiya baig Smita …" at bounding box center [1349, 359] width 150 height 28
select select "92948"
click at [1274, 345] on select "Select AFTAB AFZAL SHAIKH Kapil salon id Saroj pathak SEEMA shadiya baig Smita …" at bounding box center [1349, 359] width 150 height 28
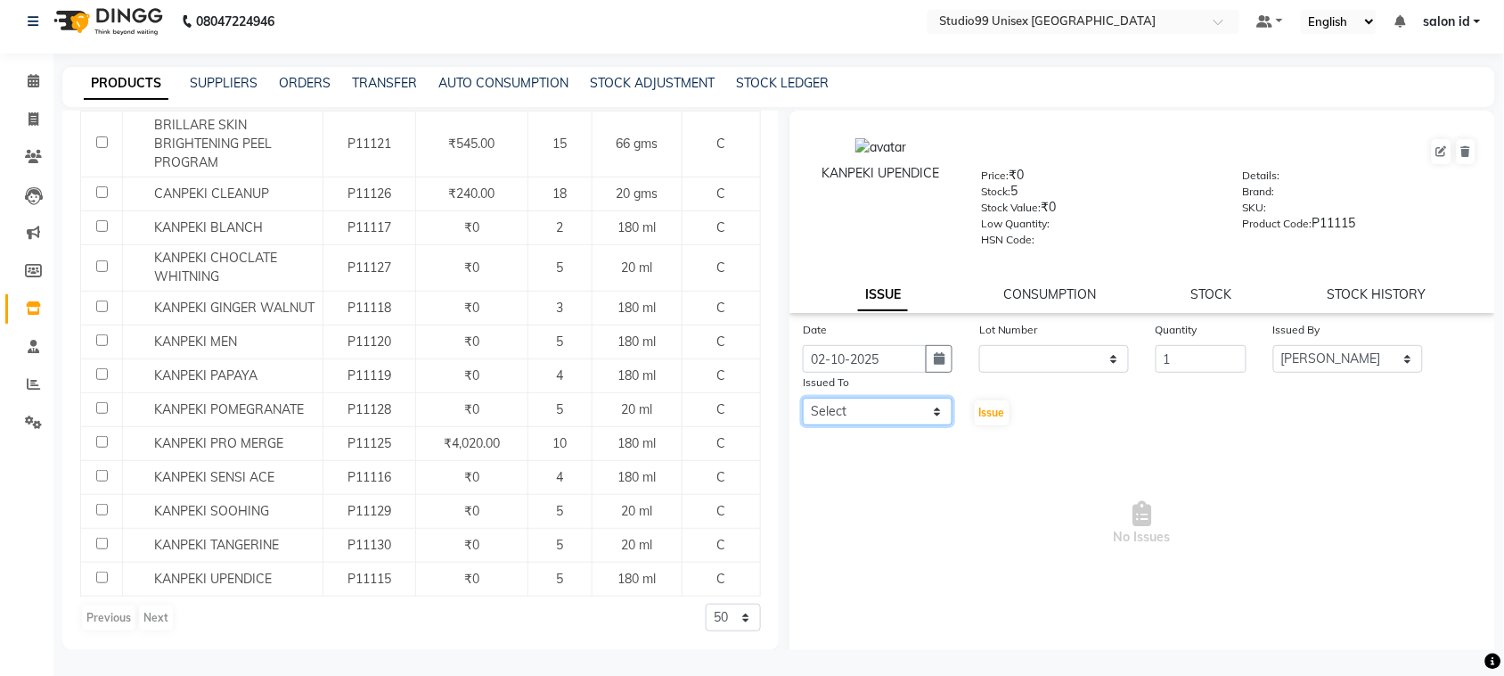
click at [932, 399] on select "Select AFTAB AFZAL SHAIKH Kapil salon id Saroj pathak SEEMA shadiya baig Smita …" at bounding box center [878, 411] width 150 height 28
select select "92954"
click at [803, 397] on select "Select AFTAB AFZAL SHAIKH Kapil salon id Saroj pathak SEEMA shadiya baig Smita …" at bounding box center [878, 411] width 150 height 28
click at [994, 407] on span "Issue" at bounding box center [992, 412] width 26 height 13
select select
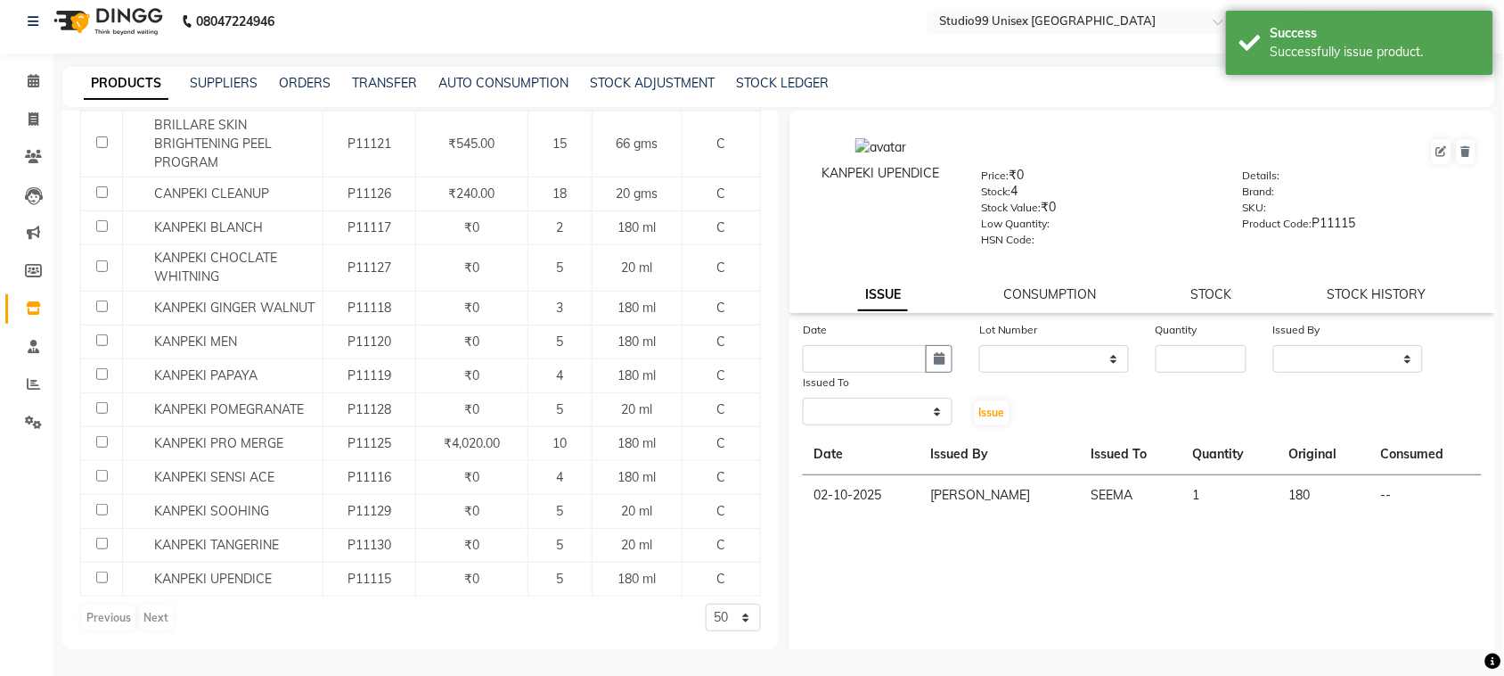
select select "service"
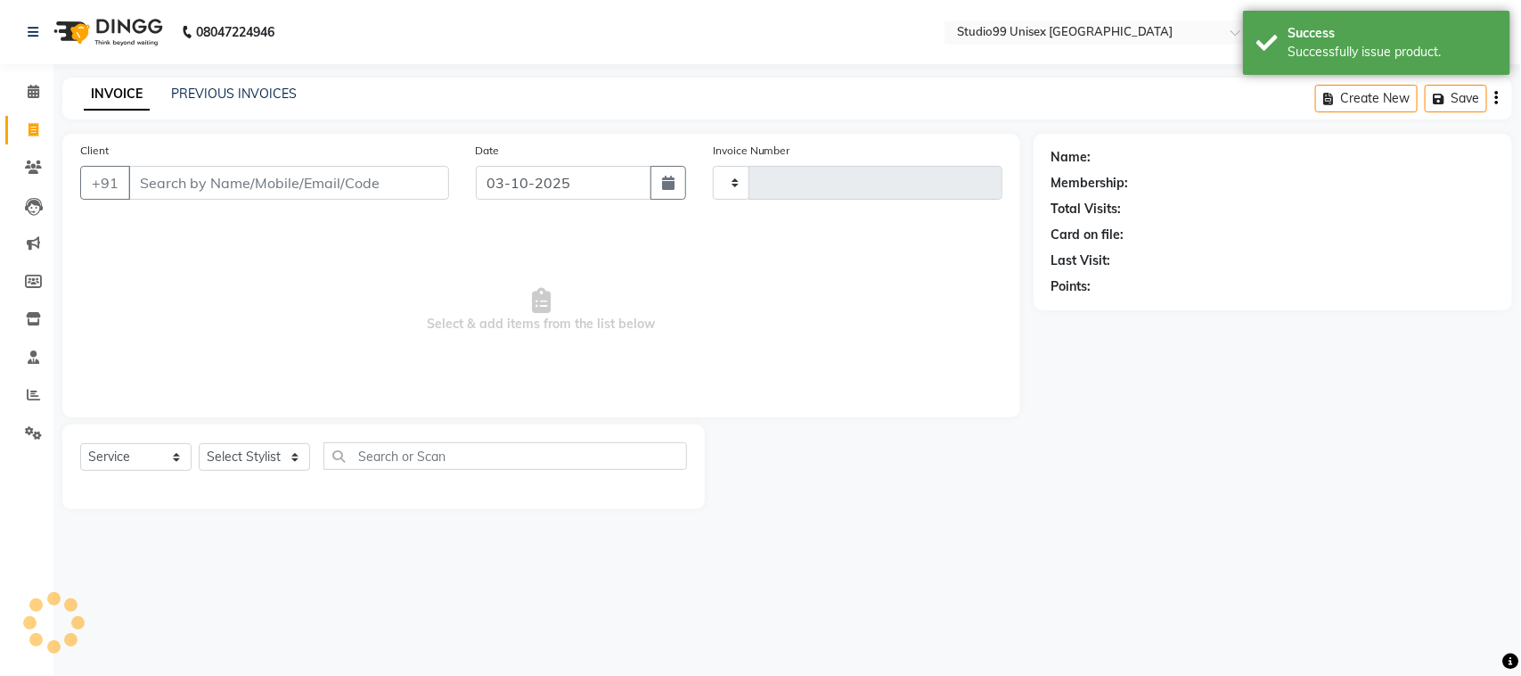
type input "0091"
select select "9023"
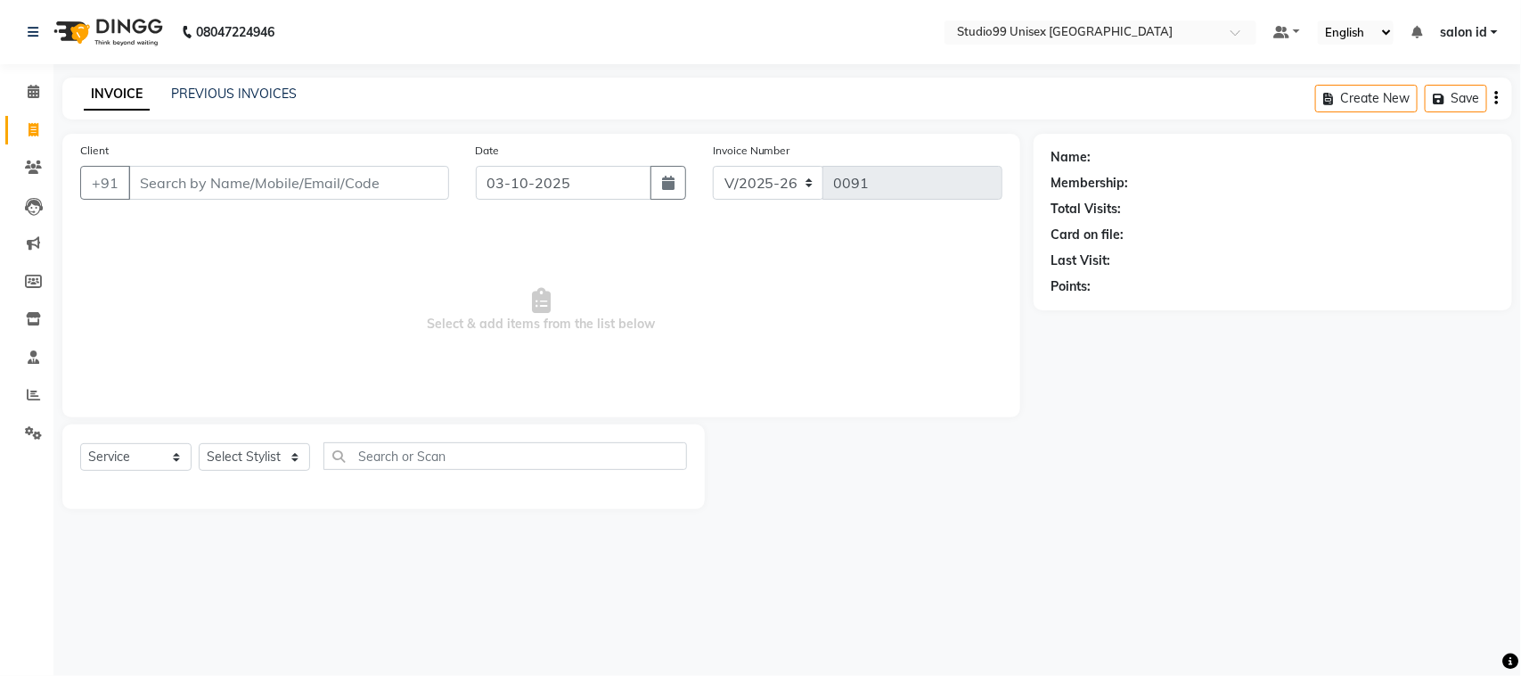
click at [223, 184] on input "Client" at bounding box center [288, 183] width 321 height 34
click at [276, 181] on input "Client" at bounding box center [288, 183] width 321 height 34
click at [141, 188] on input "Client" at bounding box center [288, 183] width 321 height 34
click at [193, 179] on input "Client" at bounding box center [288, 183] width 321 height 34
click at [228, 170] on input "Client" at bounding box center [288, 183] width 321 height 34
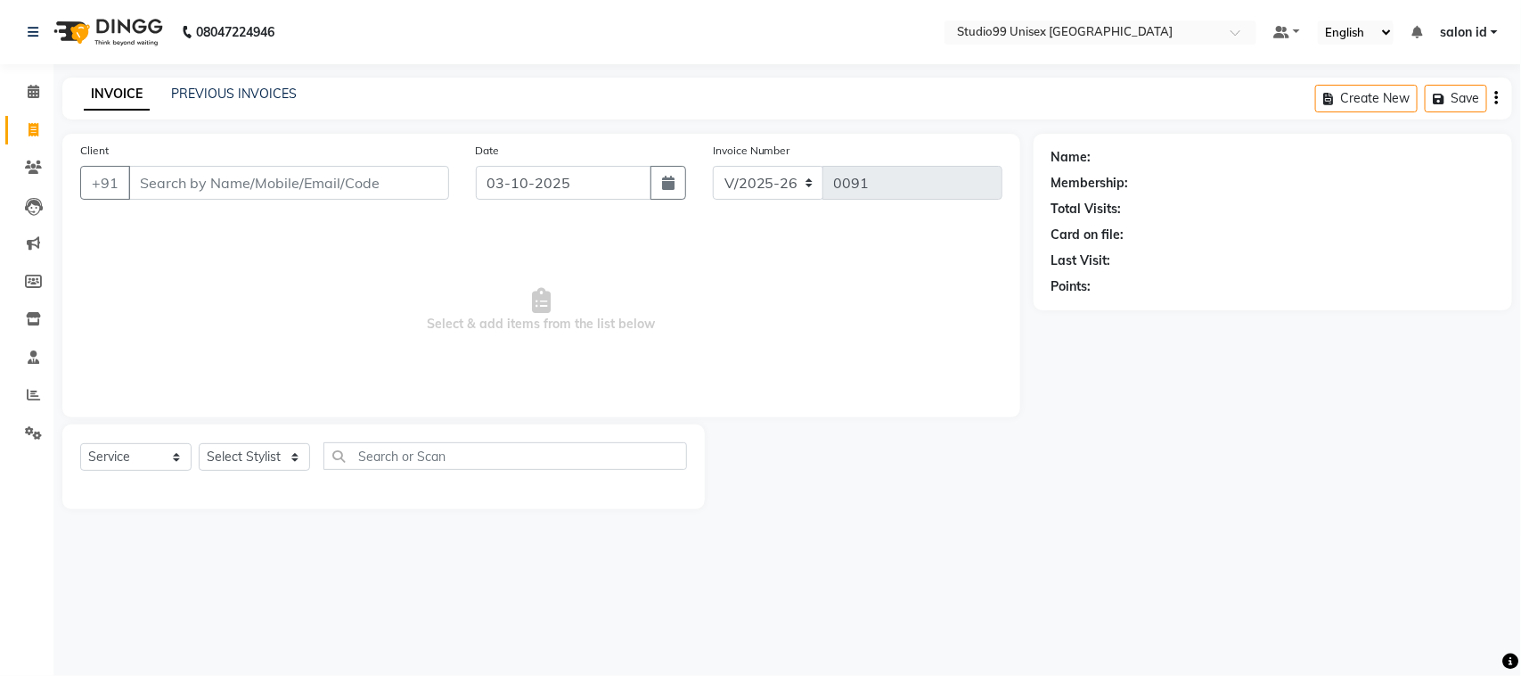
click at [158, 184] on input "Client" at bounding box center [288, 183] width 321 height 34
click at [159, 193] on input "Client" at bounding box center [288, 183] width 321 height 34
type input "0"
click at [174, 94] on link "PREVIOUS INVOICES" at bounding box center [234, 94] width 126 height 16
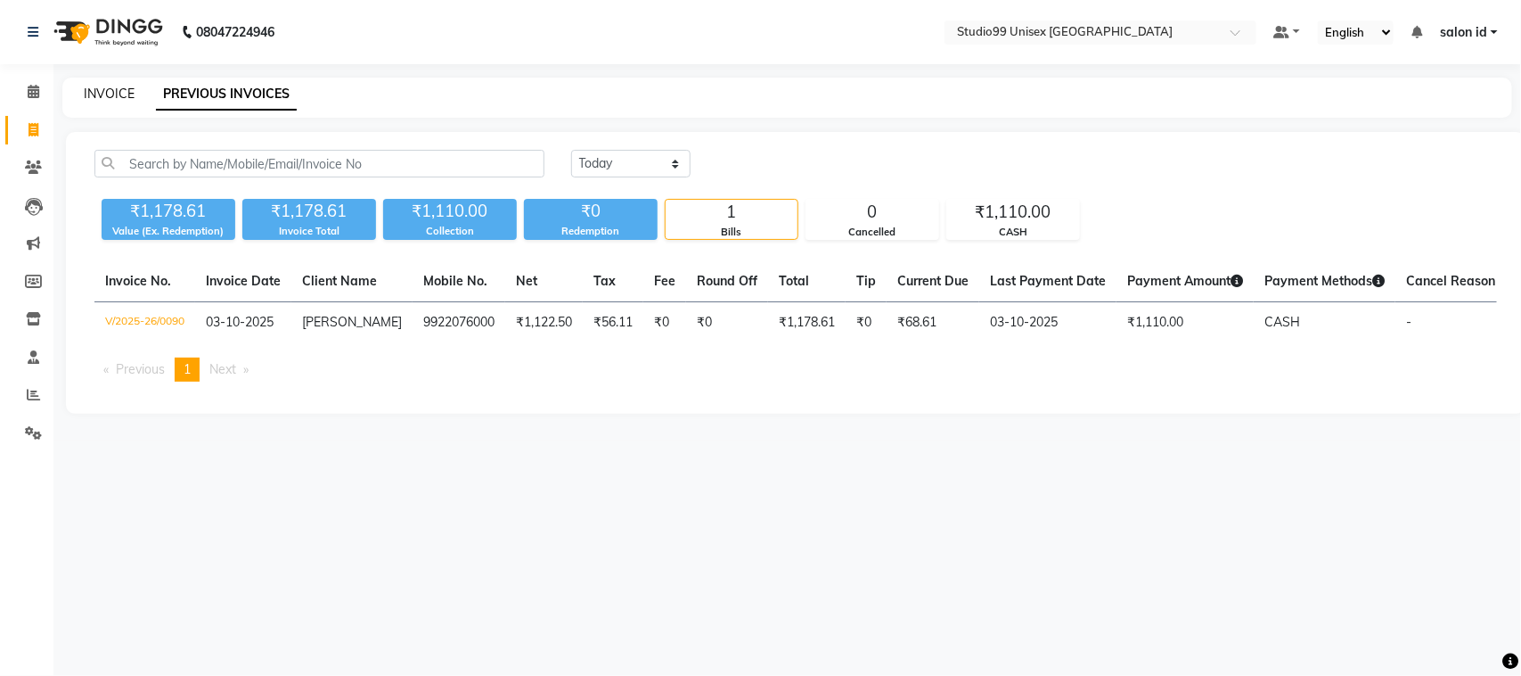
click at [101, 98] on link "INVOICE" at bounding box center [109, 94] width 51 height 16
select select "service"
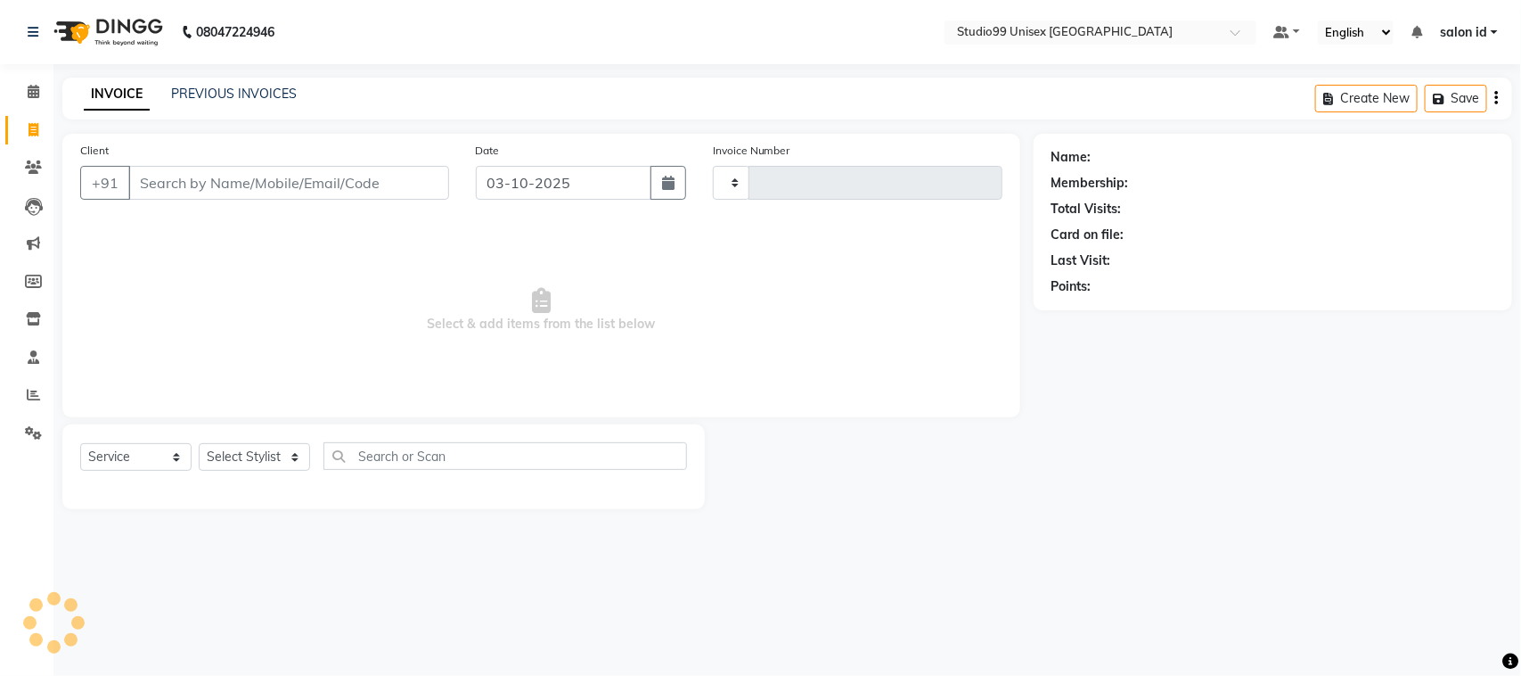
type input "0091"
select select "9023"
click at [32, 126] on icon at bounding box center [34, 129] width 10 height 13
select select "9023"
select select "service"
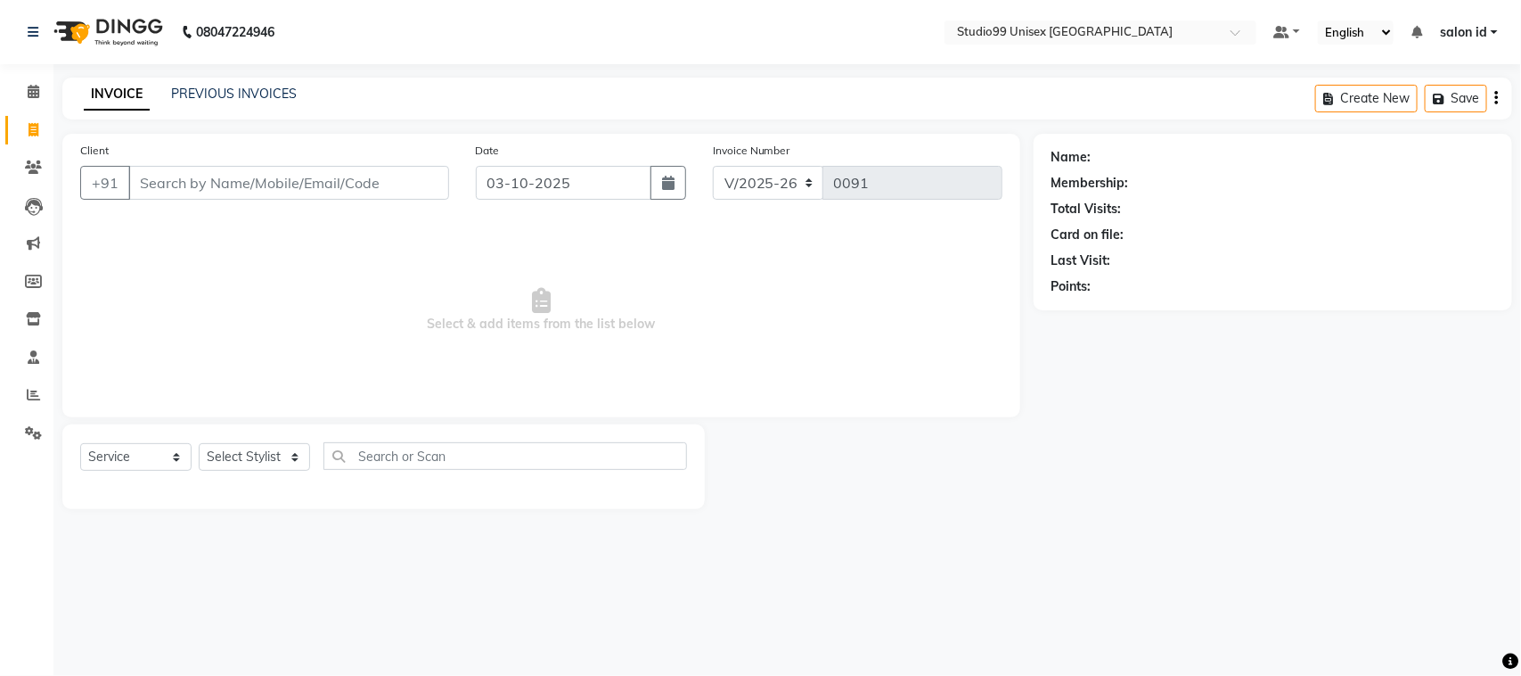
click at [38, 140] on link "Invoice" at bounding box center [26, 130] width 43 height 29
select select "service"
type input "0091"
select select "9023"
click at [32, 126] on icon at bounding box center [34, 129] width 10 height 13
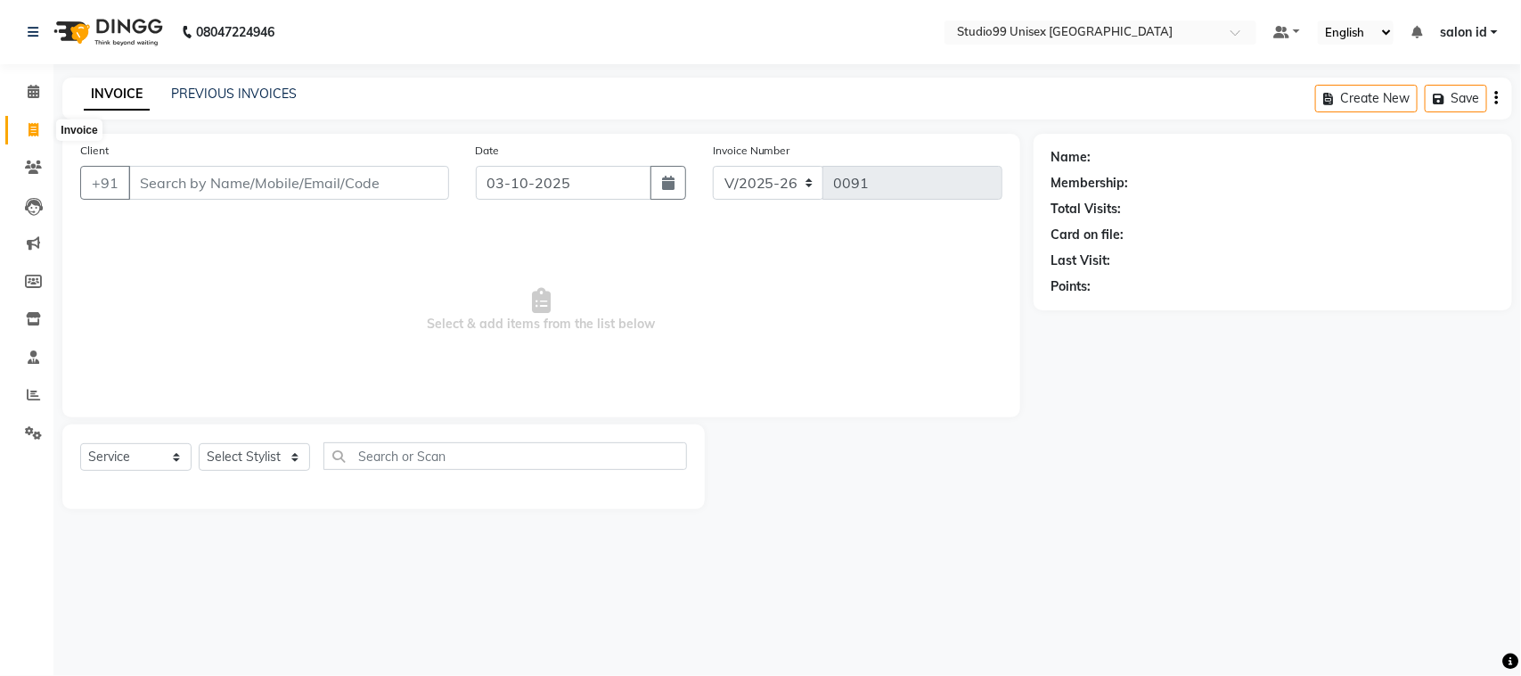
select select "9023"
select select "service"
click at [34, 167] on icon at bounding box center [33, 166] width 17 height 13
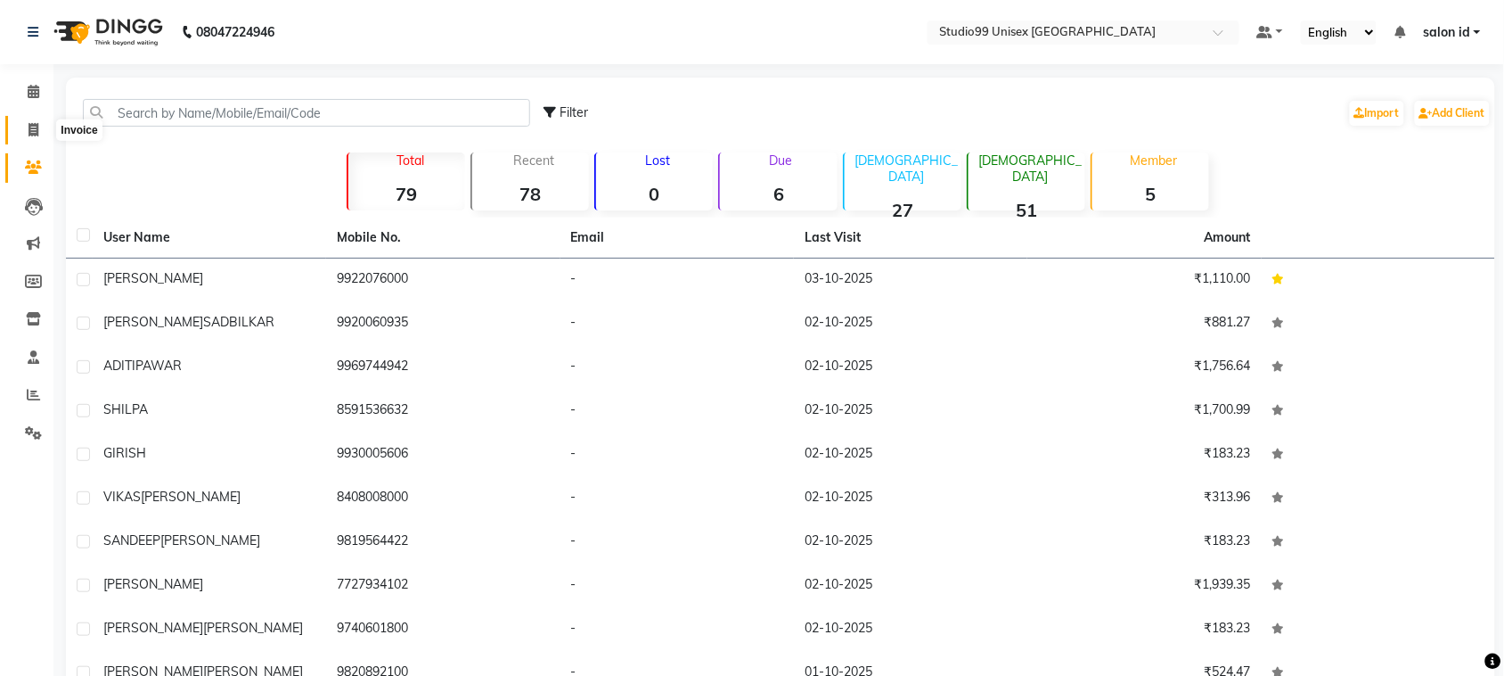
click at [24, 131] on span at bounding box center [33, 130] width 31 height 20
select select "9023"
select select "service"
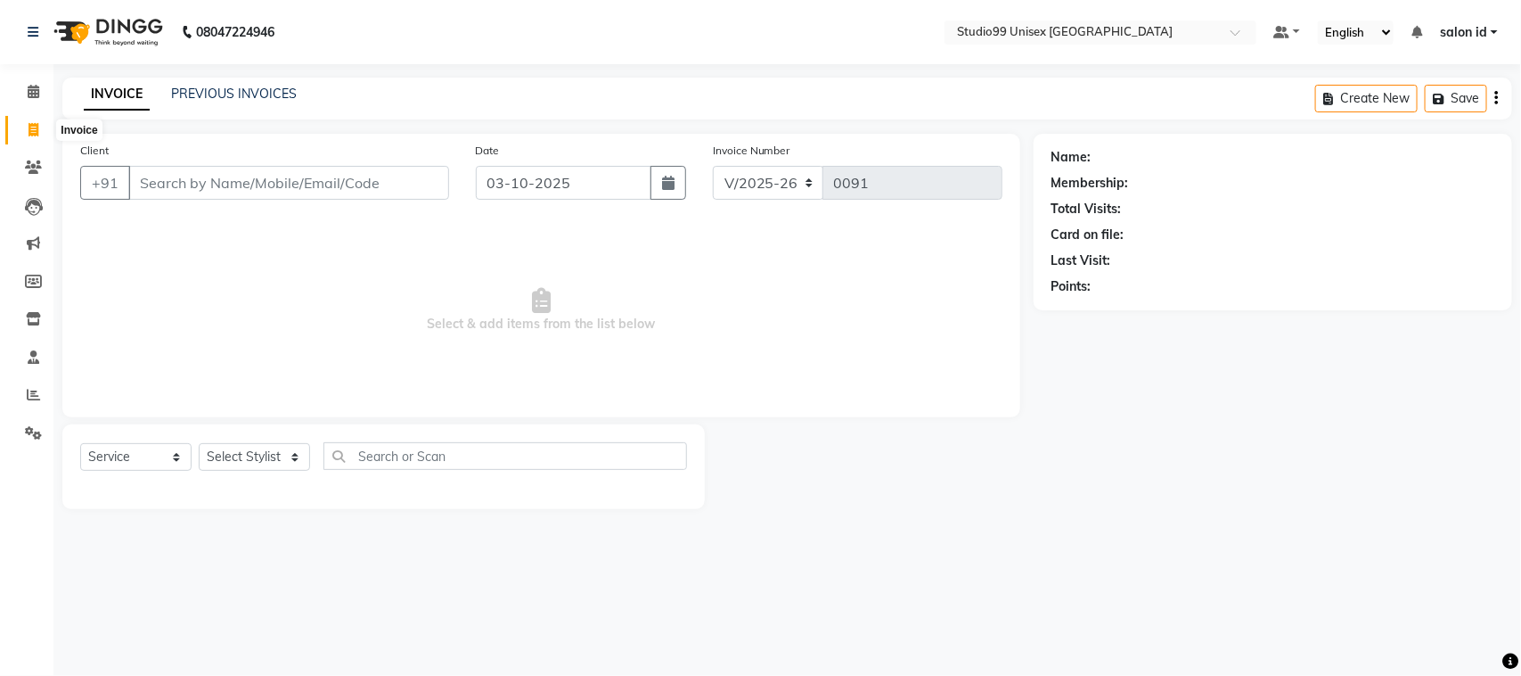
click at [29, 135] on icon at bounding box center [34, 129] width 10 height 13
select select "9023"
select select "service"
click at [242, 81] on div "INVOICE PREVIOUS INVOICES Create New Save" at bounding box center [787, 99] width 1450 height 42
click at [250, 94] on link "PREVIOUS INVOICES" at bounding box center [234, 94] width 126 height 16
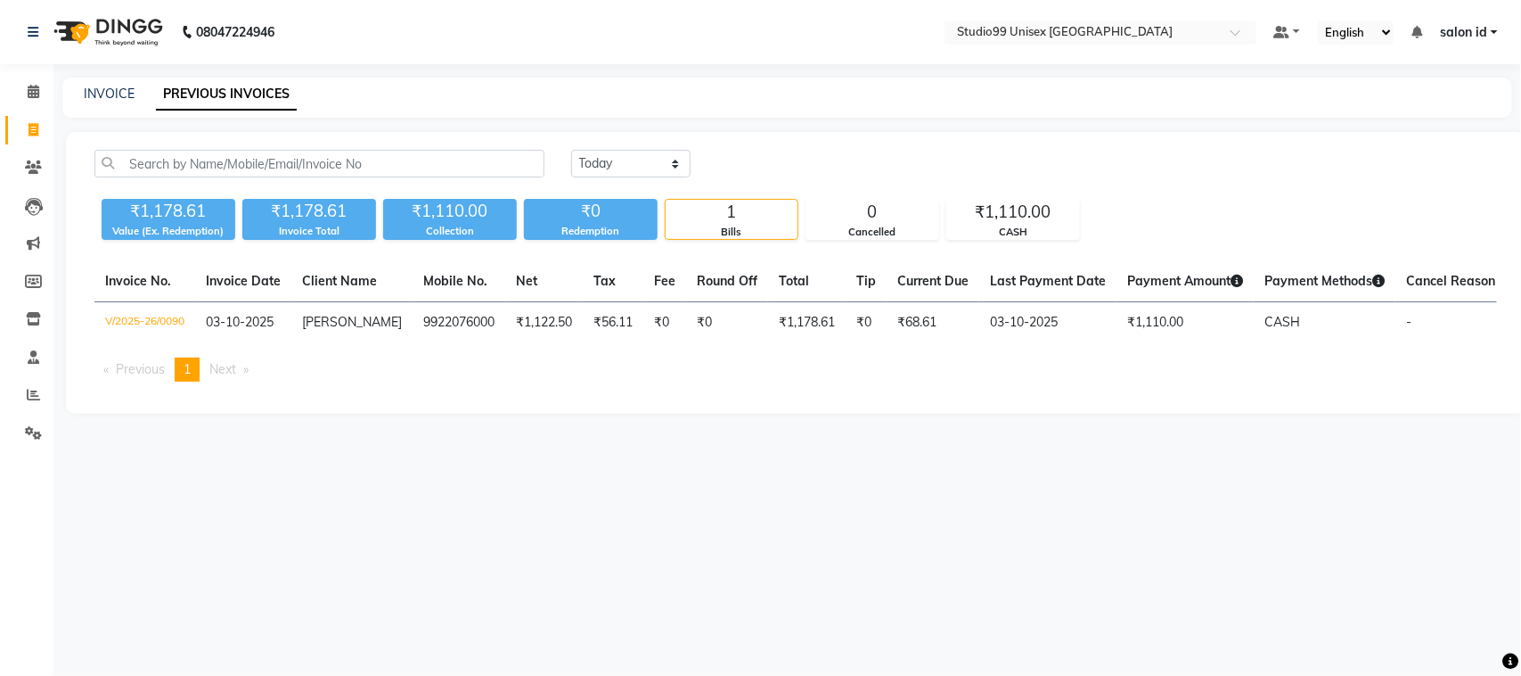
click at [247, 101] on link "PREVIOUS INVOICES" at bounding box center [226, 94] width 141 height 32
click at [646, 162] on select "Today Yesterday Custom Range" at bounding box center [630, 164] width 119 height 28
select select "yesterday"
click at [571, 150] on select "Today Yesterday Custom Range" at bounding box center [630, 164] width 119 height 28
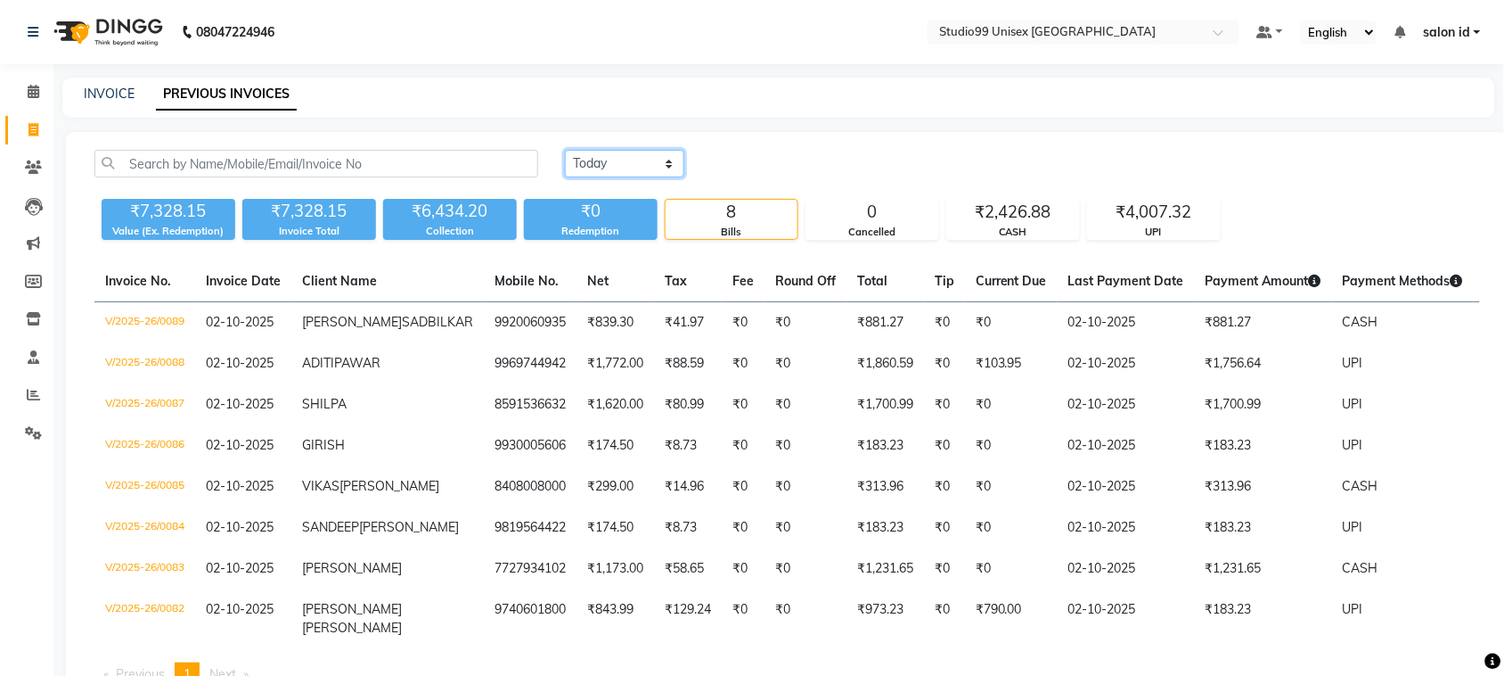
scroll to position [136, 0]
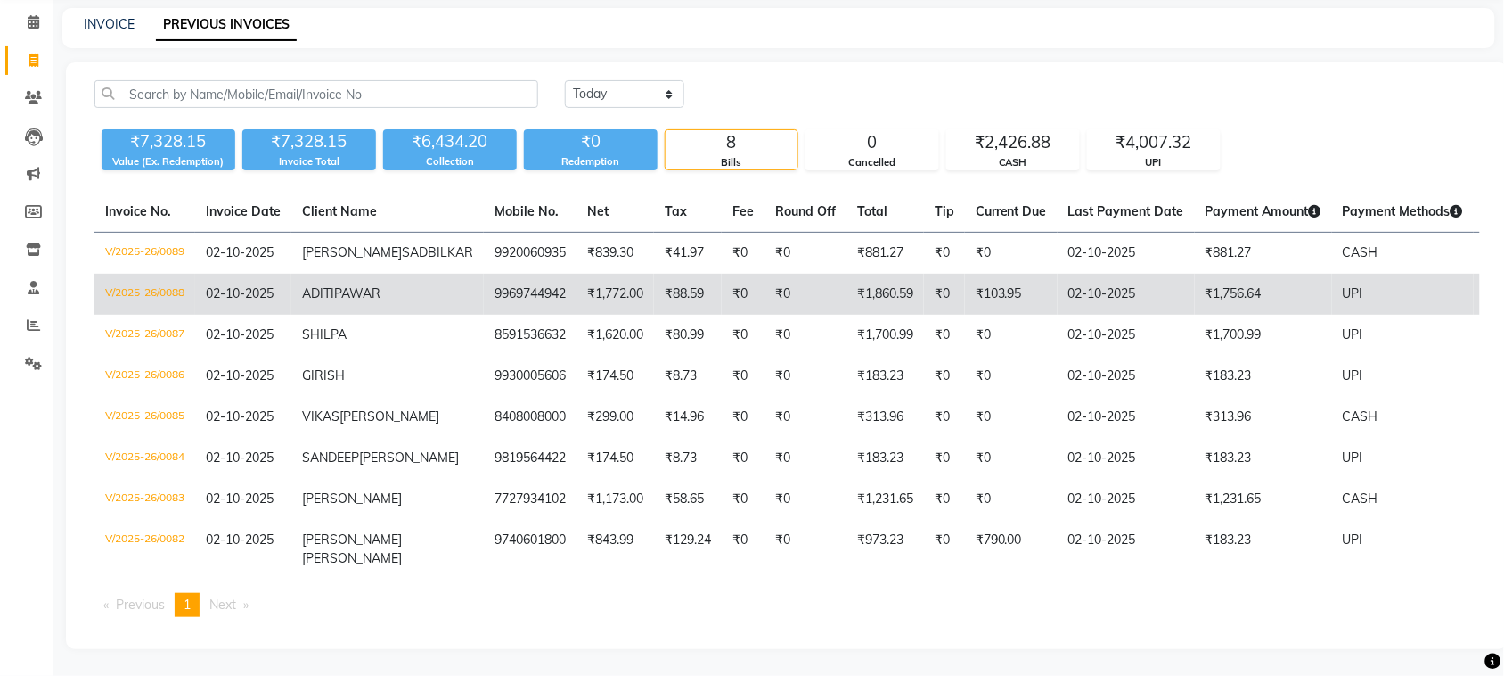
click at [484, 274] on td "9969744942" at bounding box center [530, 294] width 93 height 41
click at [365, 274] on td "ADITI PAWAR" at bounding box center [387, 294] width 193 height 41
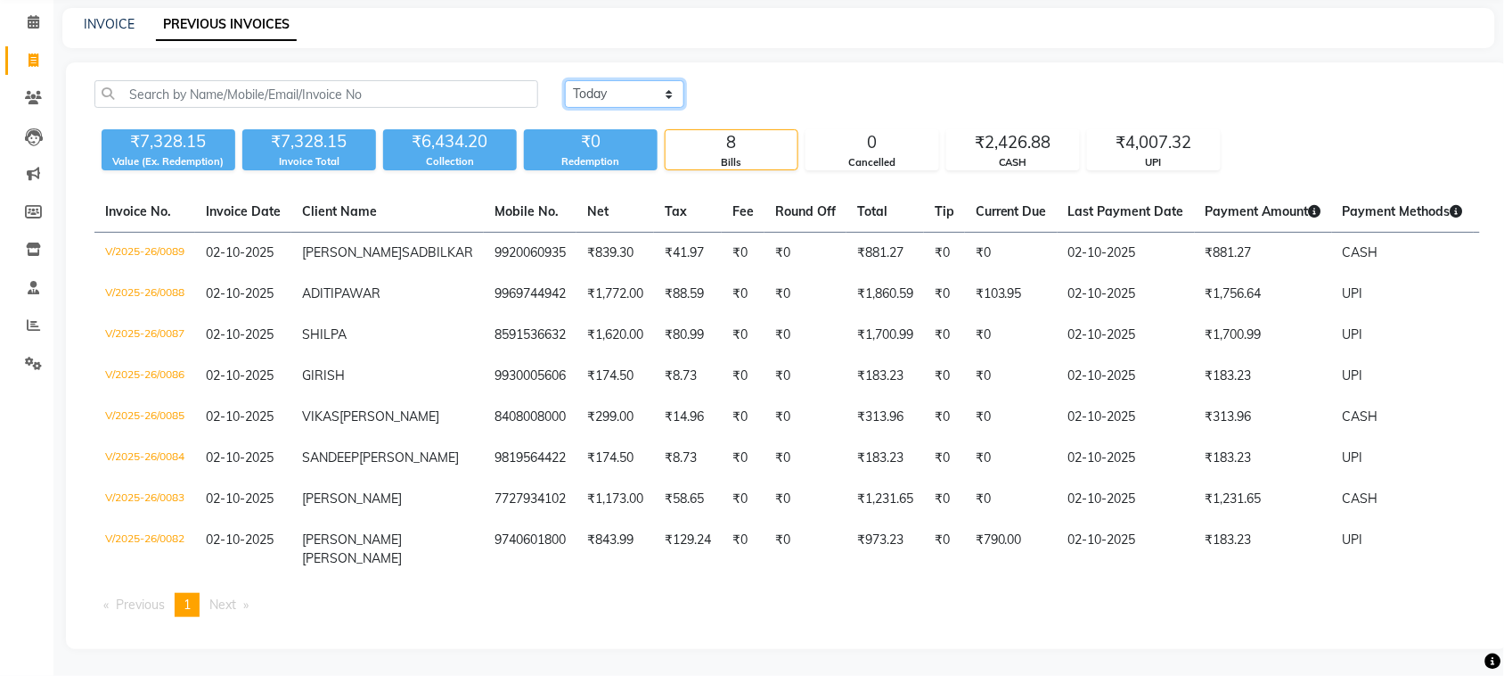
click at [620, 80] on select "Today Yesterday Custom Range" at bounding box center [624, 94] width 119 height 28
click at [429, 612] on ul "Previous page 1 / 1 You're on page 1 Next page" at bounding box center [787, 605] width 1386 height 24
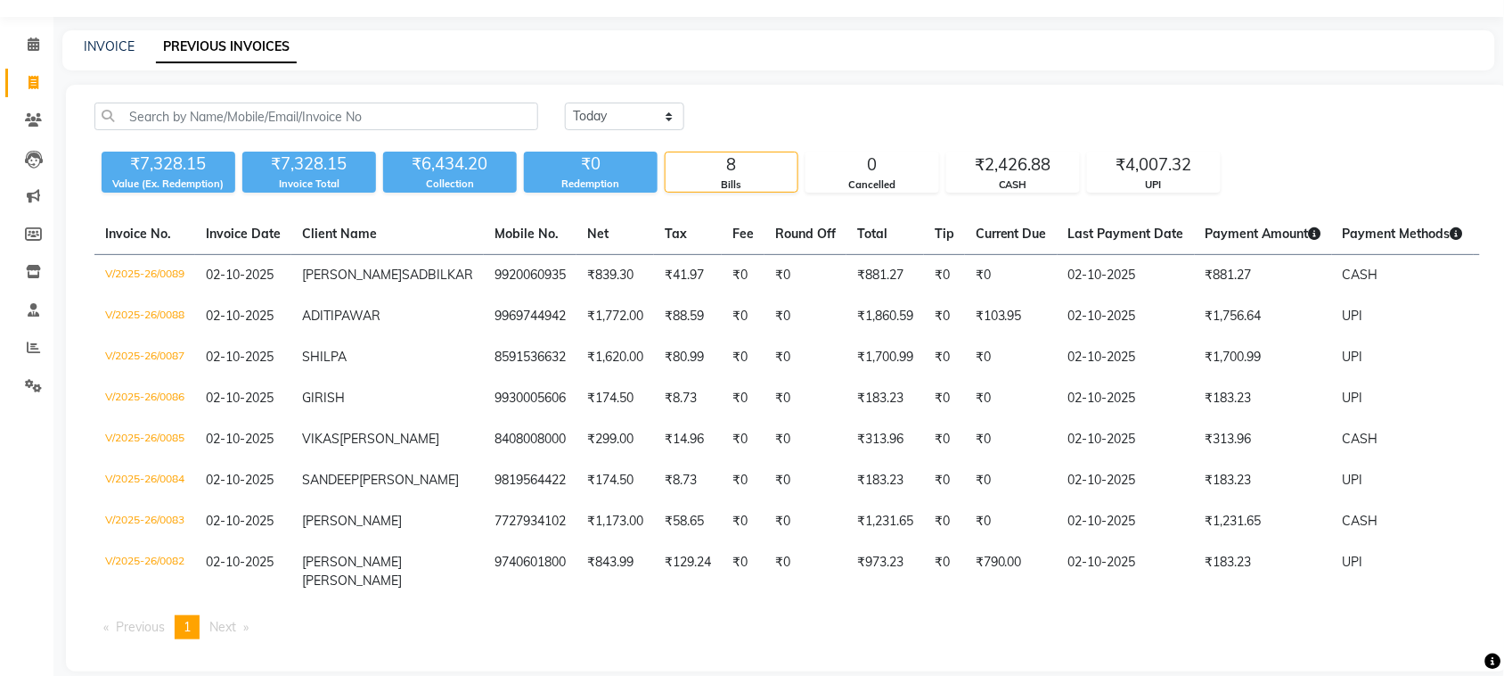
scroll to position [0, 0]
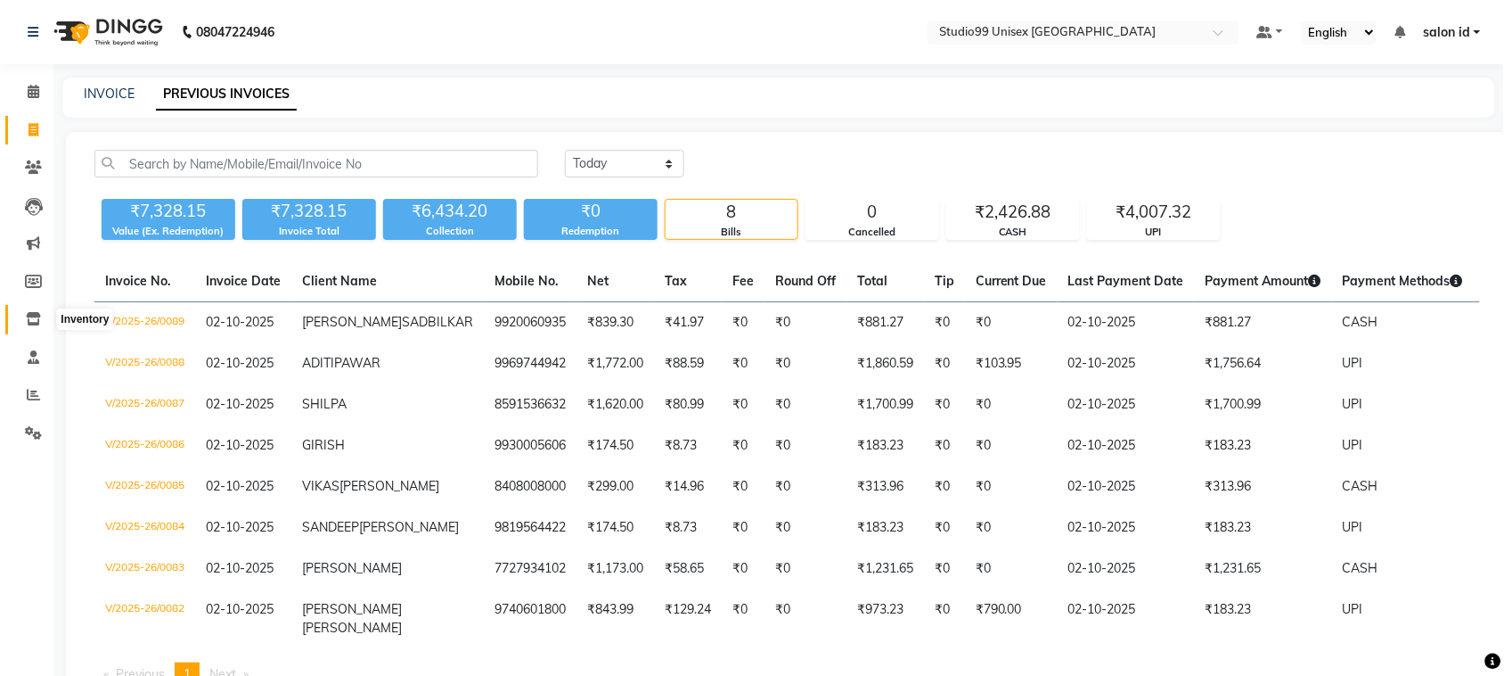
click at [33, 314] on icon at bounding box center [33, 318] width 15 height 13
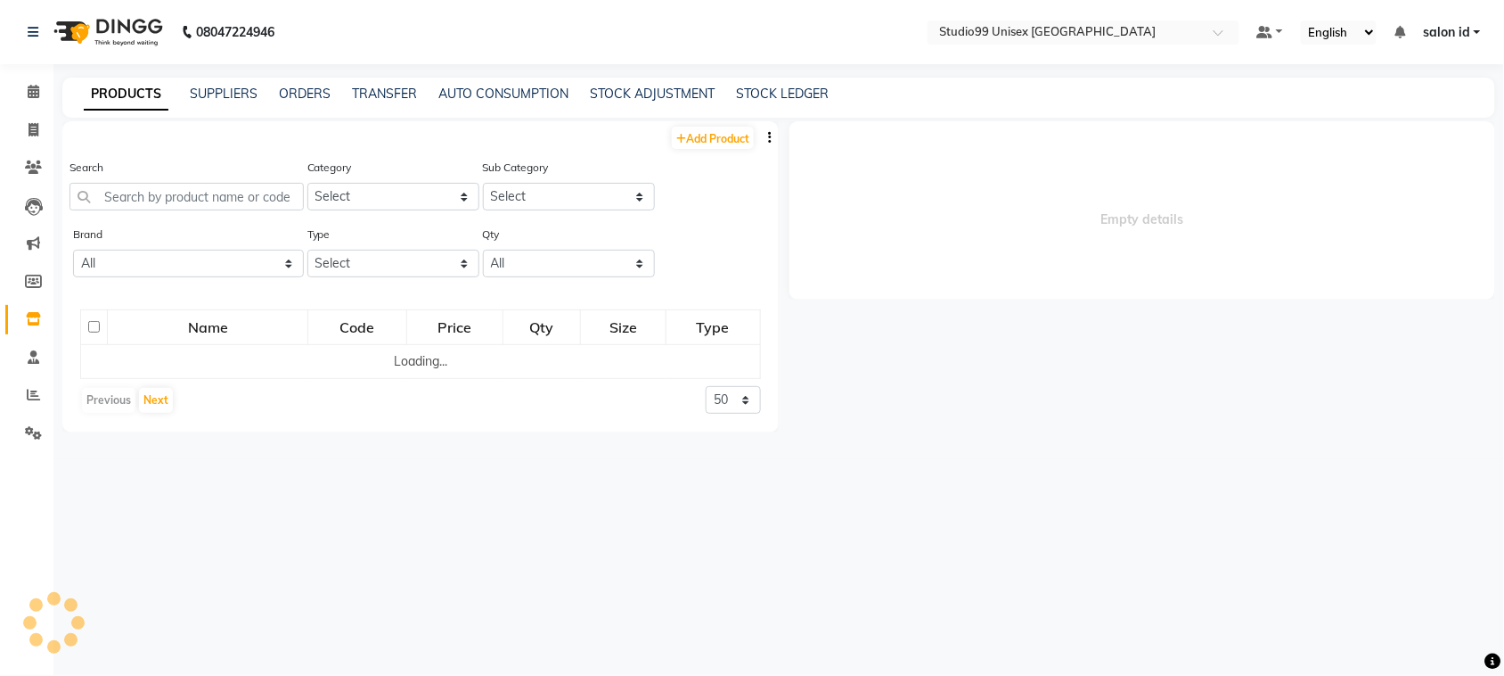
select select
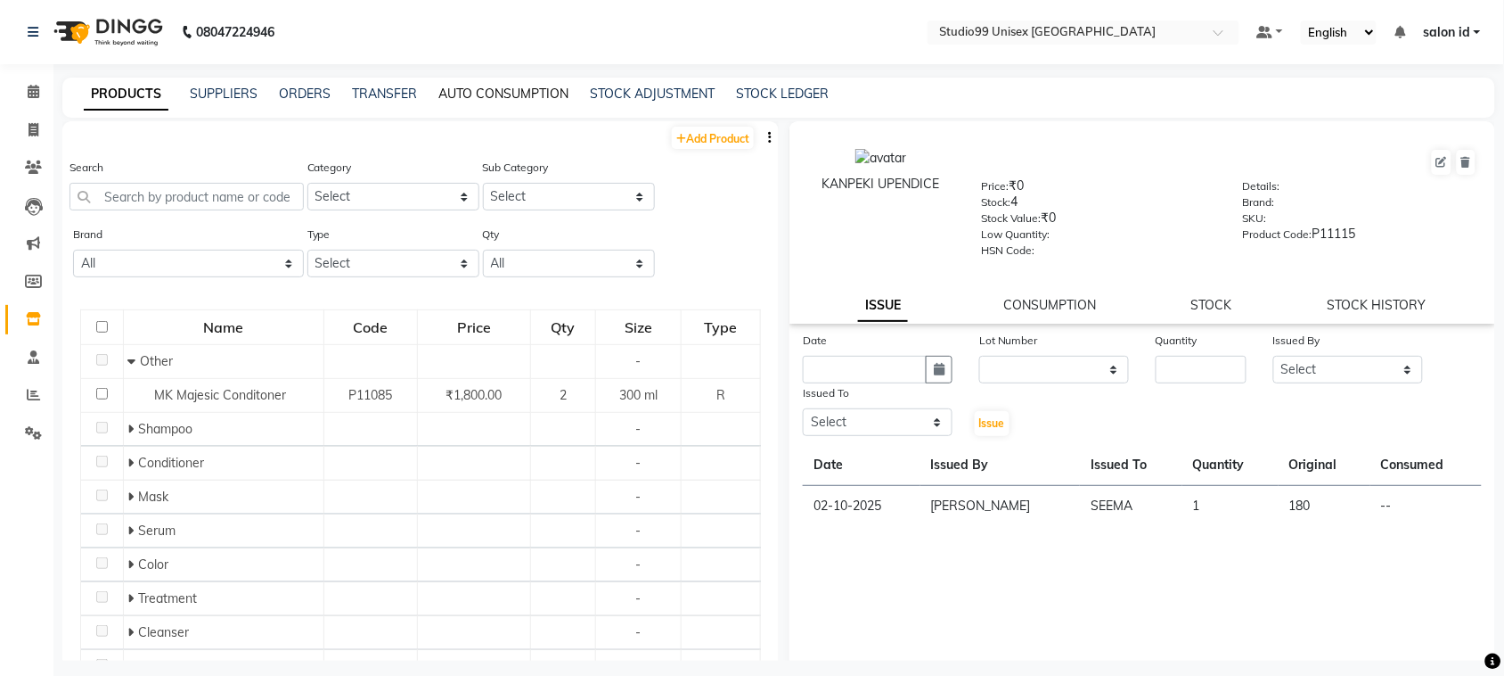
click at [508, 91] on link "AUTO CONSUMPTION" at bounding box center [503, 94] width 130 height 16
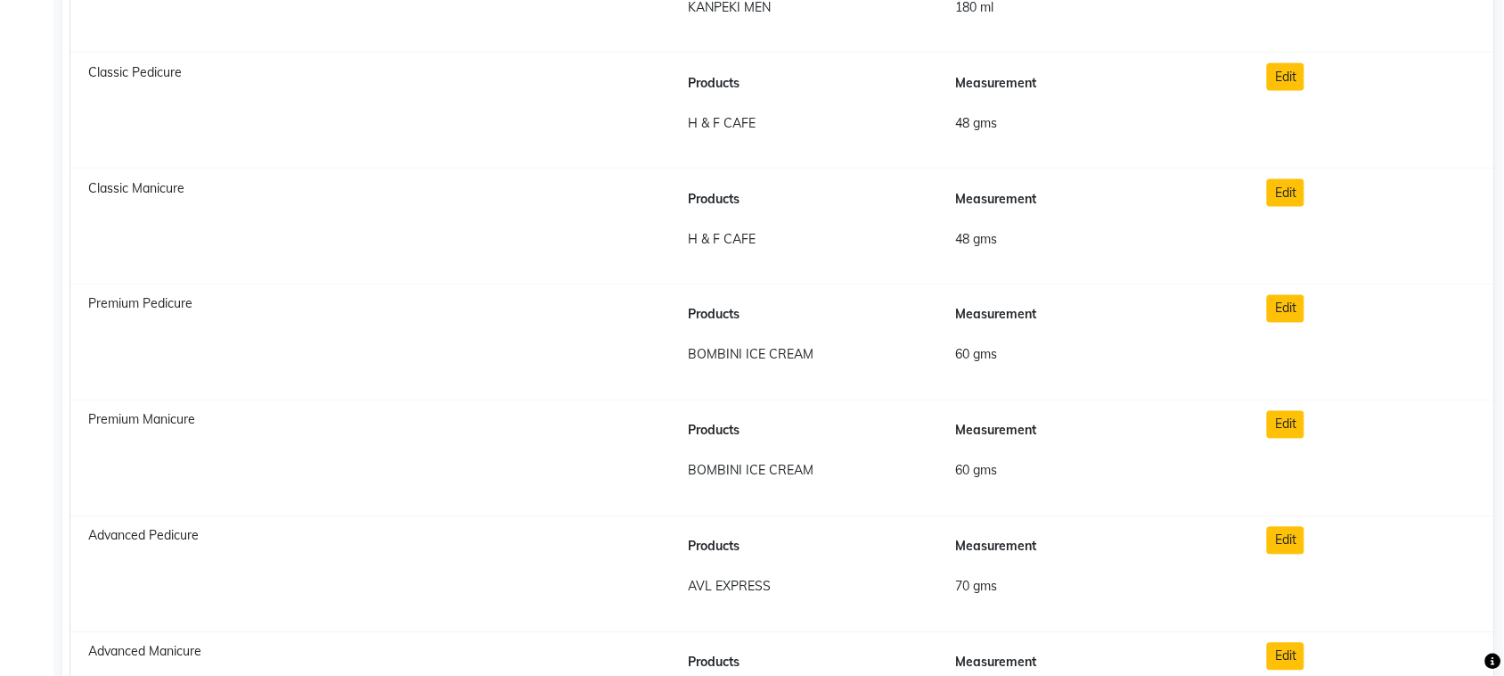
scroll to position [847, 0]
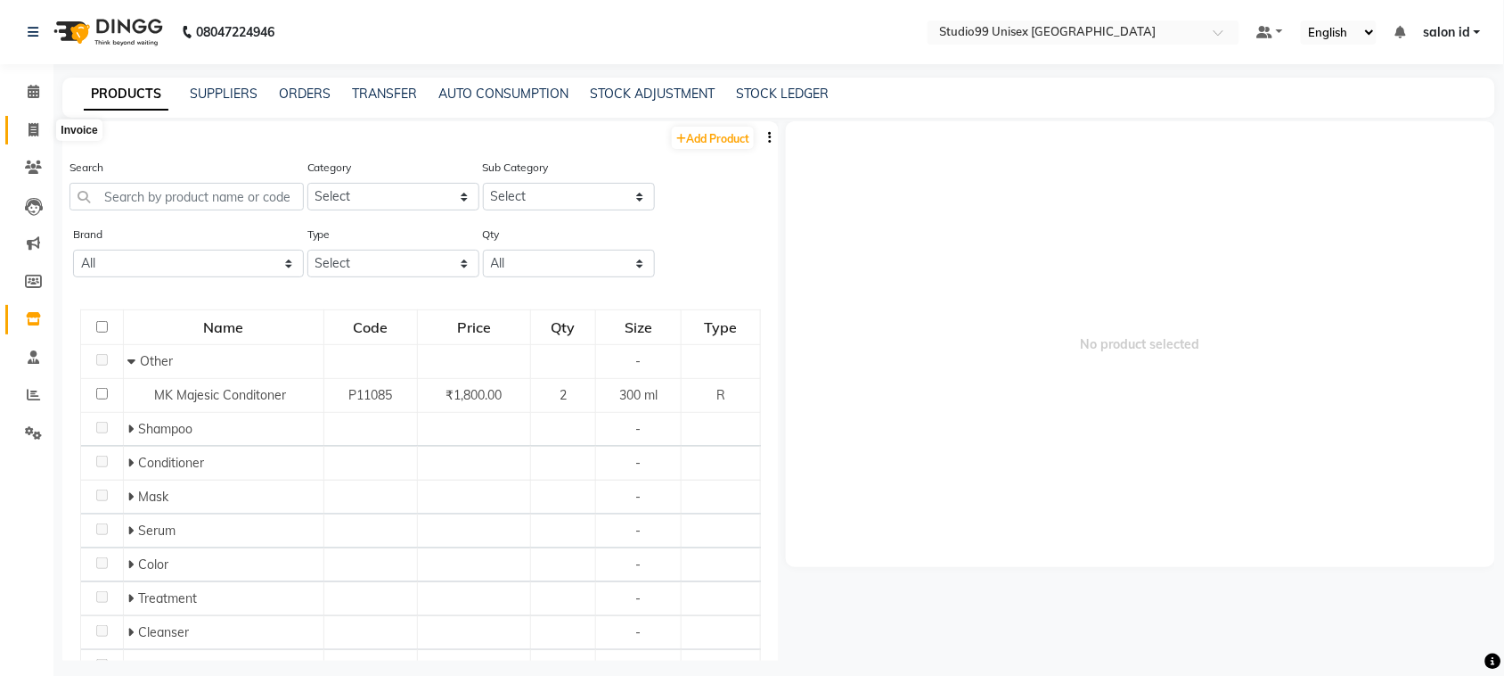
click at [31, 127] on icon at bounding box center [34, 129] width 10 height 13
select select "9023"
select select "service"
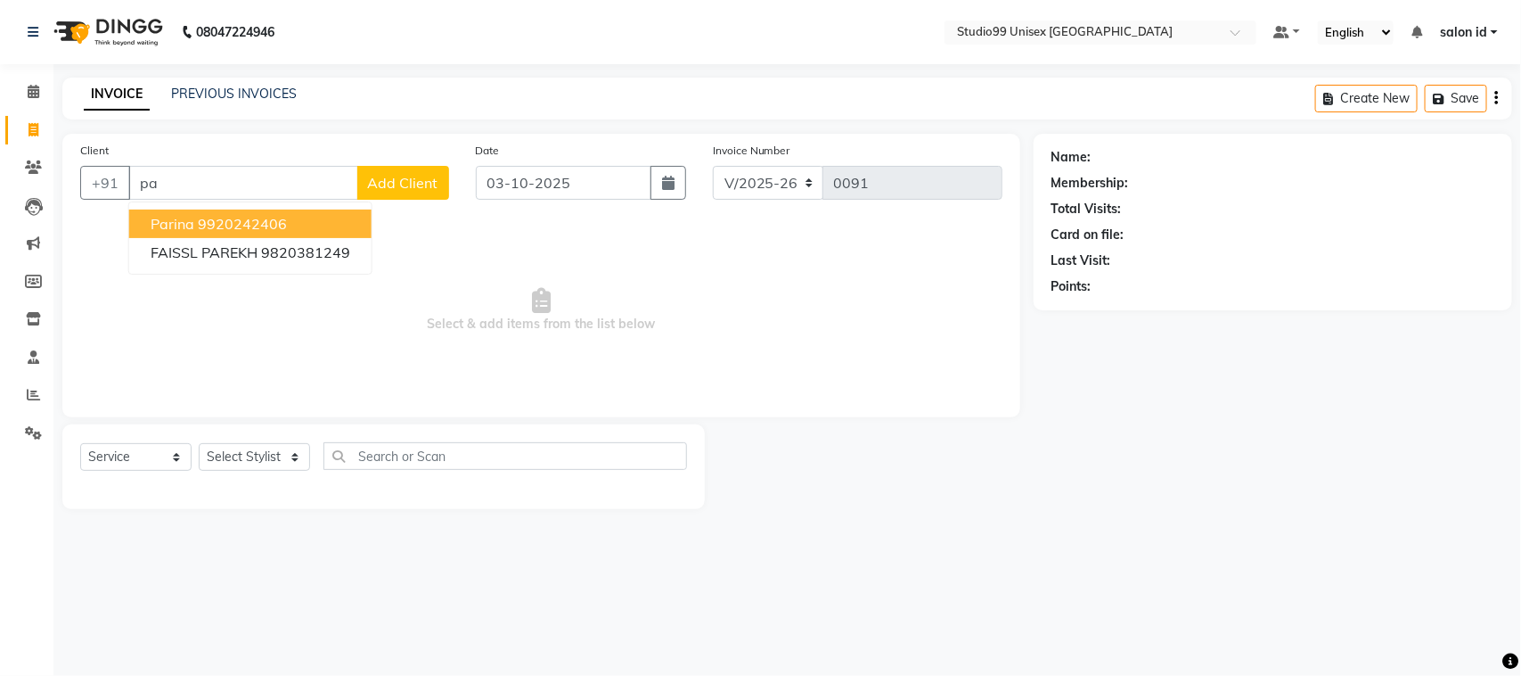
type input "p"
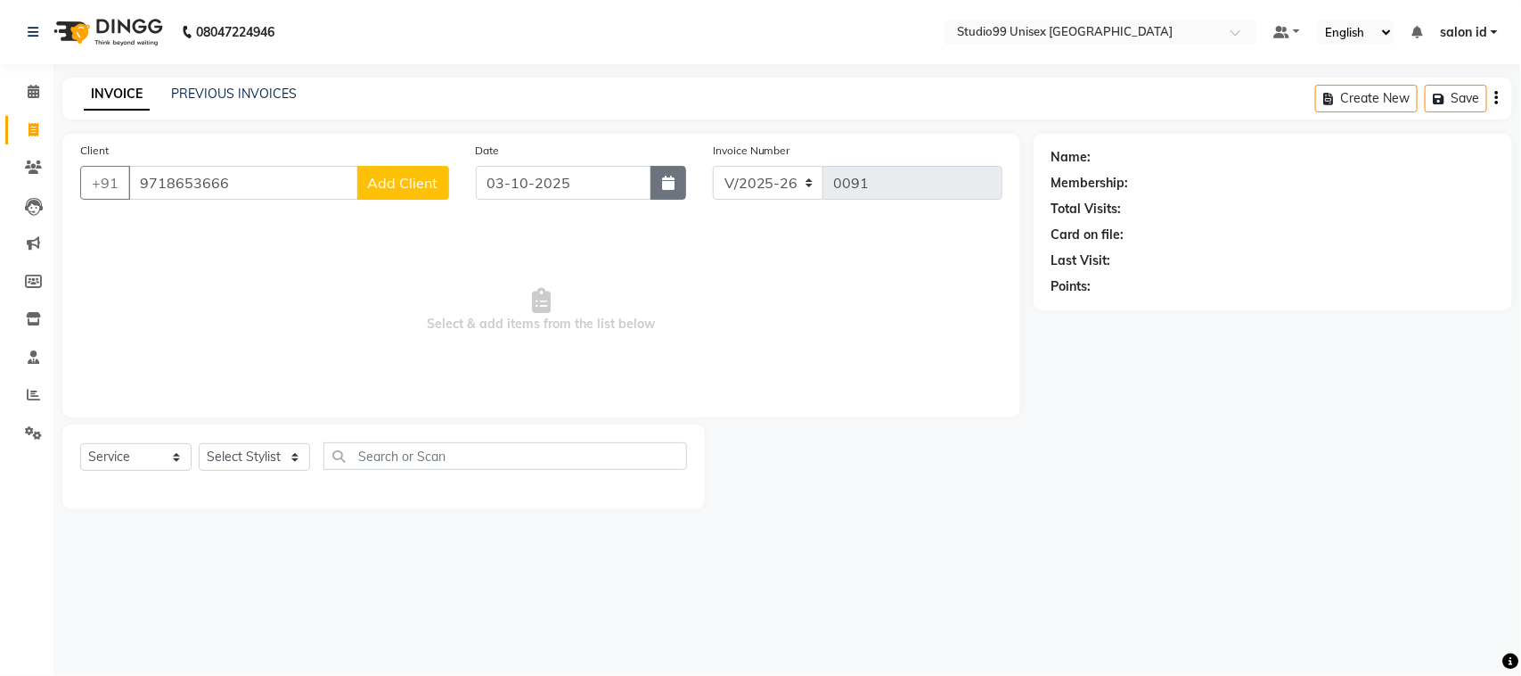
type input "9718653666"
click at [670, 178] on icon "button" at bounding box center [668, 183] width 12 height 14
select select "10"
select select "2025"
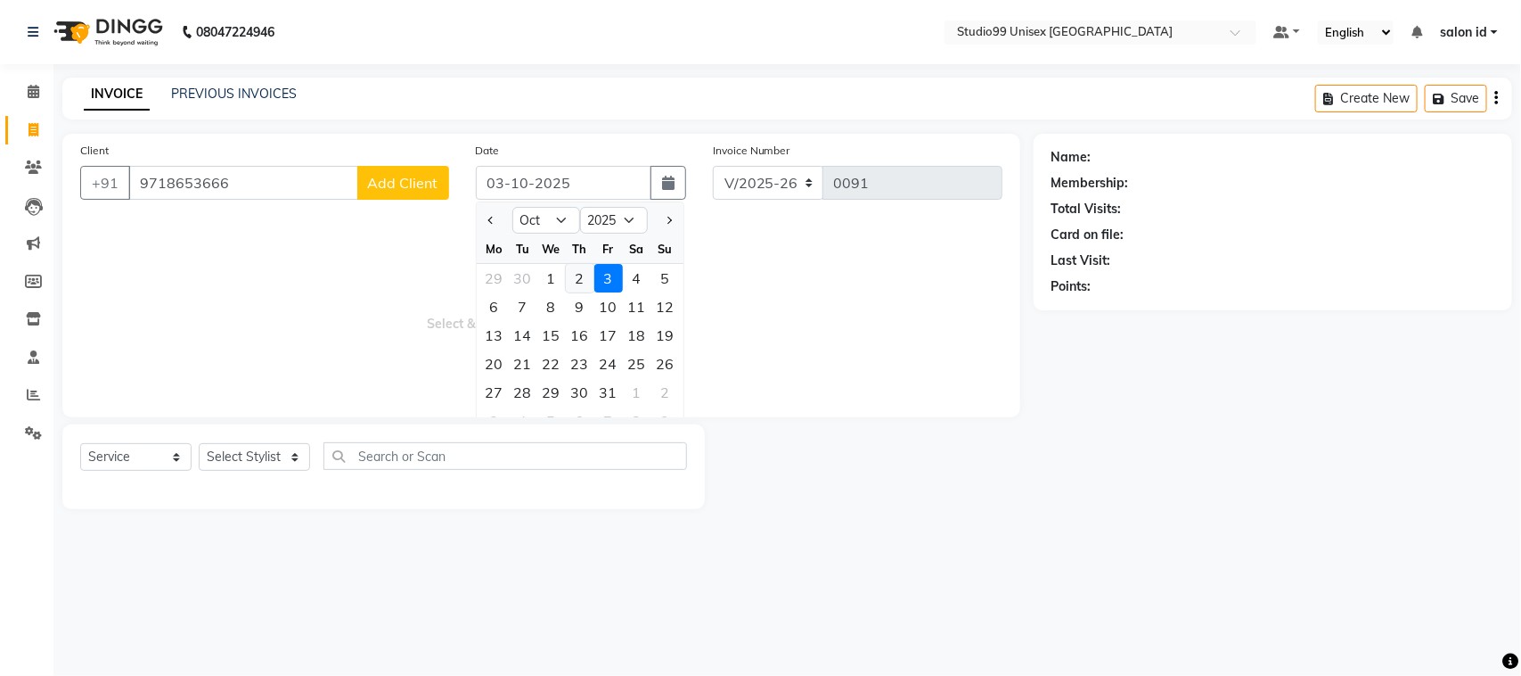
click at [577, 274] on div "2" at bounding box center [580, 278] width 29 height 29
type input "02-10-2025"
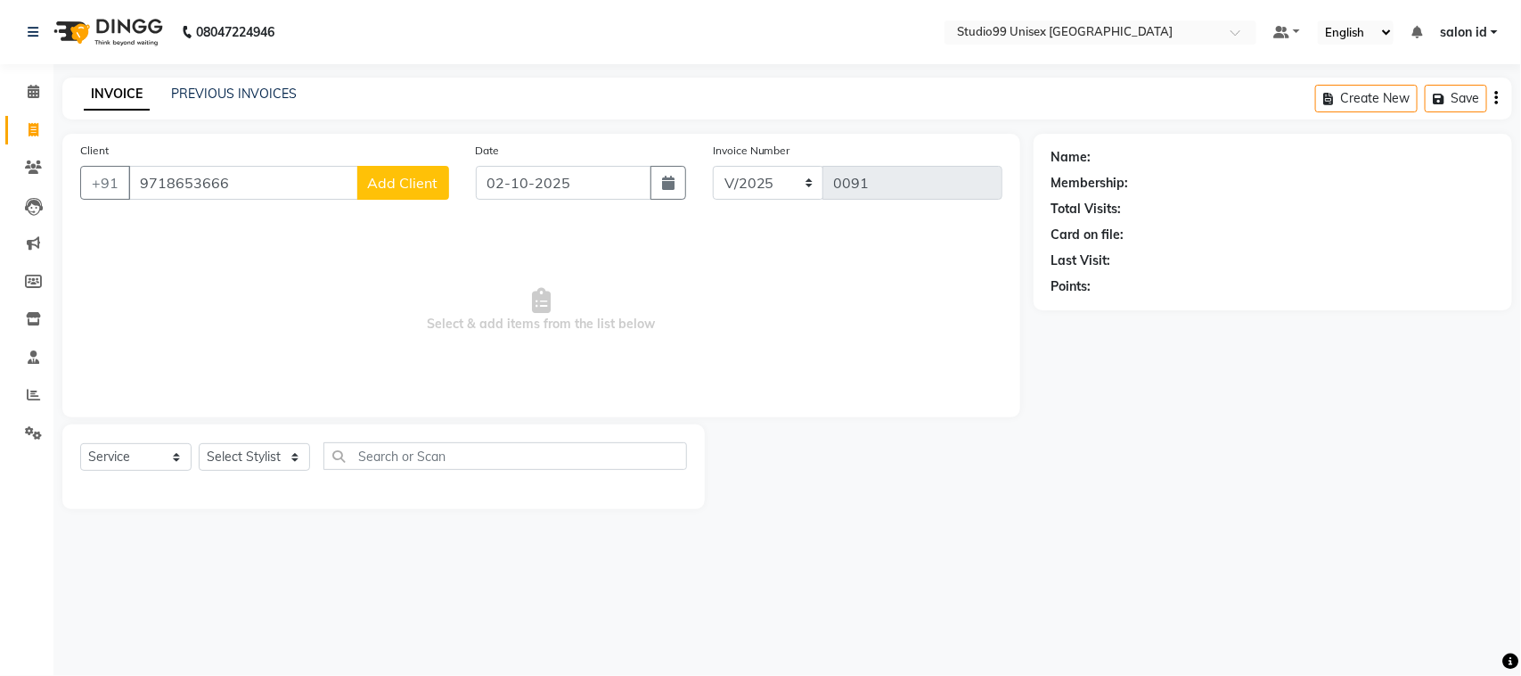
click at [406, 179] on span "Add Client" at bounding box center [403, 183] width 70 height 18
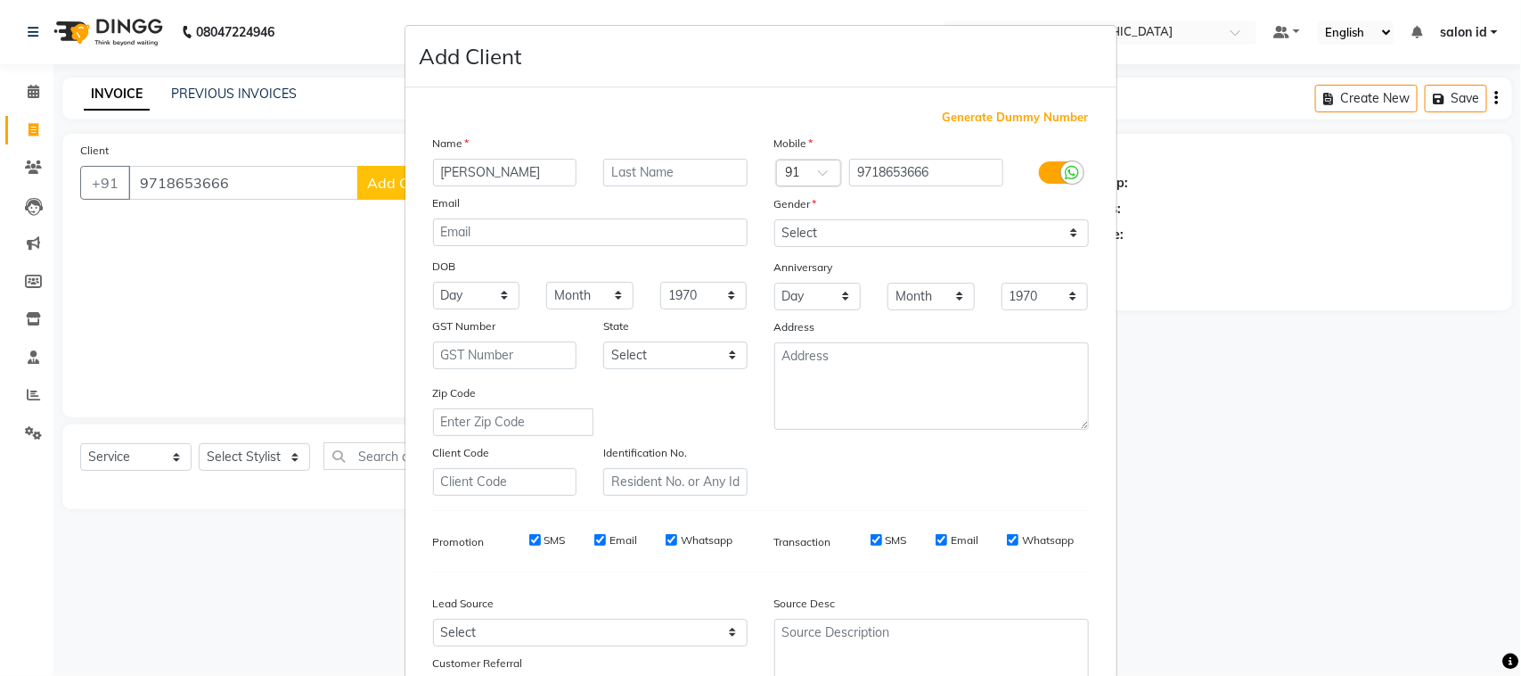
type input "PARIKSHIT"
click at [655, 167] on input "text" at bounding box center [675, 173] width 144 height 28
type input "CHAUDHARI"
click at [1071, 229] on select "Select Male Female Other Prefer Not To Say" at bounding box center [931, 233] width 315 height 28
select select "male"
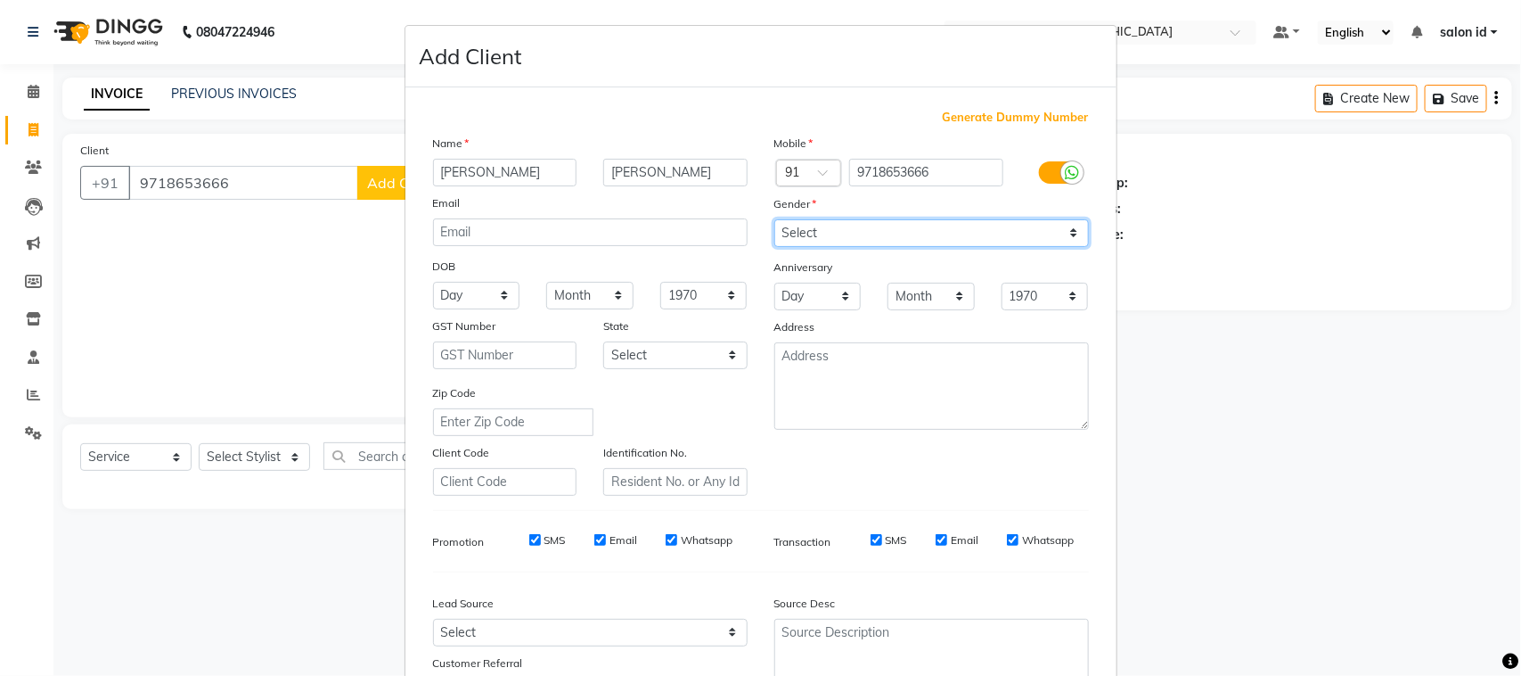
click at [774, 219] on select "Select Male Female Other Prefer Not To Say" at bounding box center [931, 233] width 315 height 28
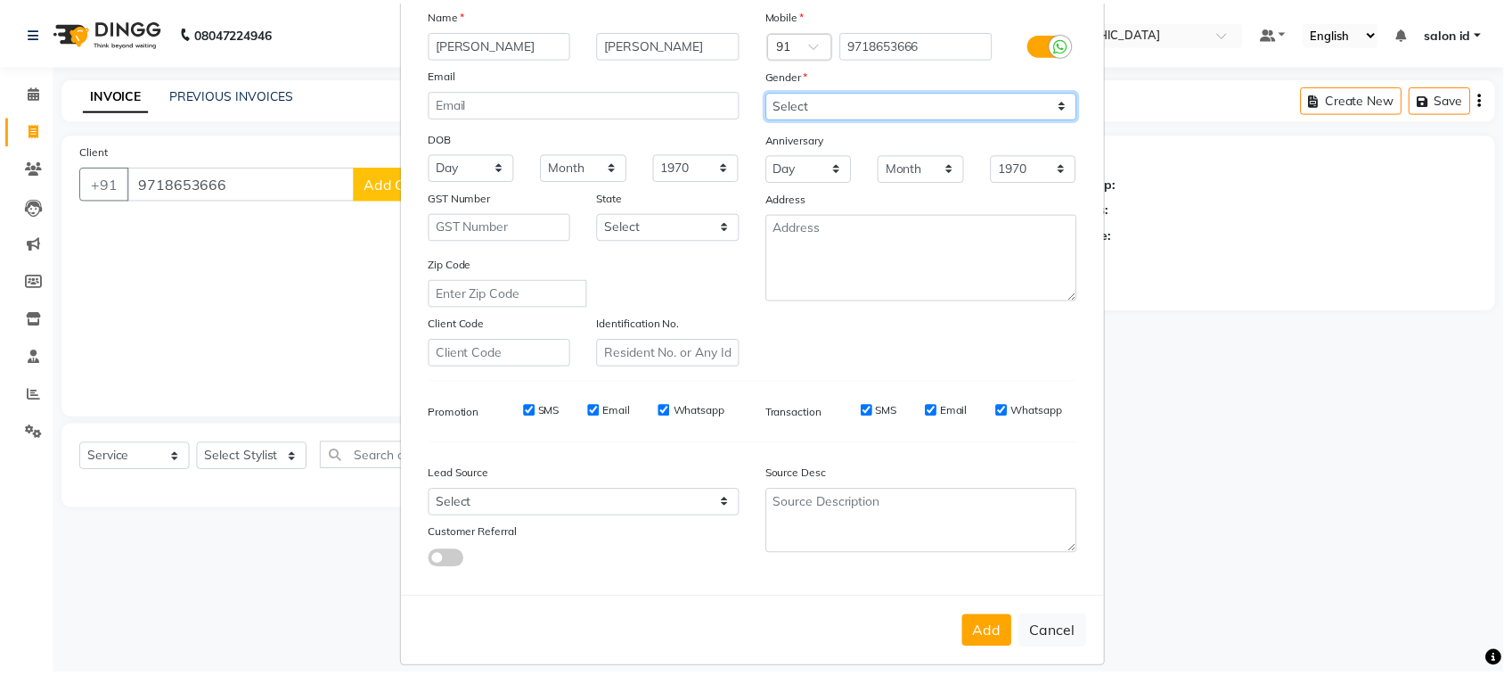
scroll to position [140, 0]
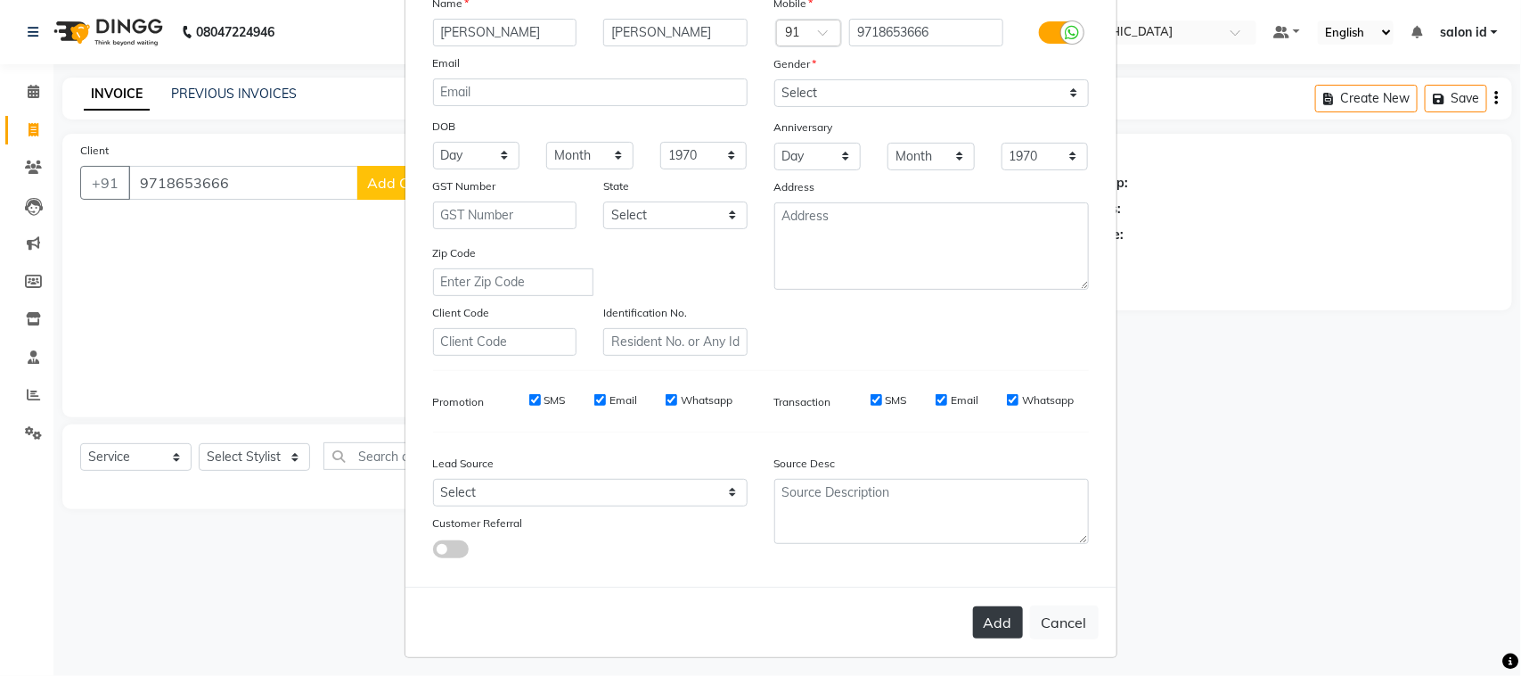
click at [995, 616] on button "Add" at bounding box center [998, 622] width 50 height 32
select select
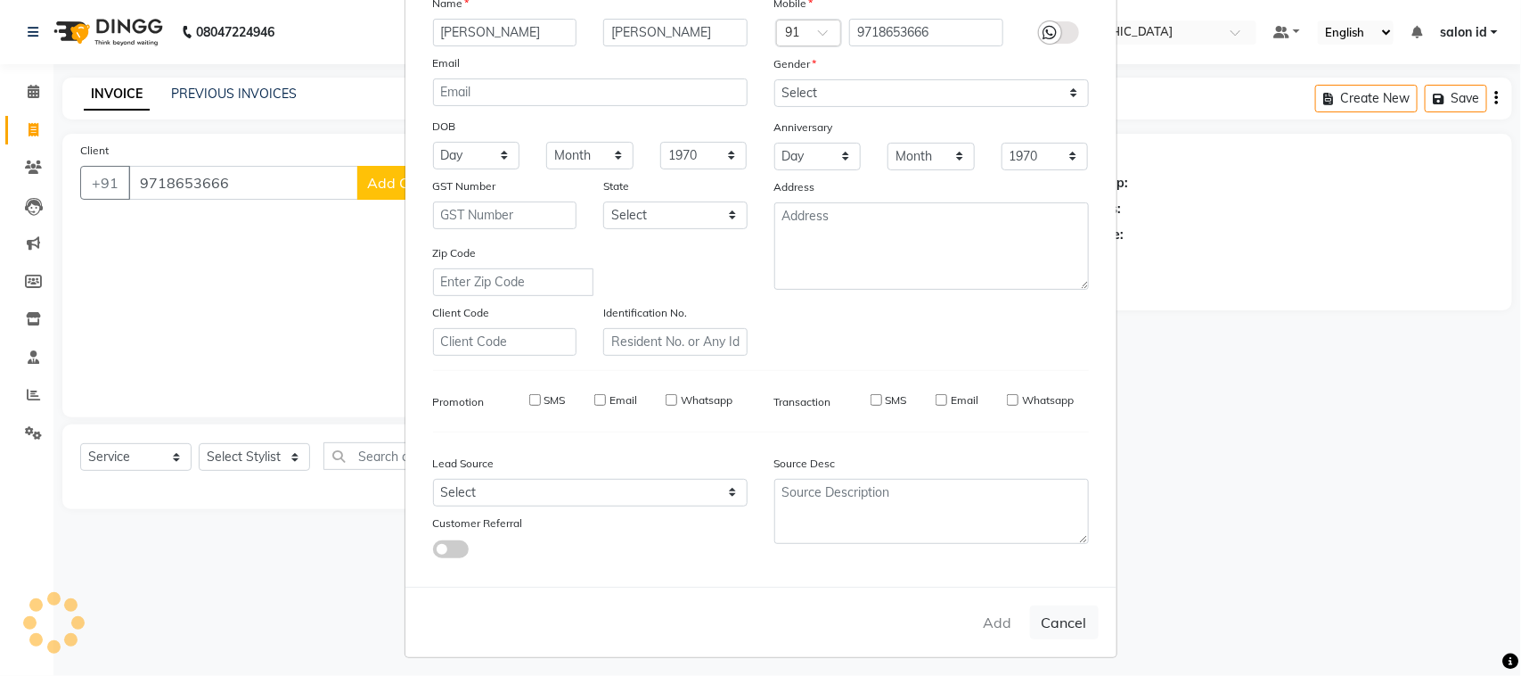
select select
checkbox input "false"
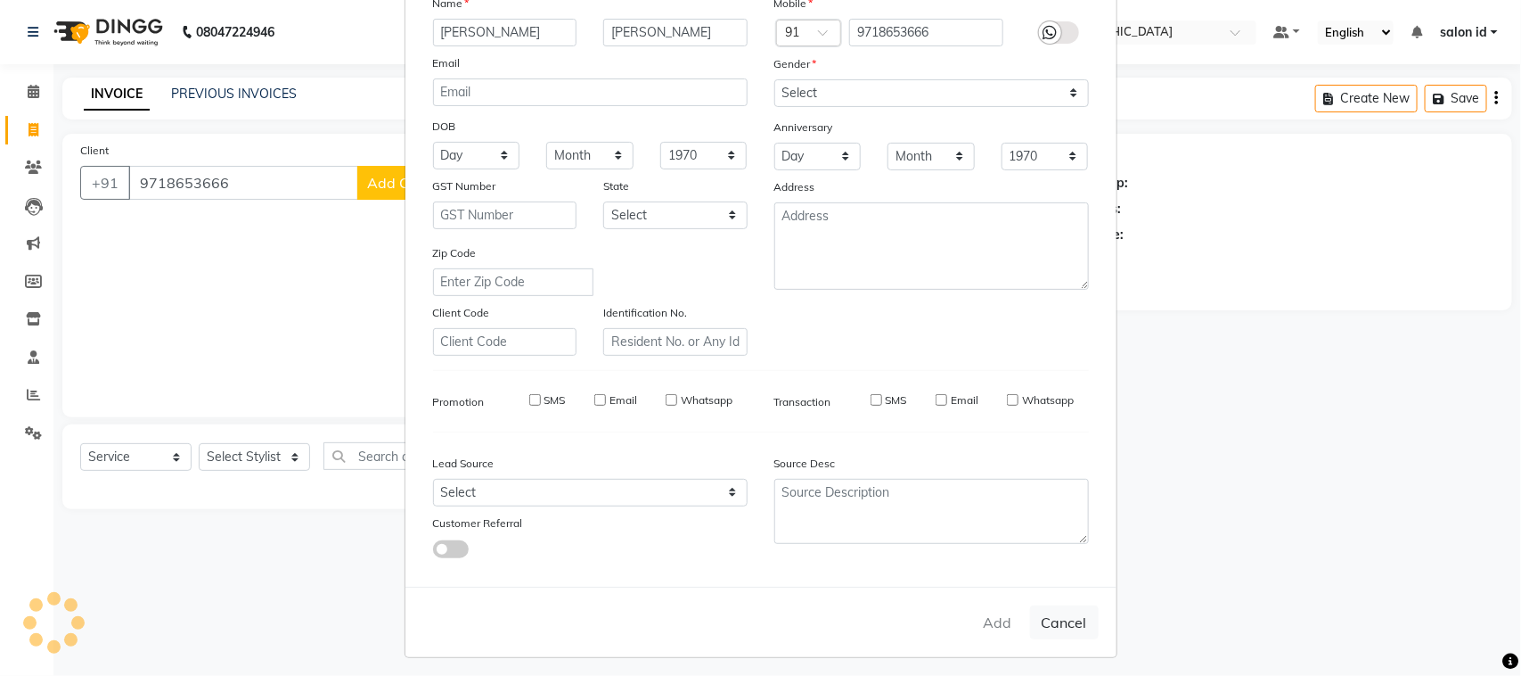
checkbox input "false"
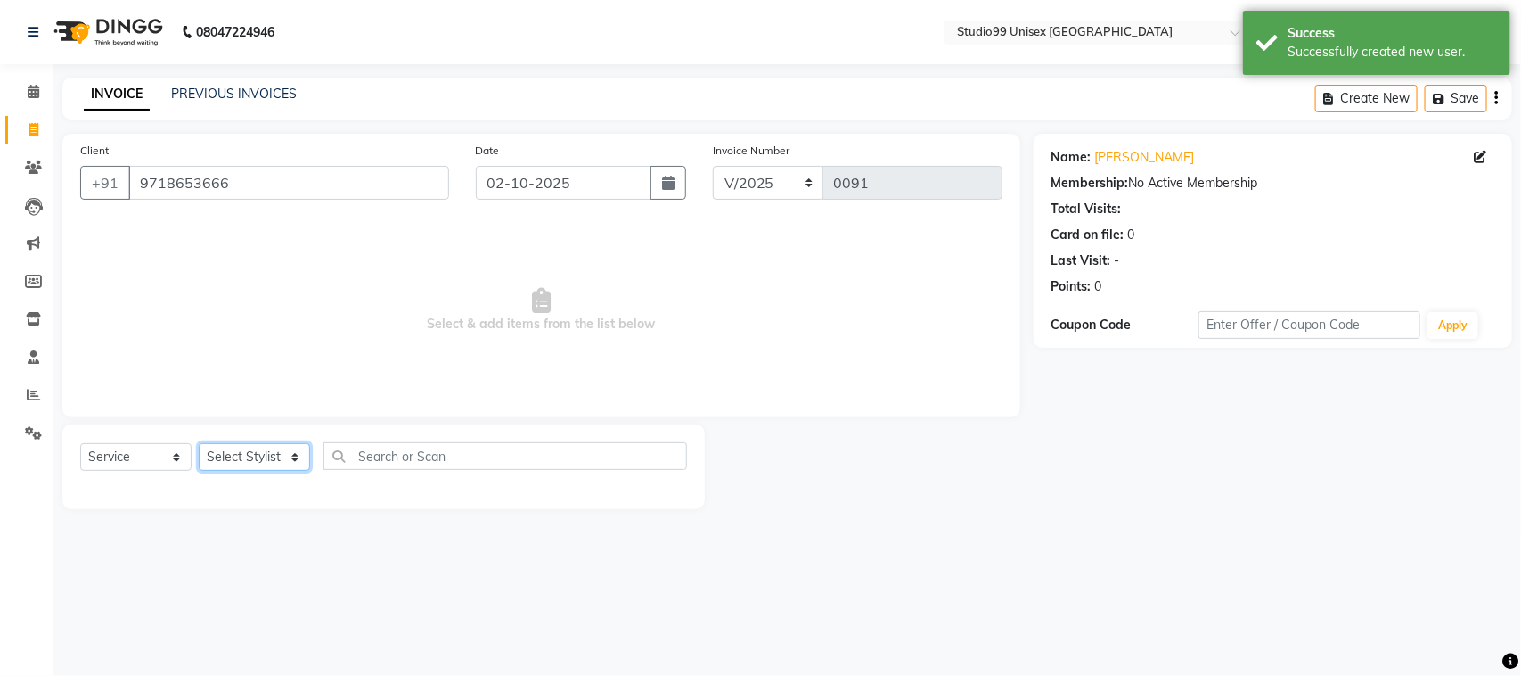
click at [295, 455] on select "Select Stylist AFTAB AFZAL SHAIKH Kapil salon id Saroj pathak SEEMA shadiya bai…" at bounding box center [254, 457] width 111 height 28
select select "92954"
click at [199, 443] on select "Select Stylist AFTAB AFZAL SHAIKH Kapil salon id Saroj pathak SEEMA shadiya bai…" at bounding box center [254, 457] width 111 height 28
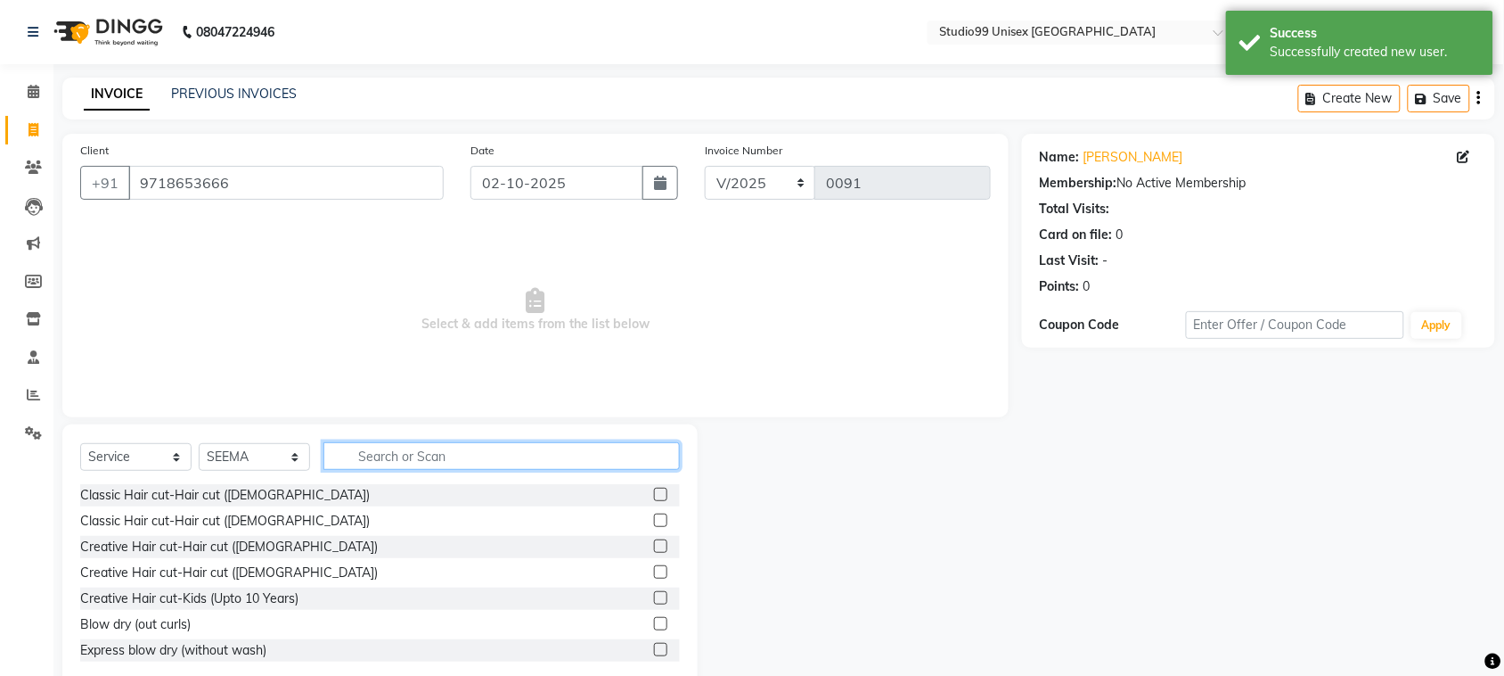
click at [377, 448] on input "text" at bounding box center [502, 456] width 356 height 28
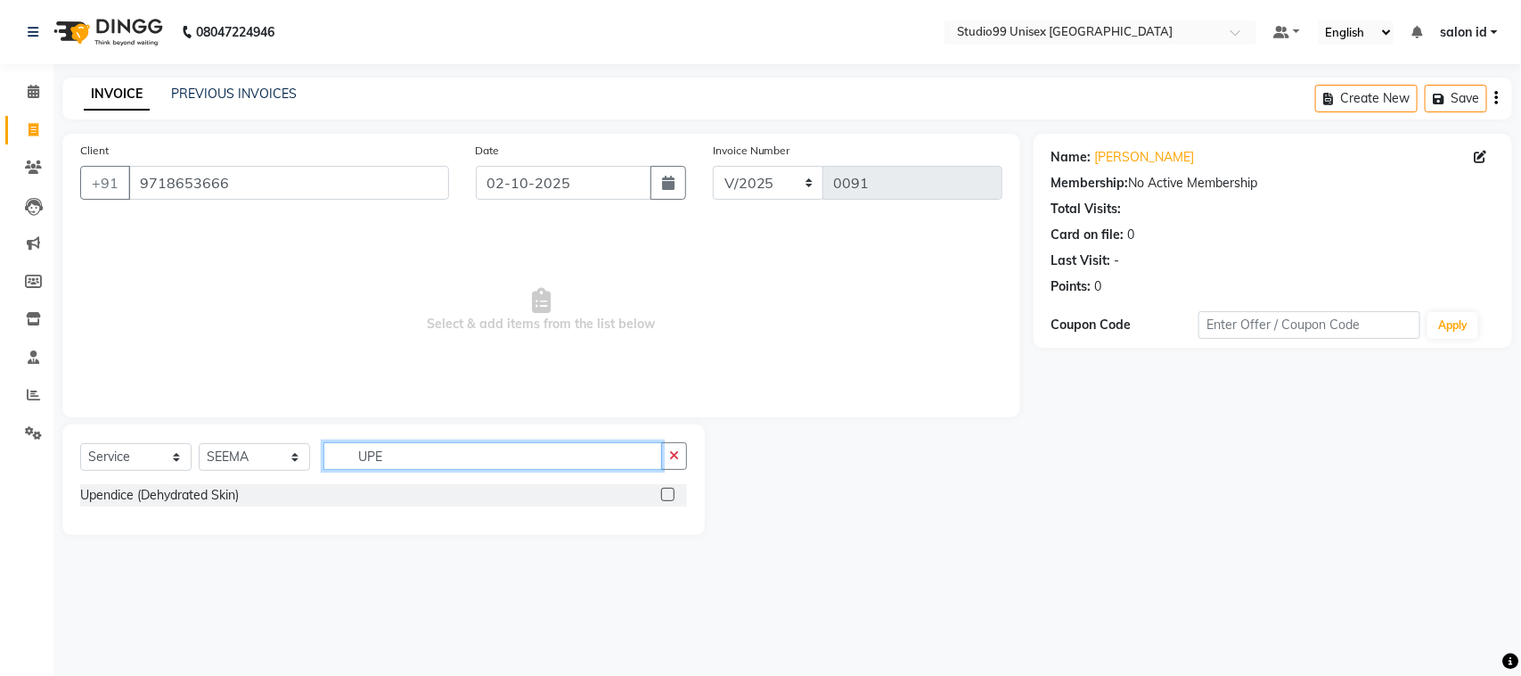
type input "UPE"
click at [667, 492] on label at bounding box center [667, 493] width 13 height 13
click at [667, 492] on input "checkbox" at bounding box center [667, 495] width 12 height 12
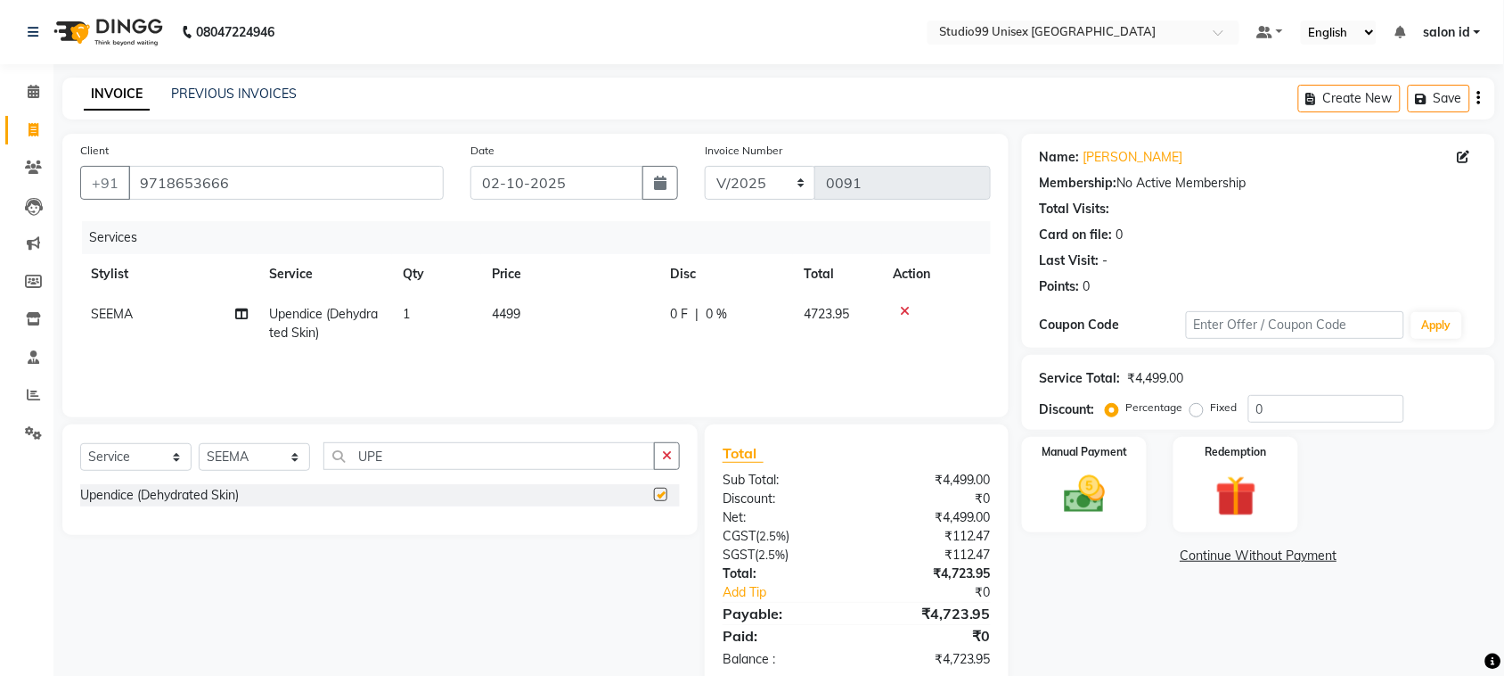
checkbox input "false"
click at [1271, 411] on input "0" at bounding box center [1327, 409] width 156 height 28
click at [709, 312] on span "0 %" at bounding box center [716, 314] width 21 height 19
select select "92954"
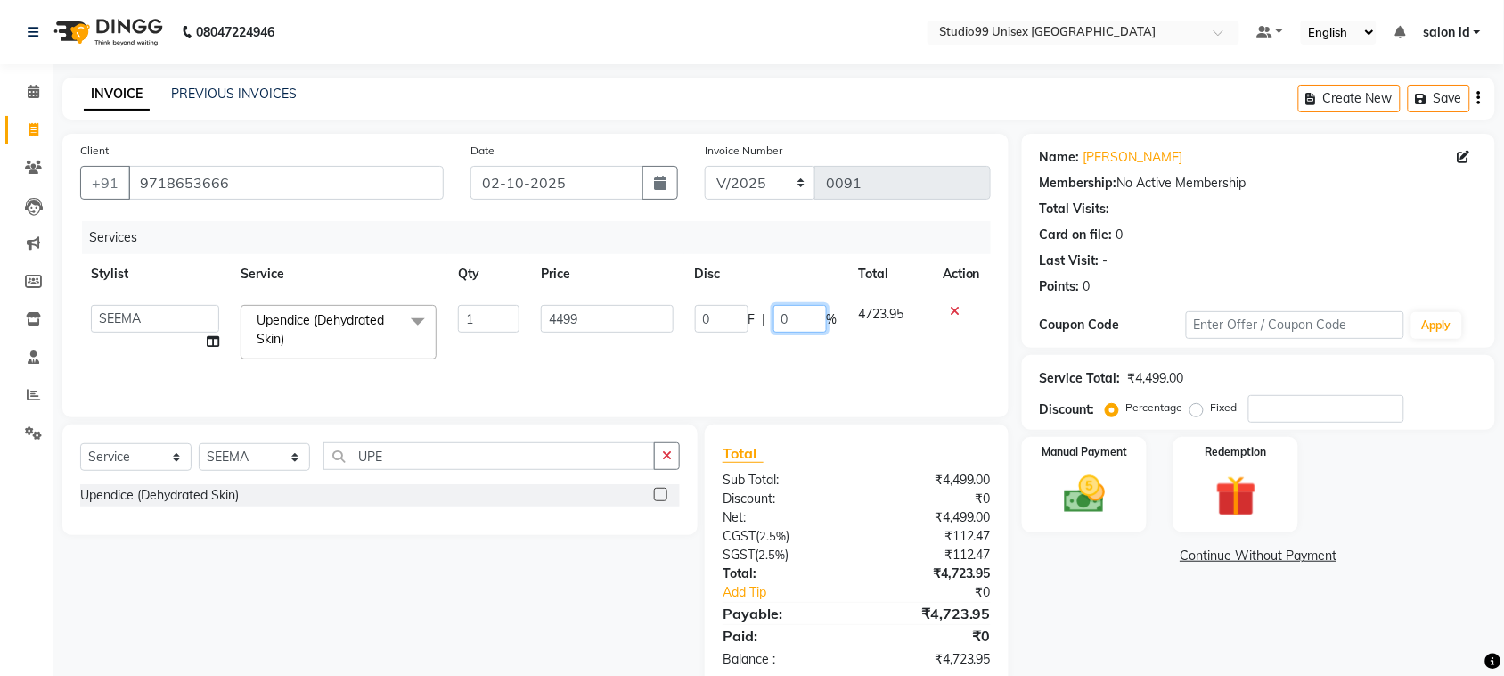
click at [794, 315] on input "0" at bounding box center [800, 319] width 53 height 28
type input "100"
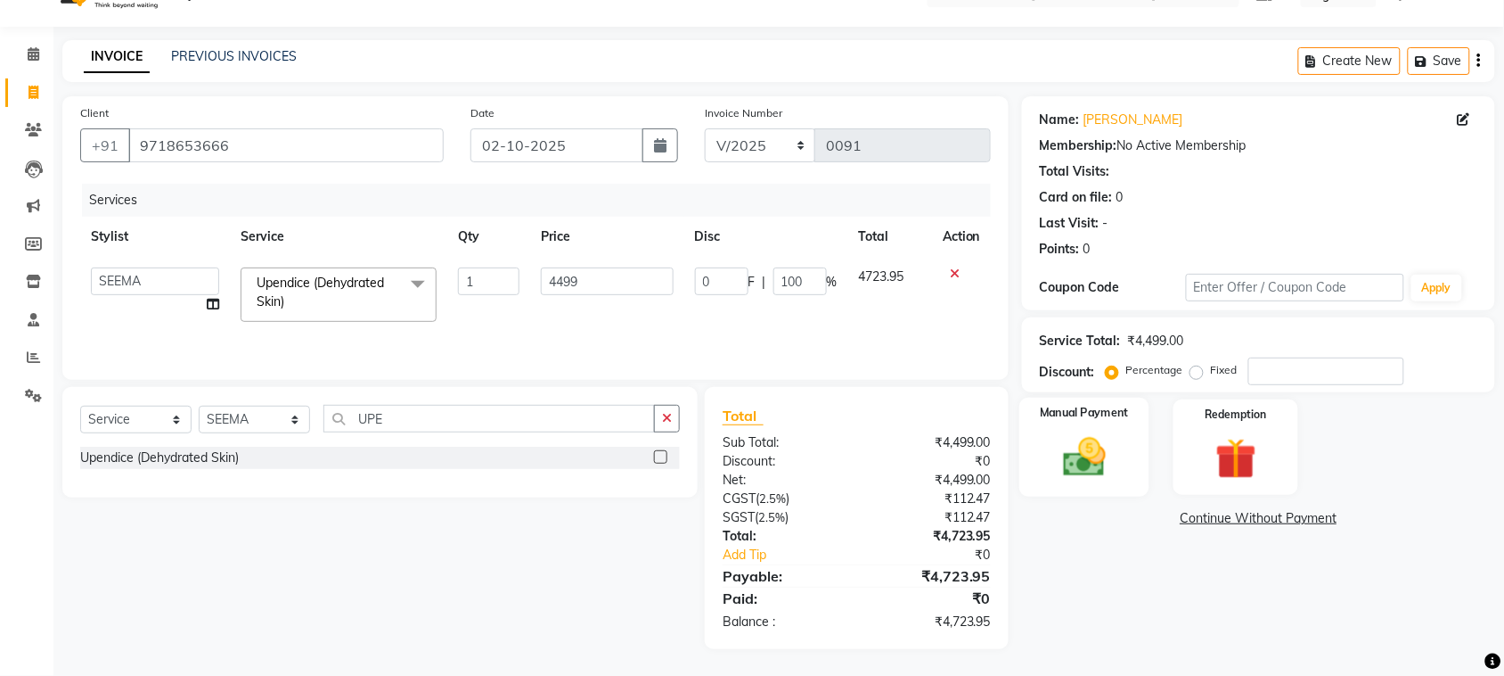
scroll to position [0, 0]
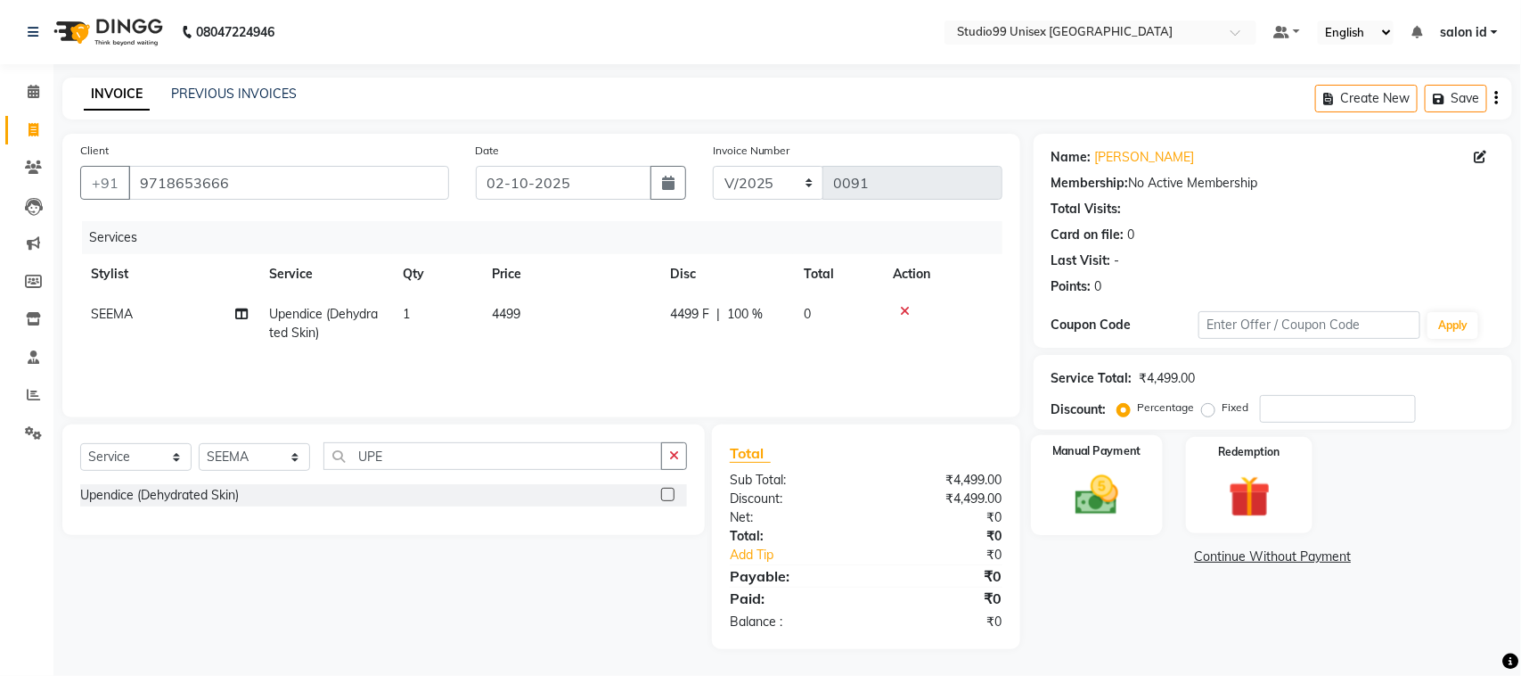
click at [1083, 472] on img at bounding box center [1096, 495] width 70 height 50
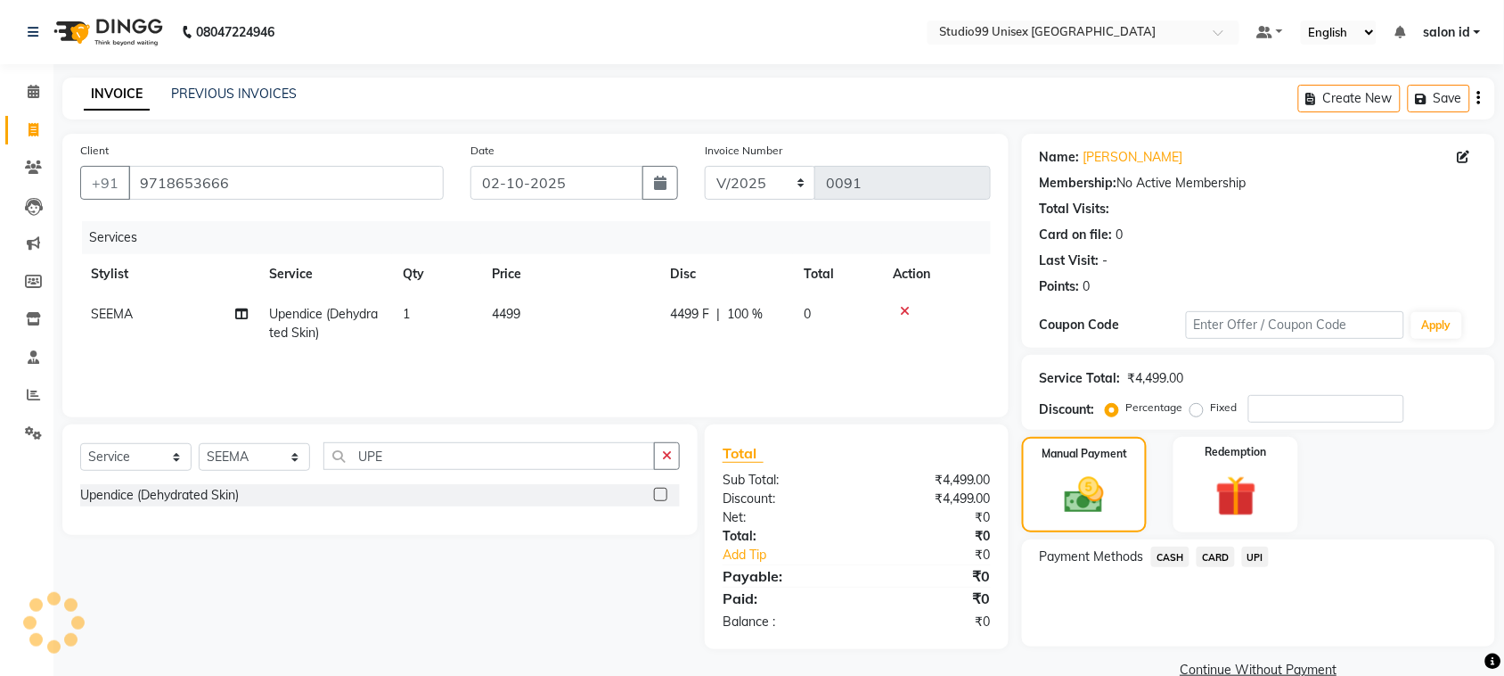
scroll to position [33, 0]
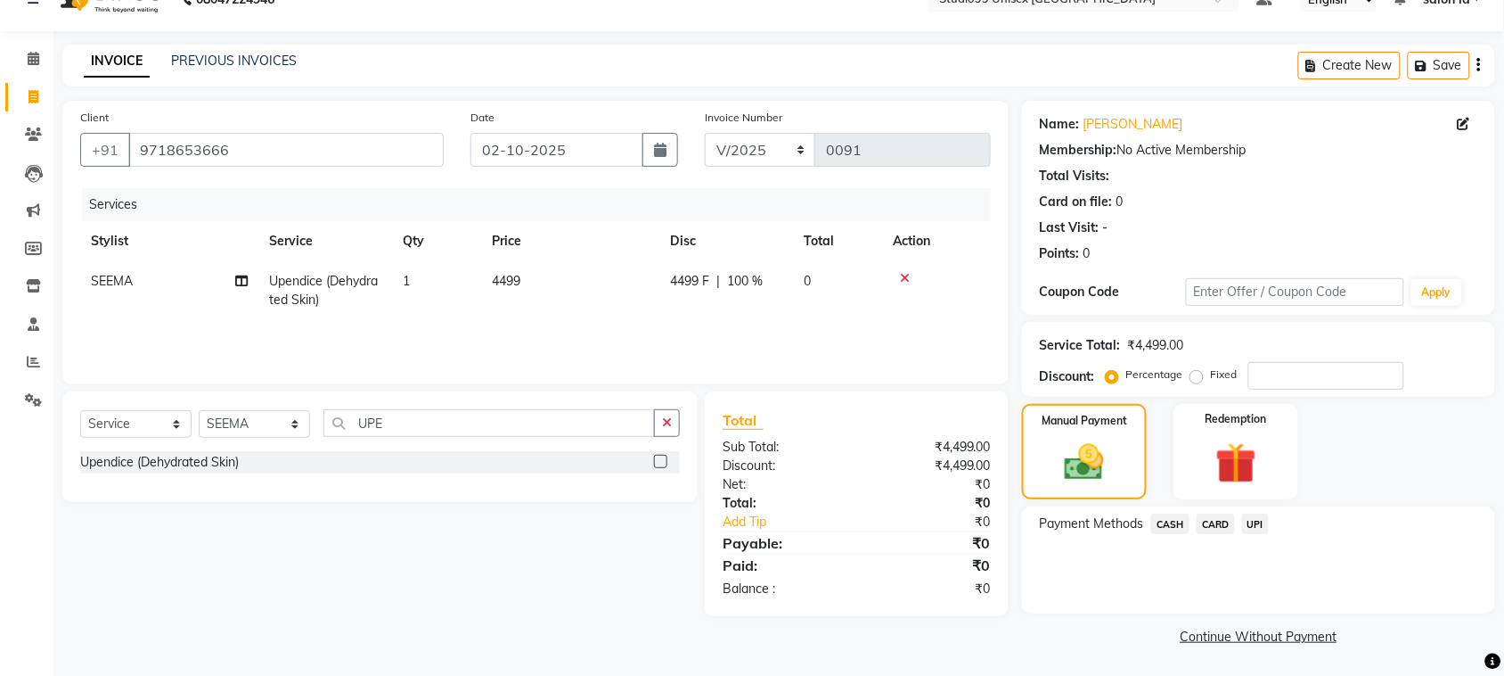
click at [1172, 523] on span "CASH" at bounding box center [1170, 523] width 38 height 20
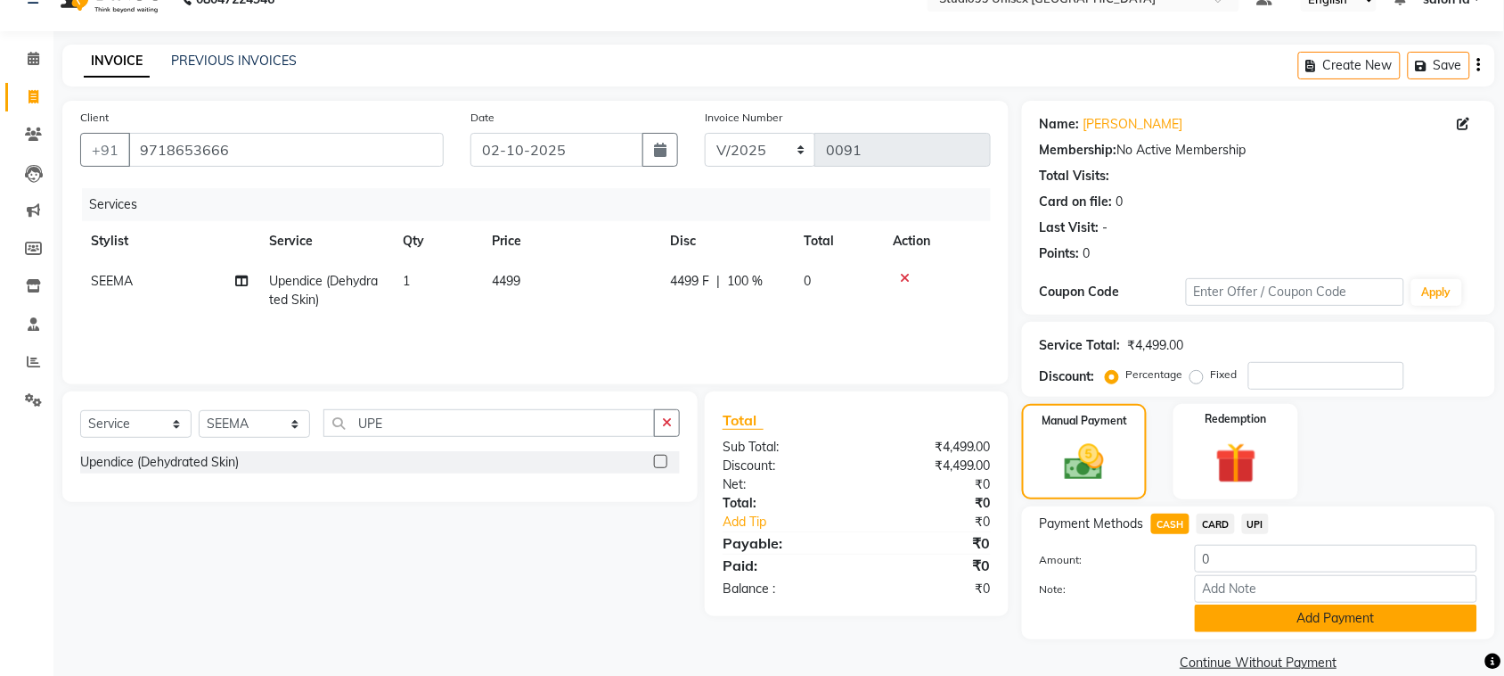
click at [1289, 617] on button "Add Payment" at bounding box center [1336, 618] width 283 height 28
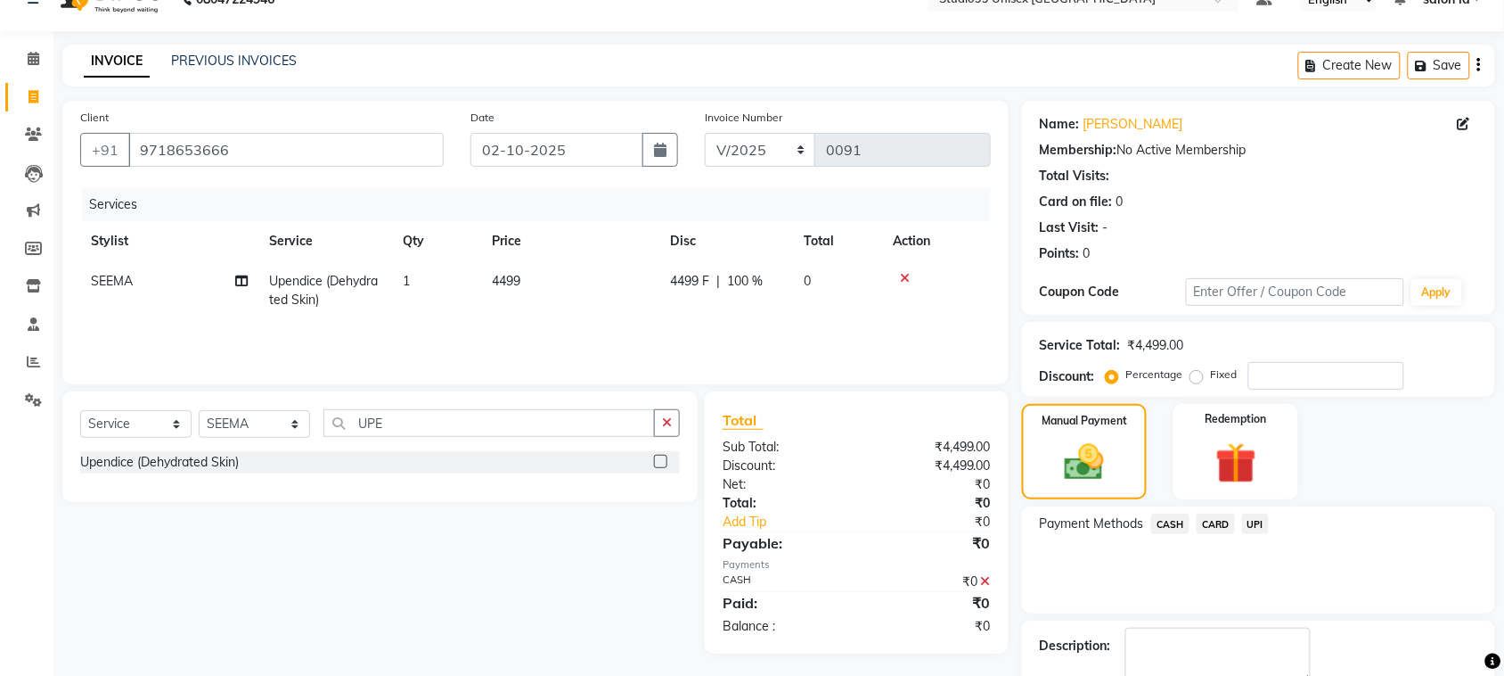
scroll to position [135, 0]
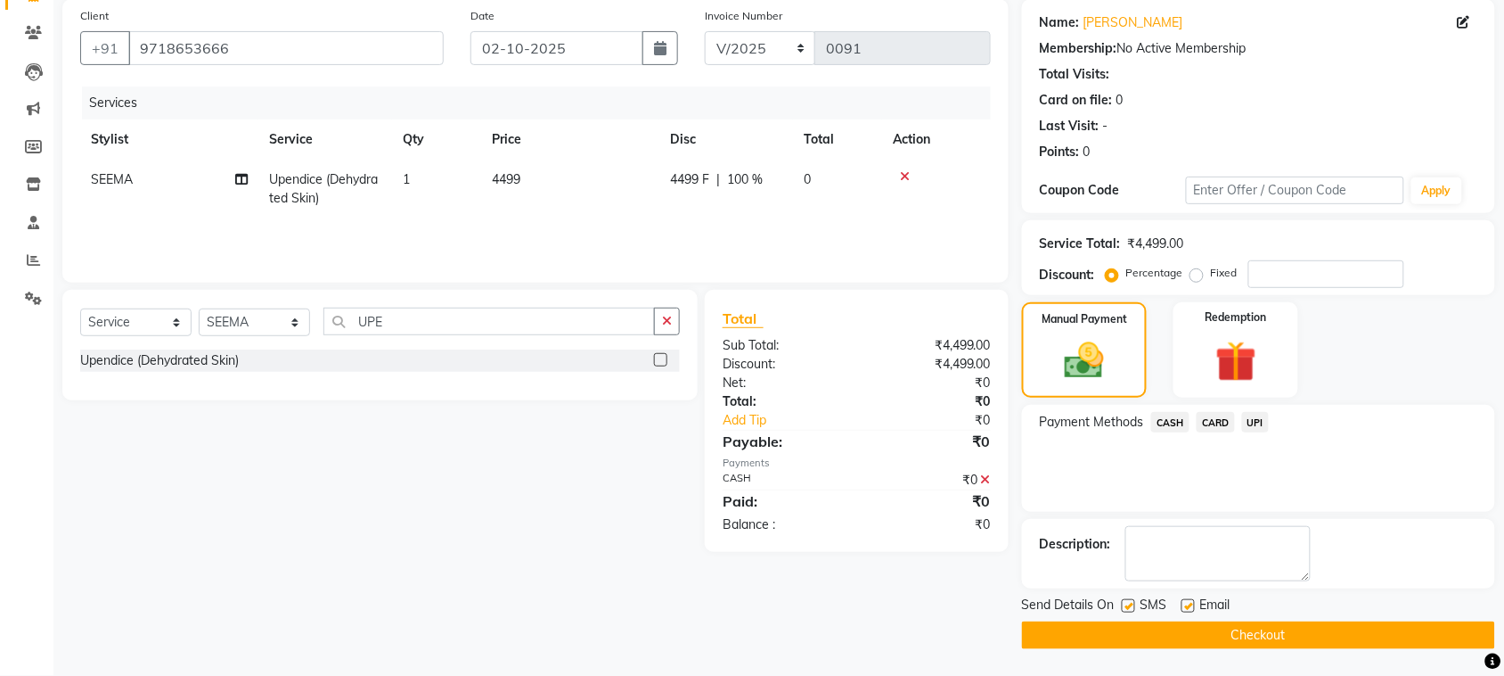
click at [1159, 628] on button "Checkout" at bounding box center [1258, 635] width 473 height 28
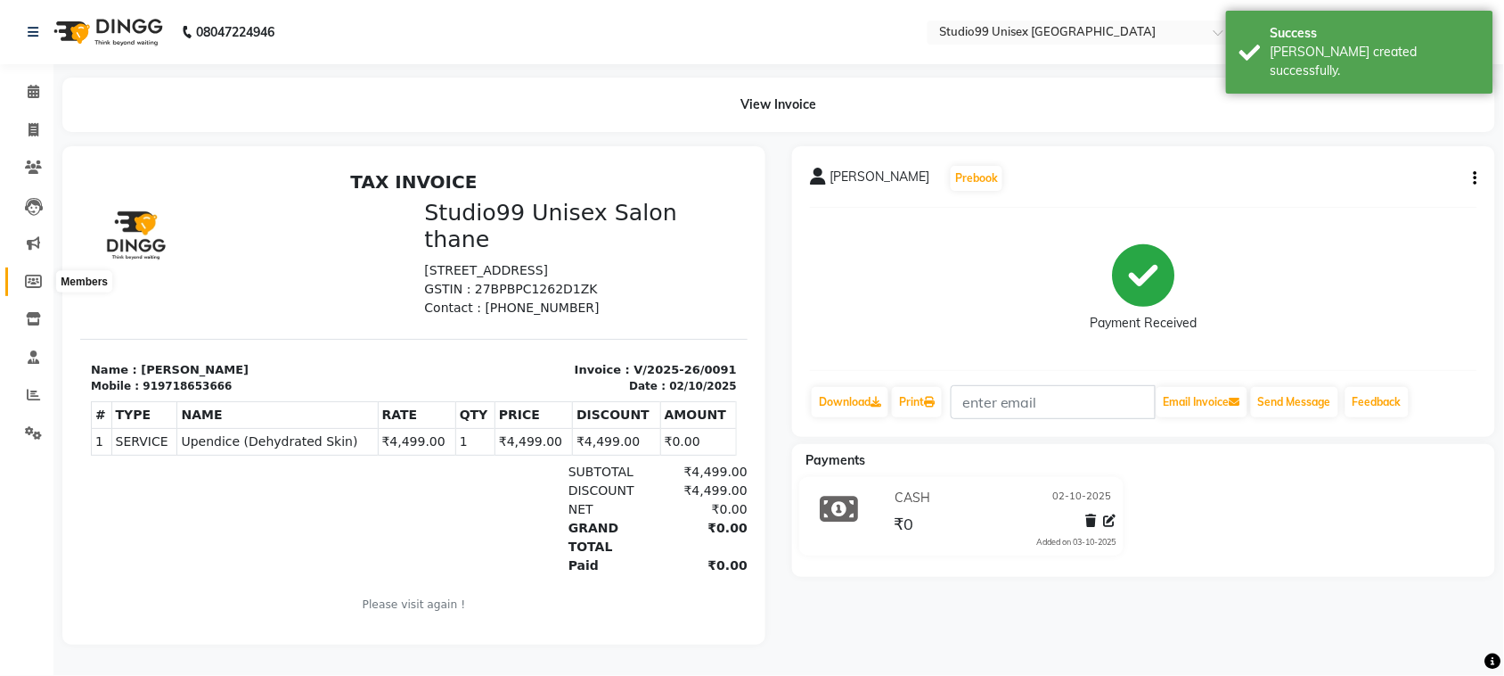
click at [29, 282] on icon at bounding box center [33, 280] width 17 height 13
select select
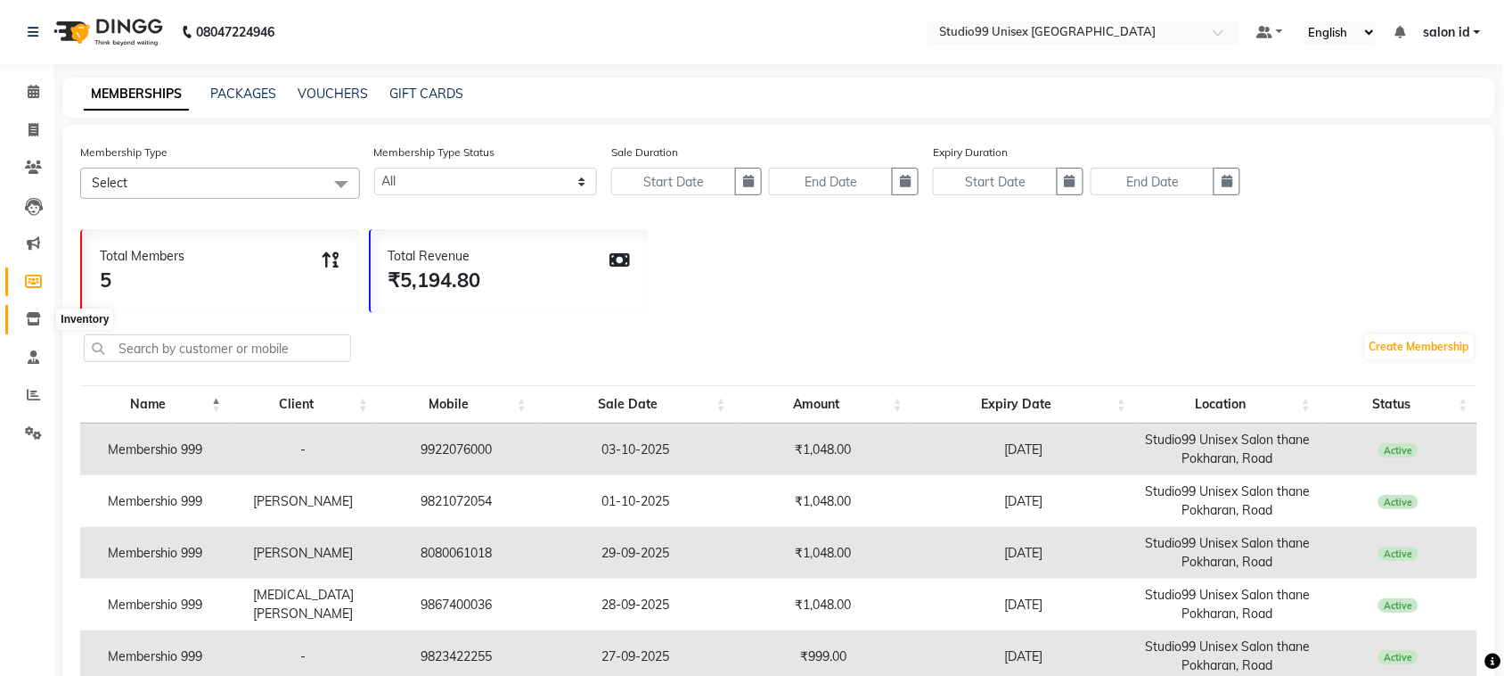
click at [29, 315] on icon at bounding box center [33, 318] width 15 height 13
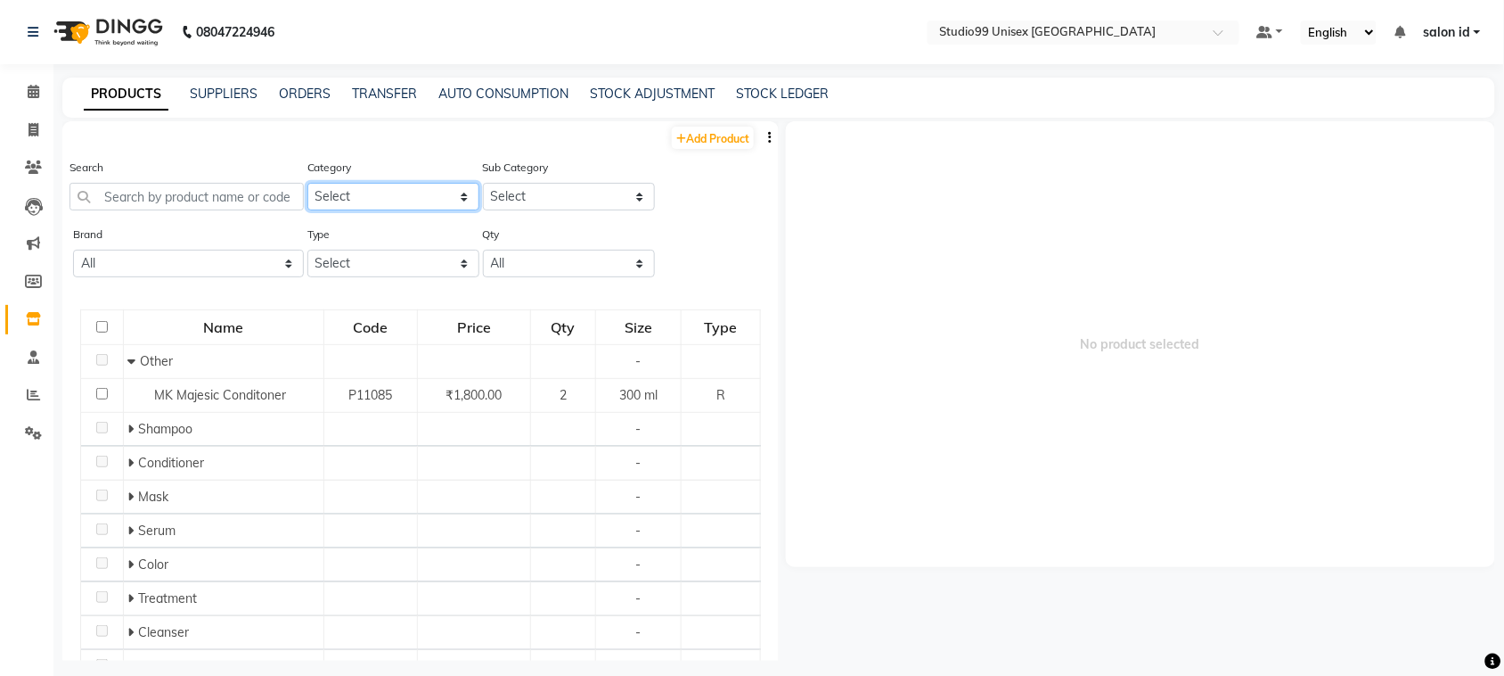
click at [451, 192] on select "Select Skin Hair Personal Care Appliances Beard Disposable Threading Hands and …" at bounding box center [393, 197] width 172 height 28
select select "959401150"
click at [307, 183] on select "Select Skin Hair Personal Care Appliances Beard Disposable Threading Hands and …" at bounding box center [393, 197] width 172 height 28
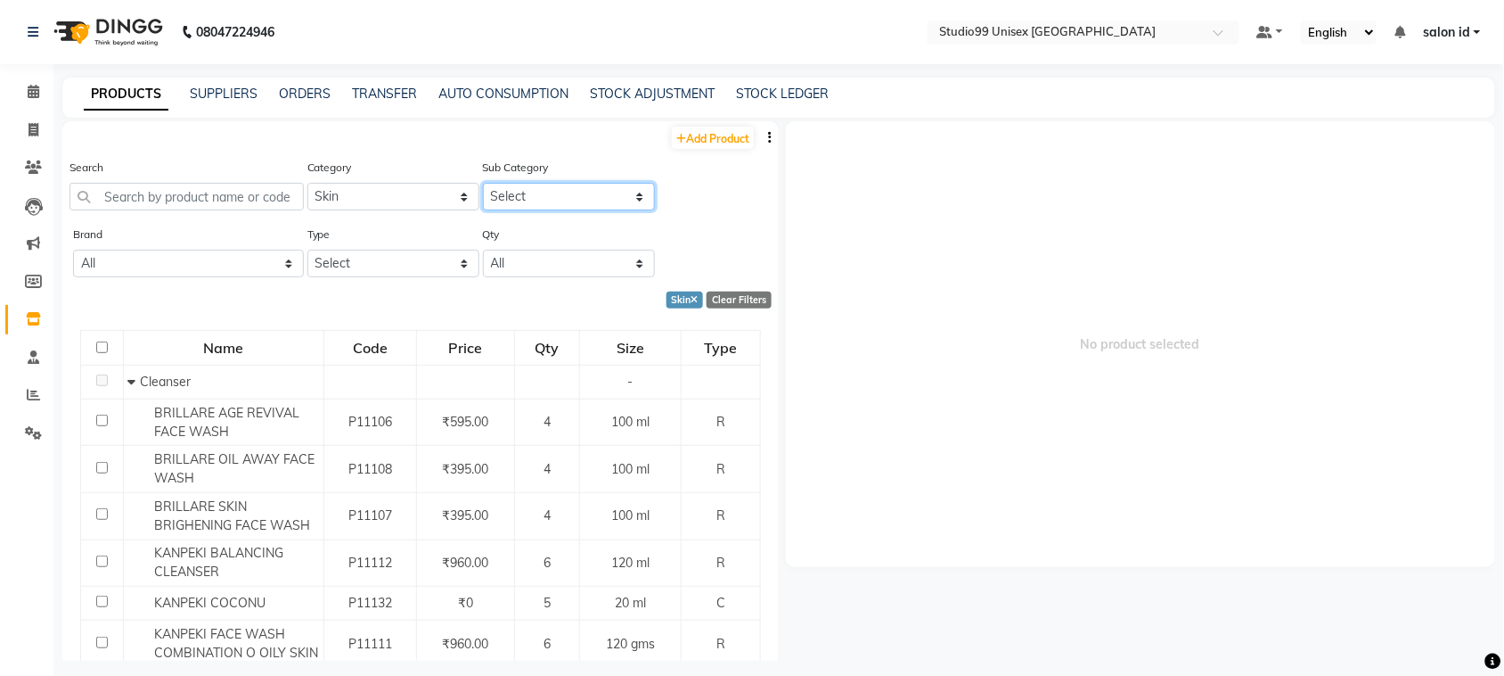
click at [618, 190] on select "Select Cleanser Facial Moisturiser Serum Toner Sun Care Masks Lip Care Eye Care…" at bounding box center [569, 197] width 172 height 28
select select "959401152"
click at [483, 183] on select "Select Cleanser Facial Moisturiser Serum Toner Sun Care Masks Lip Care Eye Care…" at bounding box center [569, 197] width 172 height 28
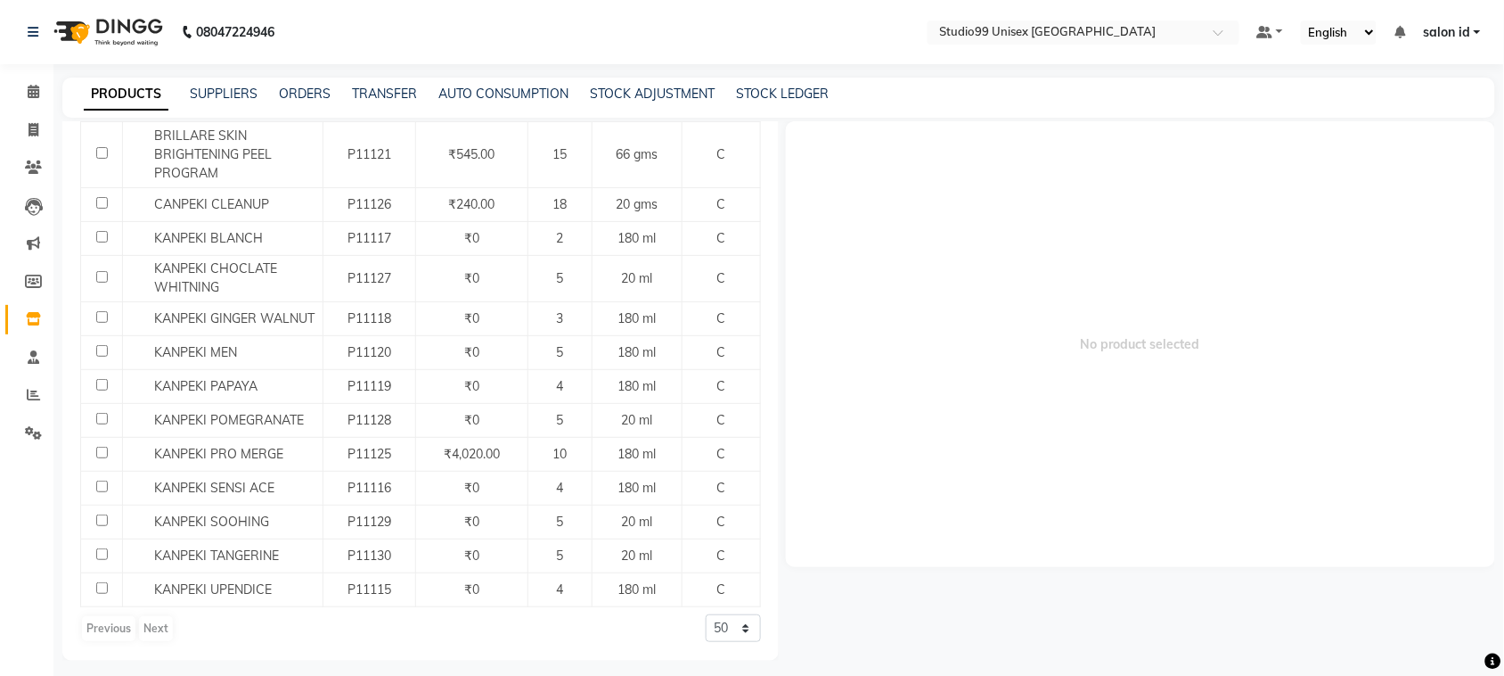
scroll to position [371, 0]
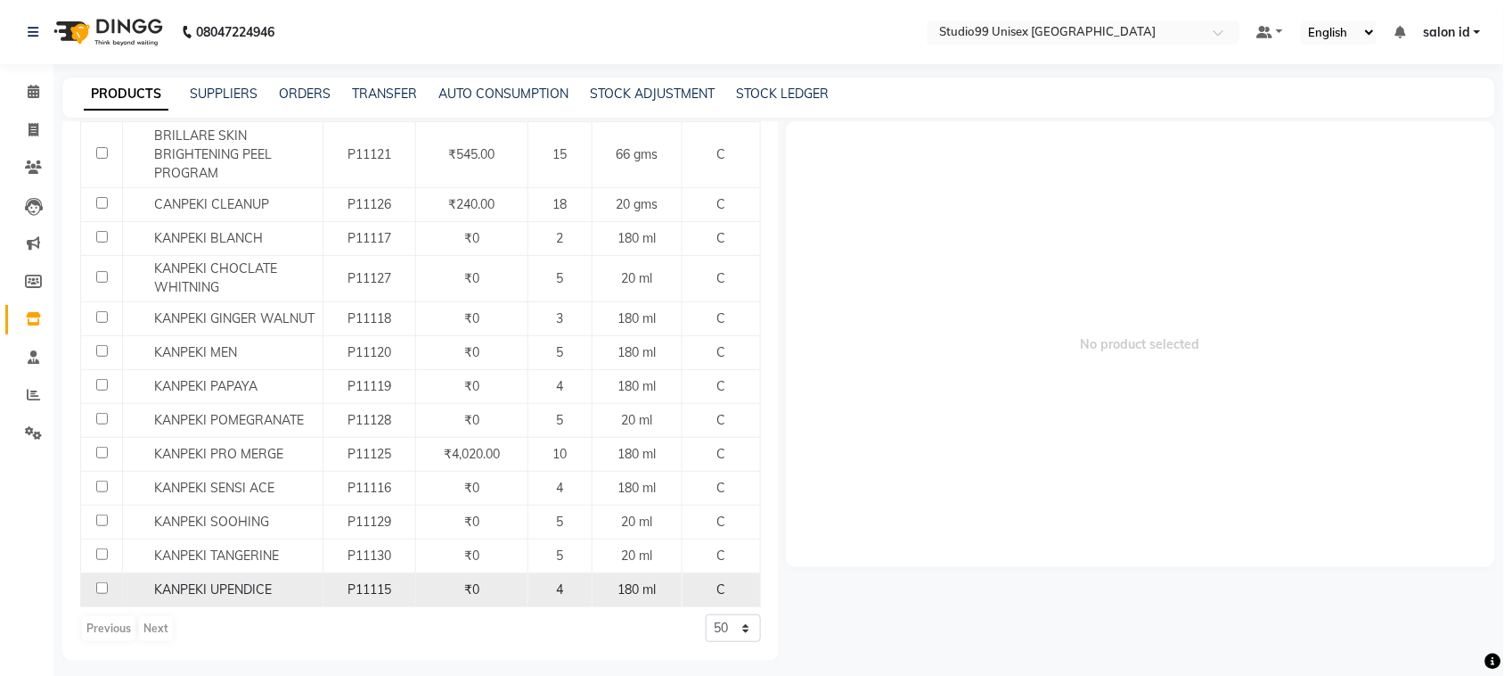
click at [123, 590] on td "KANPEKI UPENDICE" at bounding box center [223, 590] width 201 height 34
click at [174, 590] on span "KANPEKI UPENDICE" at bounding box center [213, 589] width 118 height 16
select select
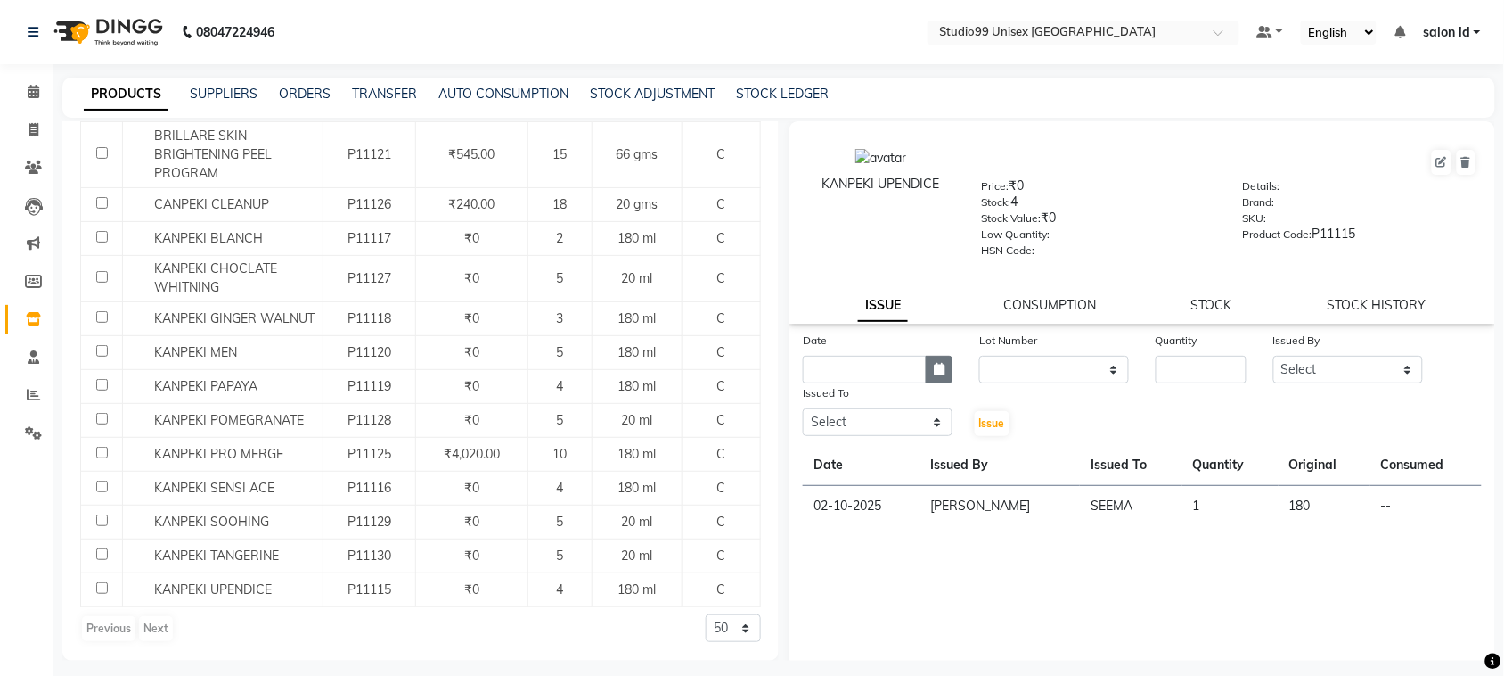
click at [938, 367] on icon "button" at bounding box center [939, 369] width 11 height 12
select select "10"
select select "2025"
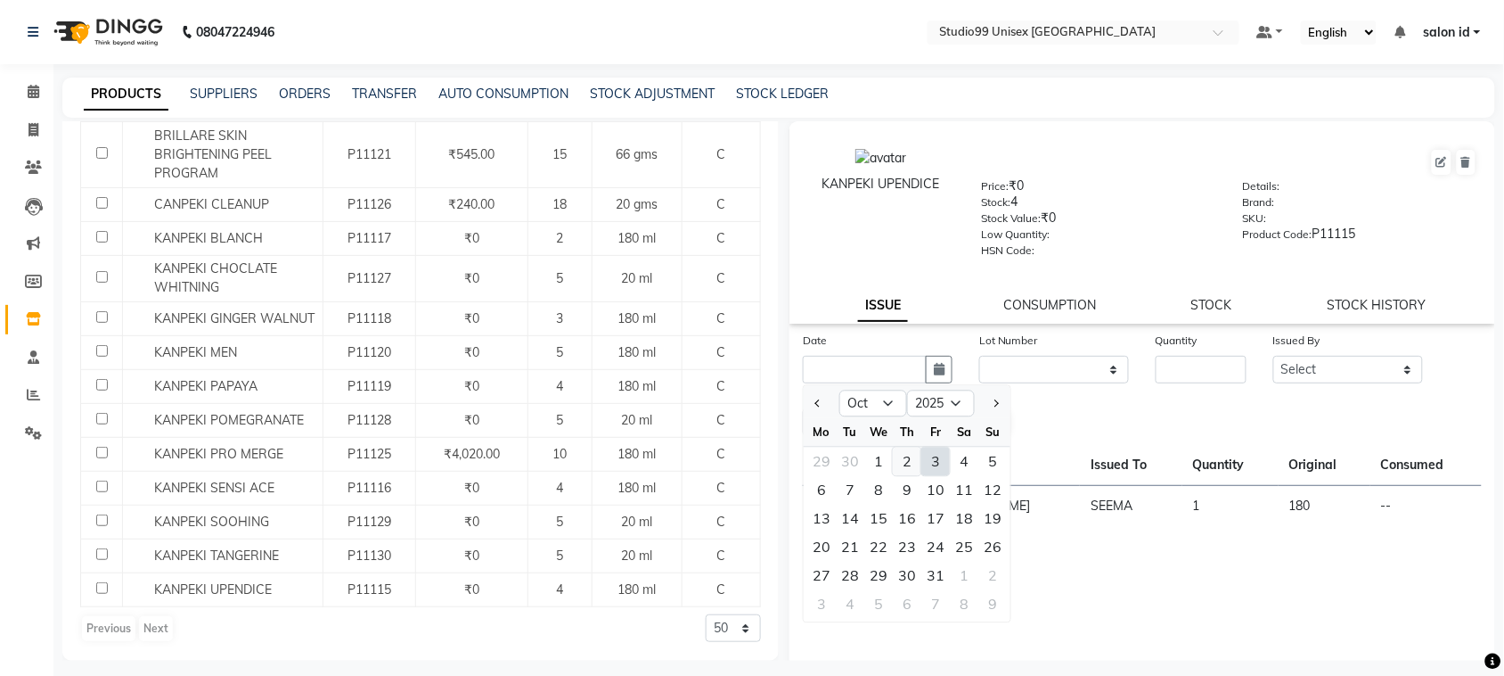
click at [901, 456] on div "2" at bounding box center [907, 461] width 29 height 29
type input "02-10-2025"
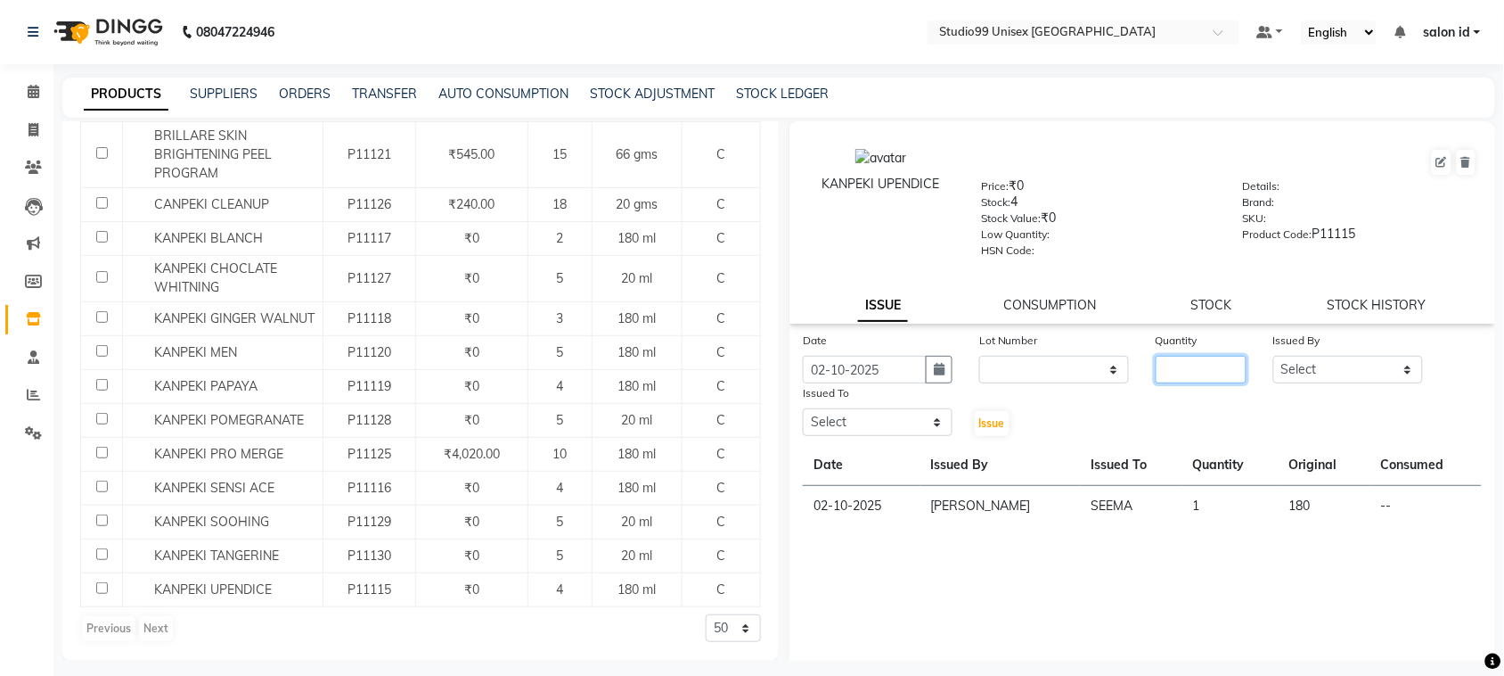
click at [1196, 361] on input "number" at bounding box center [1201, 370] width 91 height 28
type input "1"
click at [1390, 363] on select "Select AFTAB AFZAL SHAIKH Kapil salon id Saroj pathak SEEMA shadiya baig Smita …" at bounding box center [1349, 370] width 150 height 28
click at [809, 237] on div "KANPEKI UPENDICE" at bounding box center [881, 202] width 175 height 109
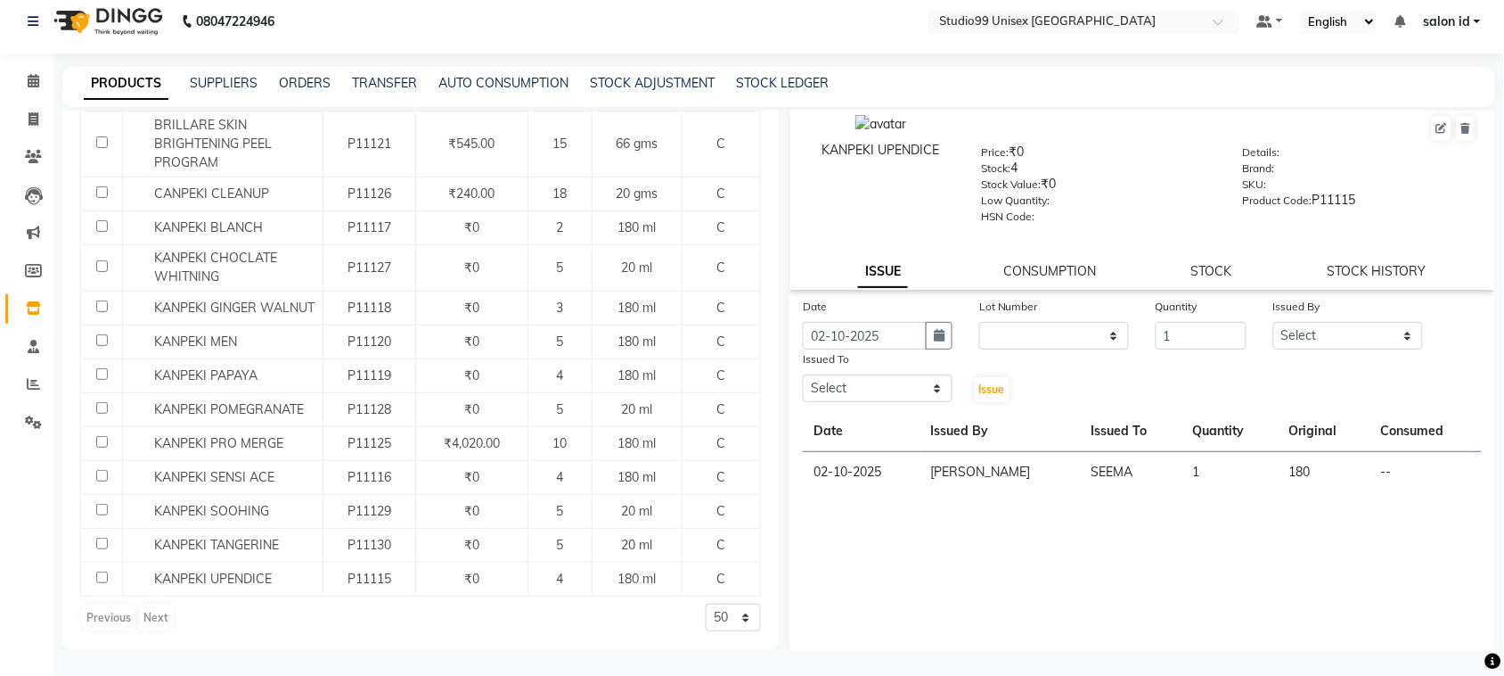
scroll to position [0, 0]
